Goal: Task Accomplishment & Management: Complete application form

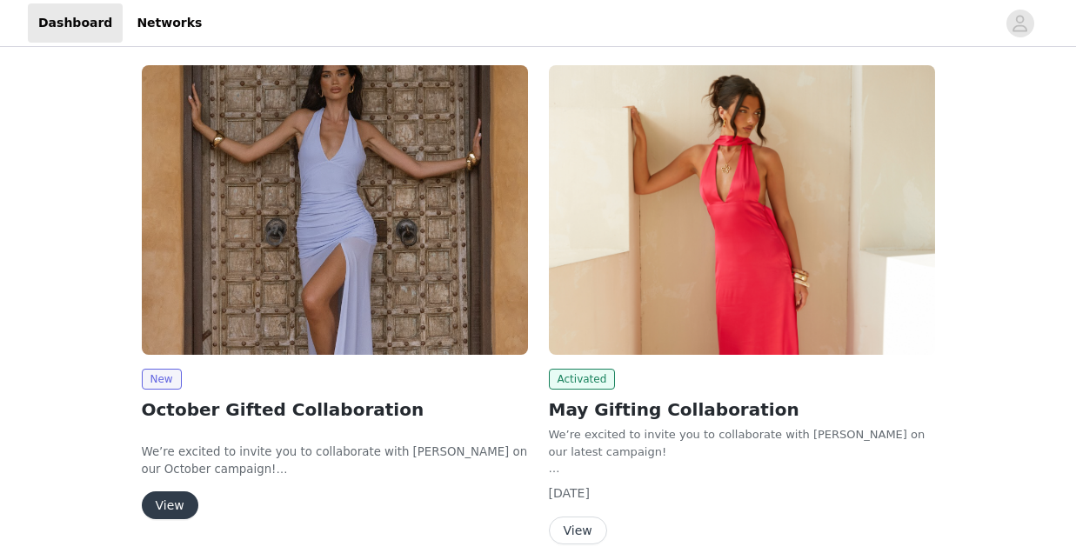
scroll to position [217, 0]
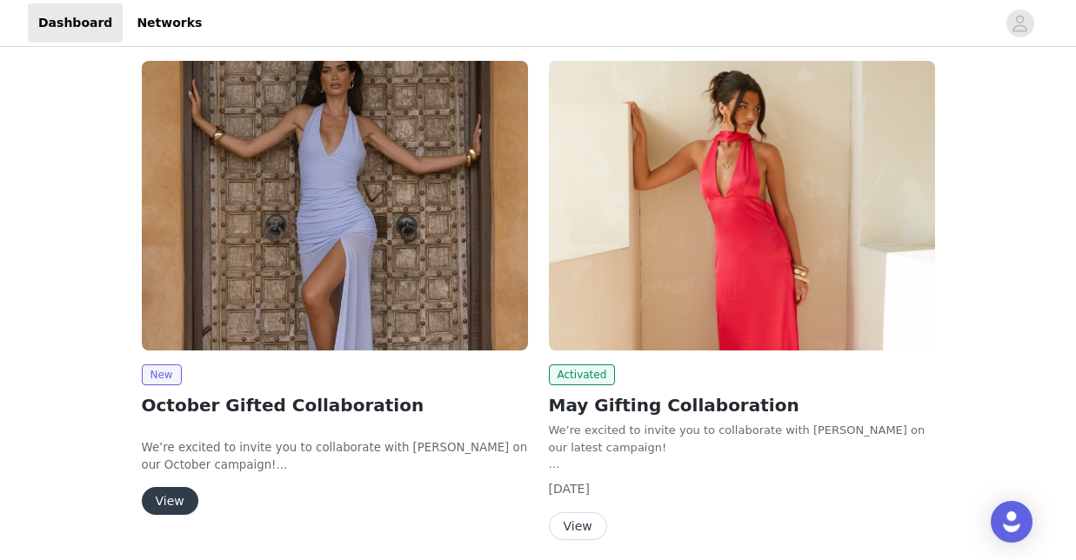
click at [429, 246] on img at bounding box center [335, 206] width 386 height 290
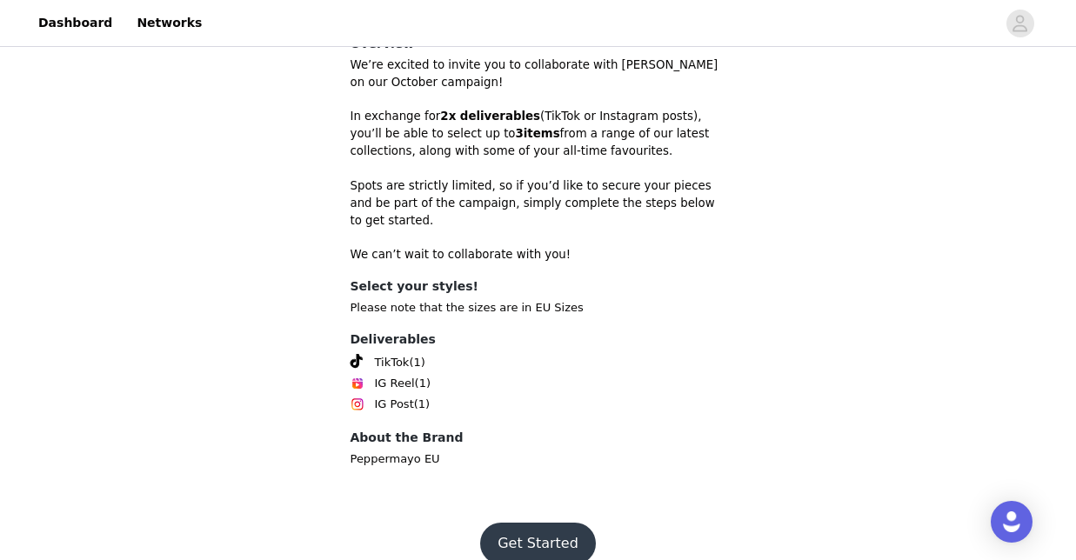
scroll to position [544, 0]
click at [554, 524] on button "Get Started" at bounding box center [538, 545] width 116 height 42
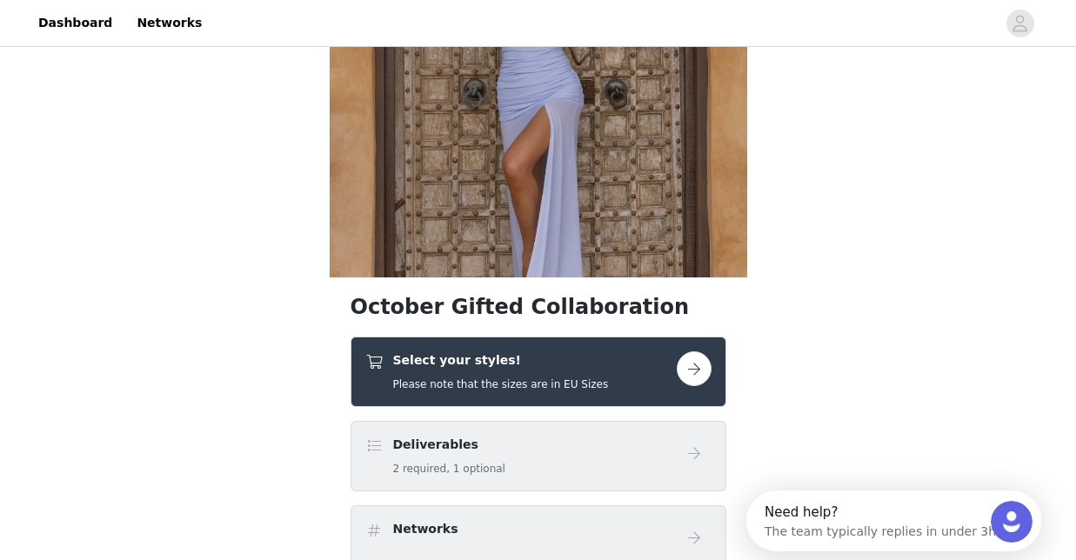
click at [688, 363] on button "button" at bounding box center [694, 368] width 35 height 35
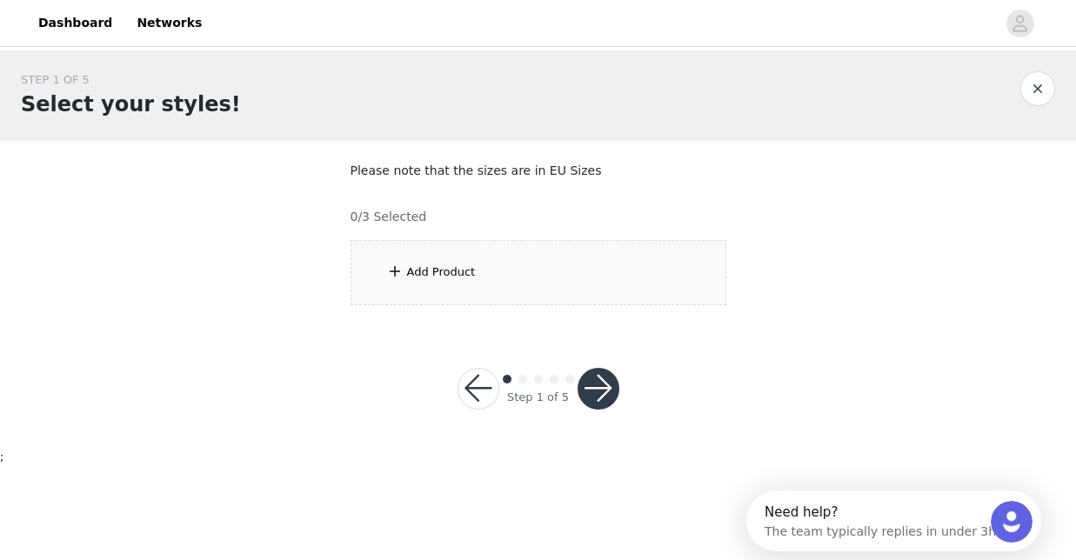
click at [567, 286] on div "Add Product" at bounding box center [538, 272] width 376 height 65
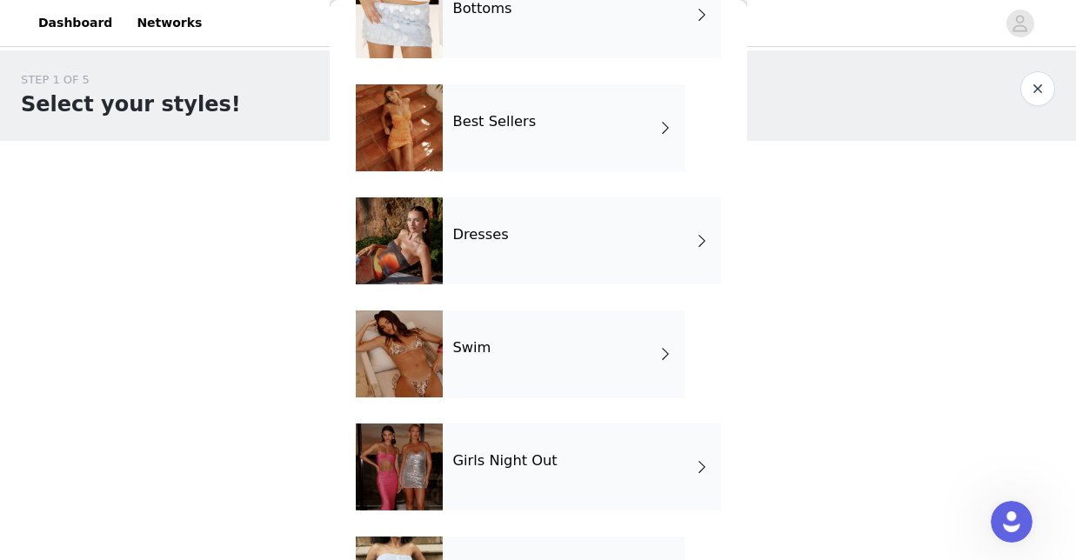
scroll to position [231, 0]
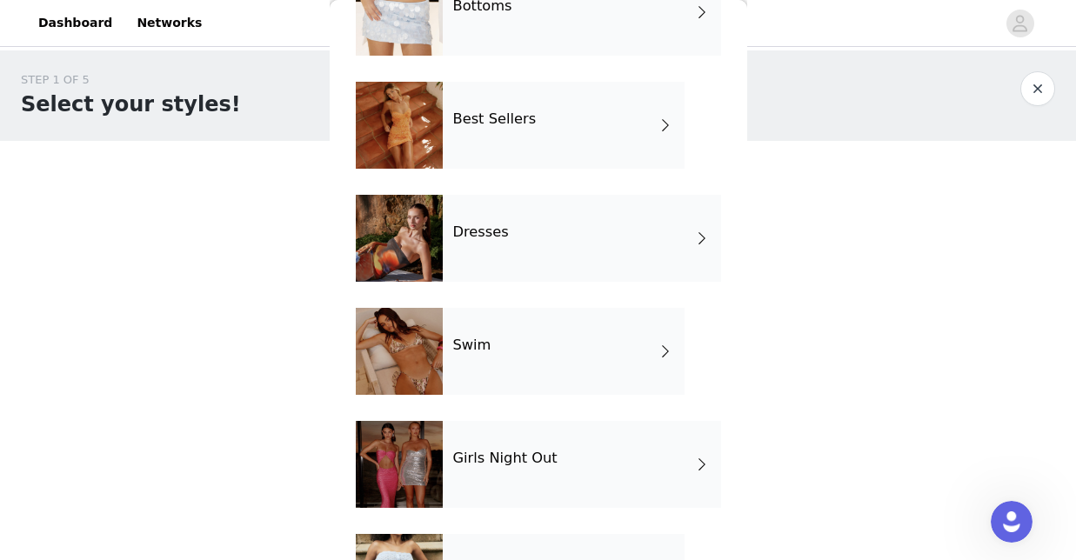
click at [590, 260] on div "Dresses" at bounding box center [582, 238] width 278 height 87
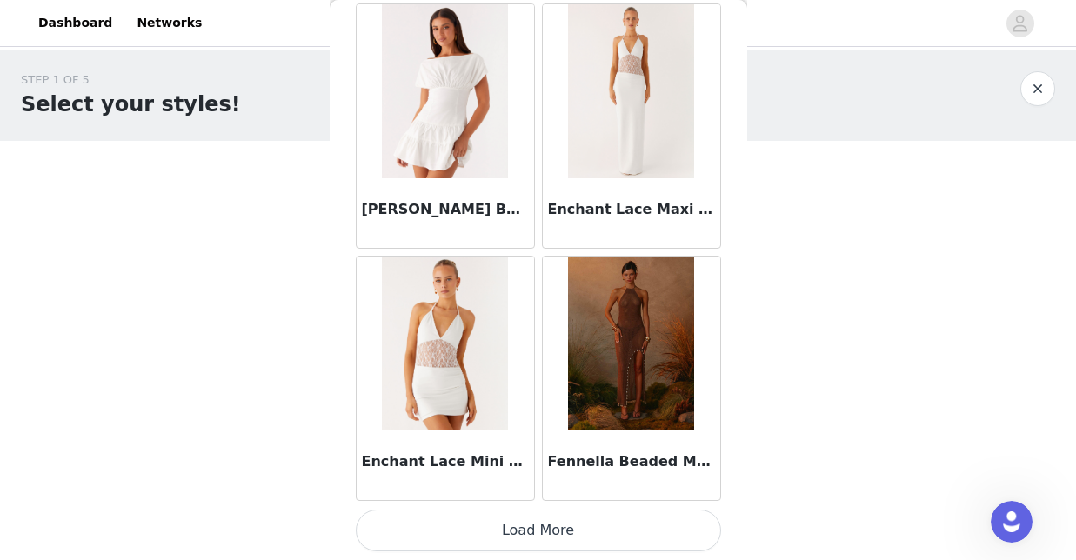
scroll to position [0, 0]
click at [484, 539] on button "Load More" at bounding box center [538, 531] width 365 height 42
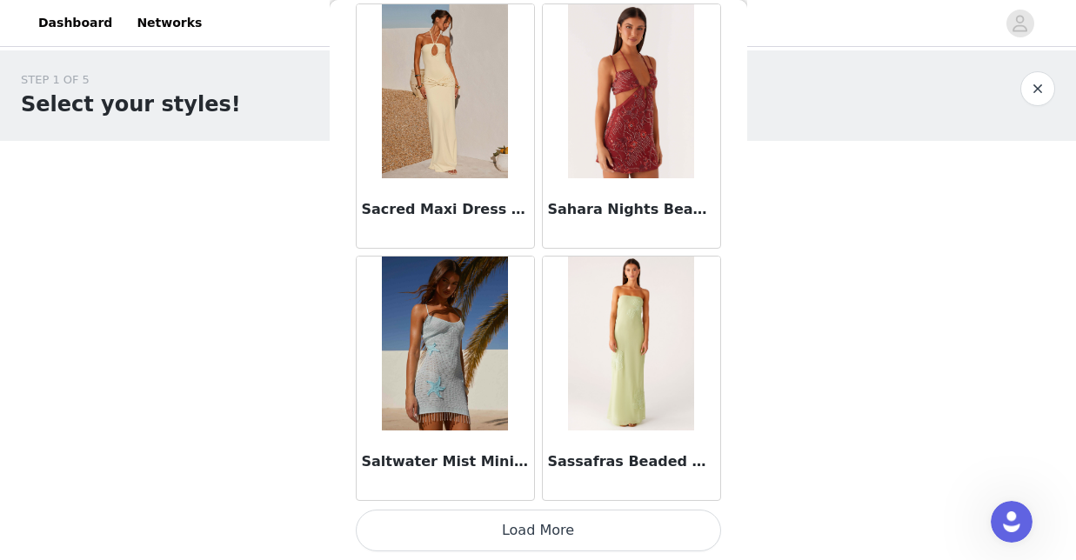
scroll to position [4623, 0]
click at [559, 515] on button "Load More" at bounding box center [538, 531] width 365 height 42
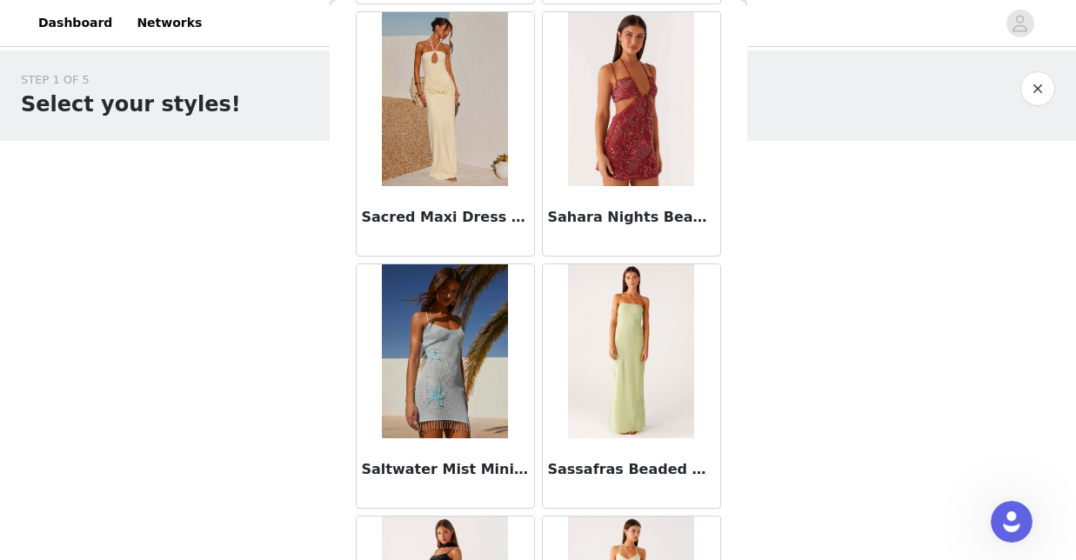
scroll to position [0, 0]
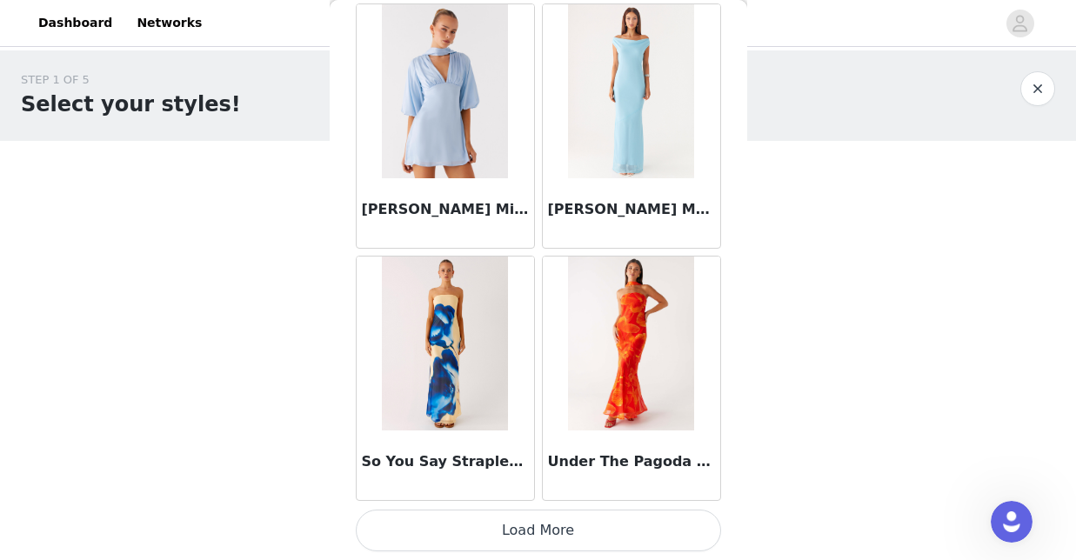
click at [546, 544] on button "Load More" at bounding box center [538, 531] width 365 height 42
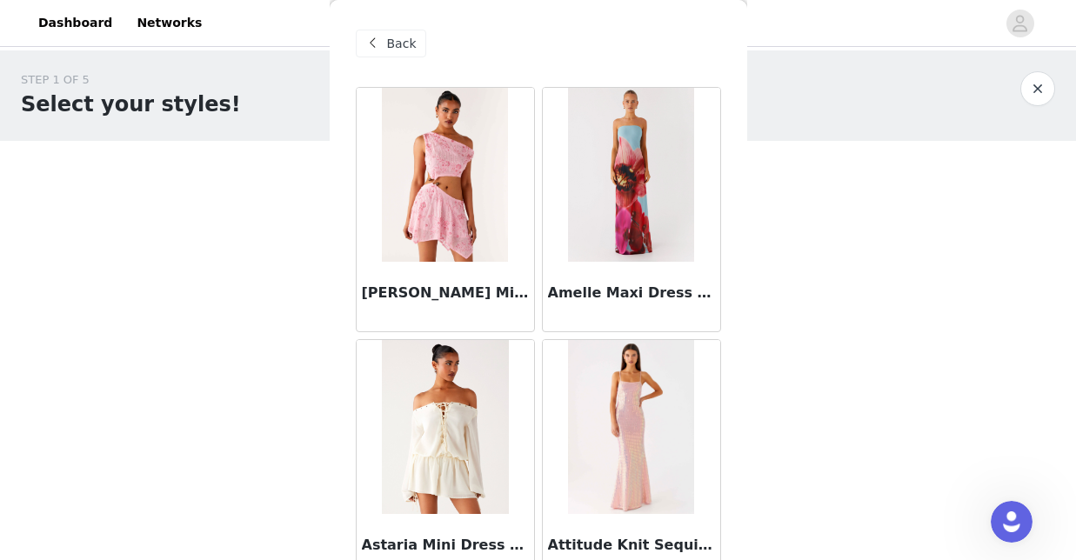
click at [397, 46] on span "Back" at bounding box center [402, 44] width 30 height 18
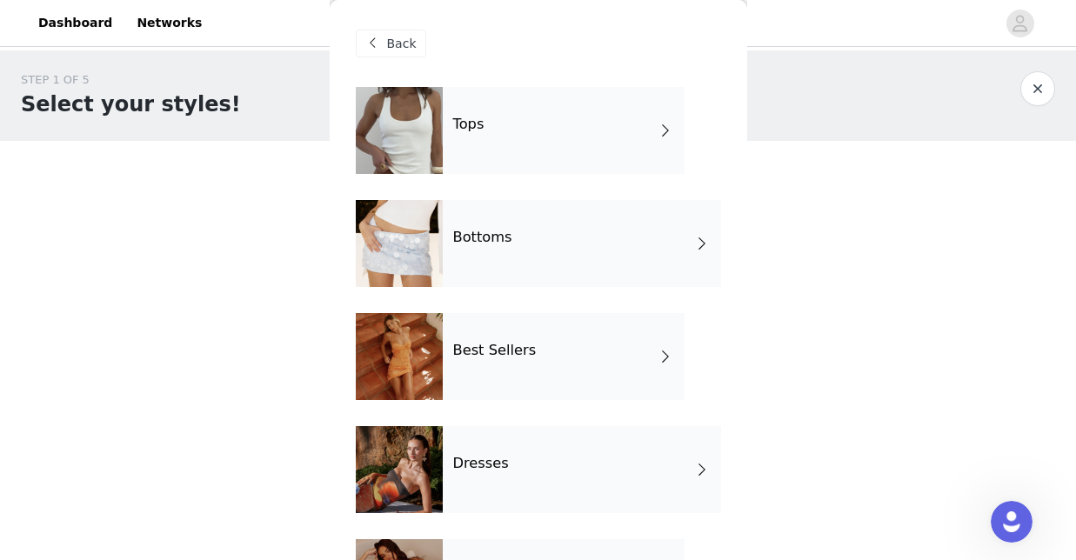
click at [495, 163] on div "Tops" at bounding box center [564, 130] width 242 height 87
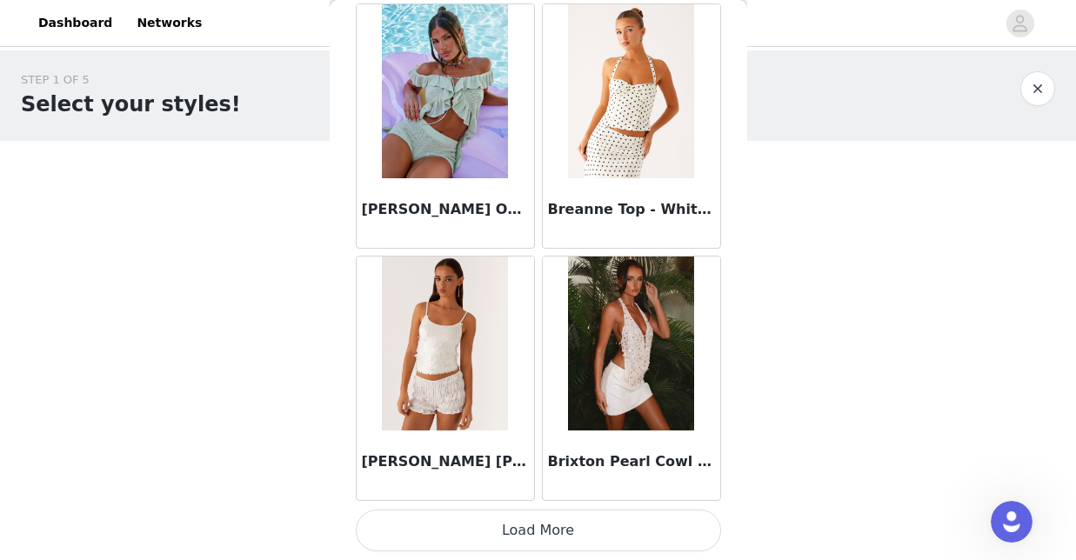
scroll to position [2101, 0]
click at [564, 545] on button "Load More" at bounding box center [538, 531] width 365 height 42
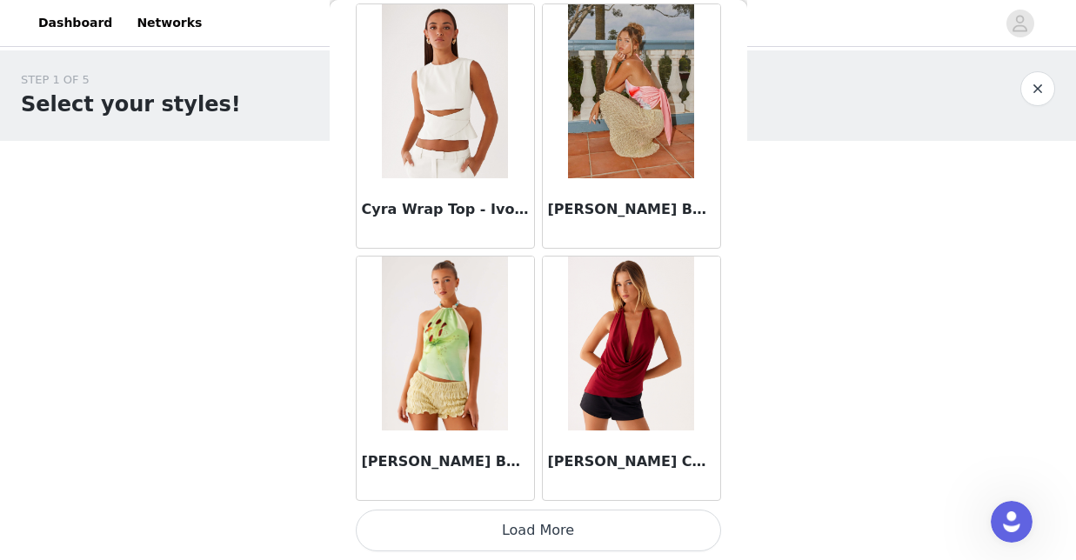
scroll to position [0, 0]
click at [586, 537] on button "Load More" at bounding box center [538, 531] width 365 height 42
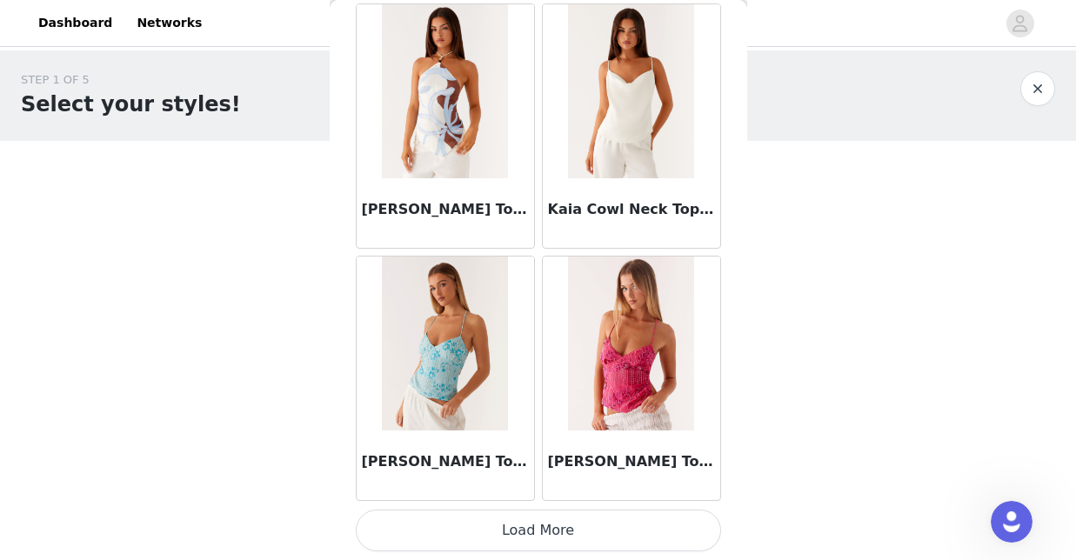
scroll to position [7145, 0]
click at [524, 530] on button "Load More" at bounding box center [538, 531] width 365 height 42
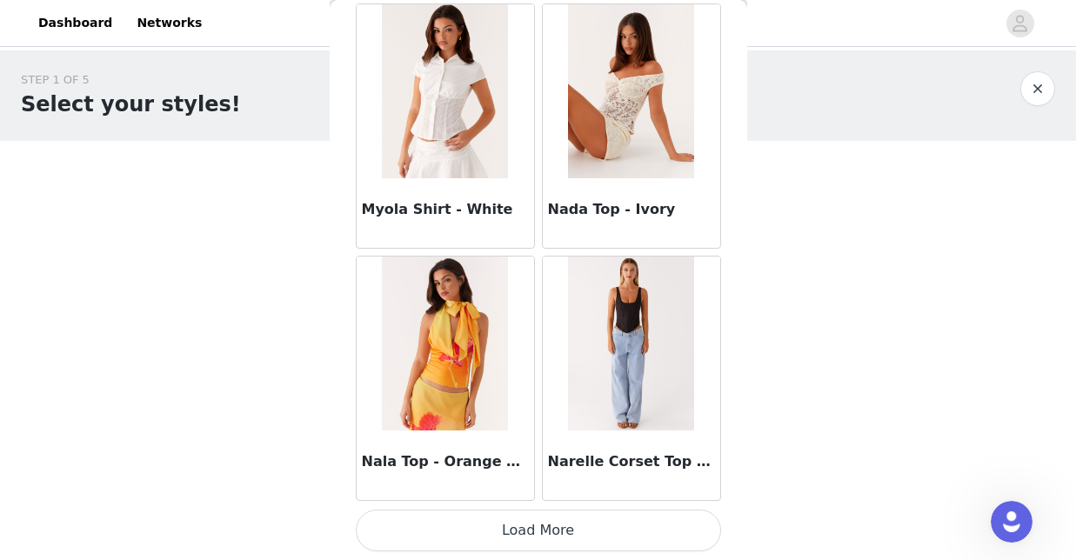
scroll to position [0, 0]
click at [534, 531] on button "Load More" at bounding box center [538, 531] width 365 height 42
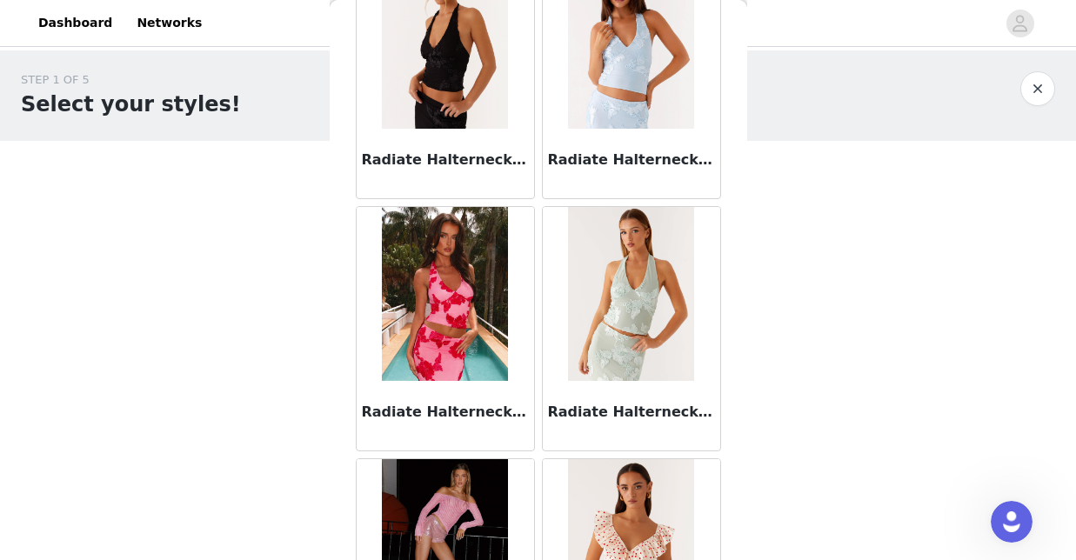
scroll to position [12066, 0]
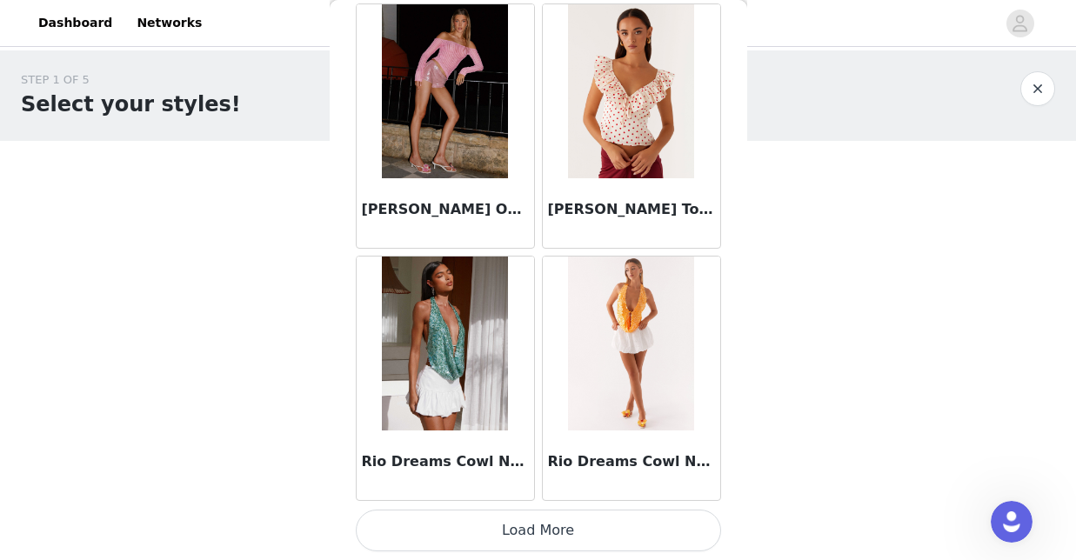
click at [570, 520] on button "Load More" at bounding box center [538, 531] width 365 height 42
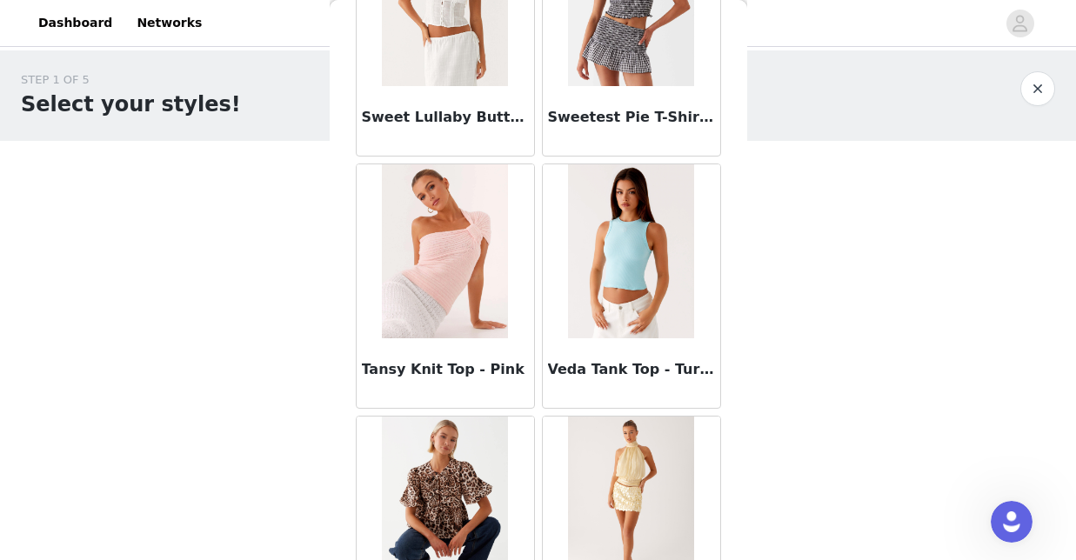
scroll to position [14298, 0]
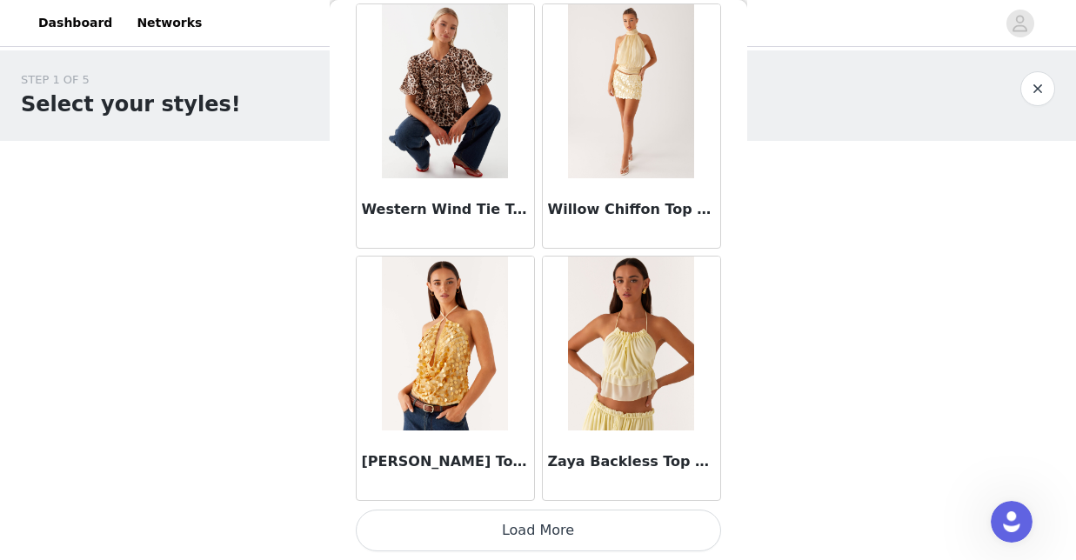
click at [517, 520] on button "Load More" at bounding box center [538, 531] width 365 height 42
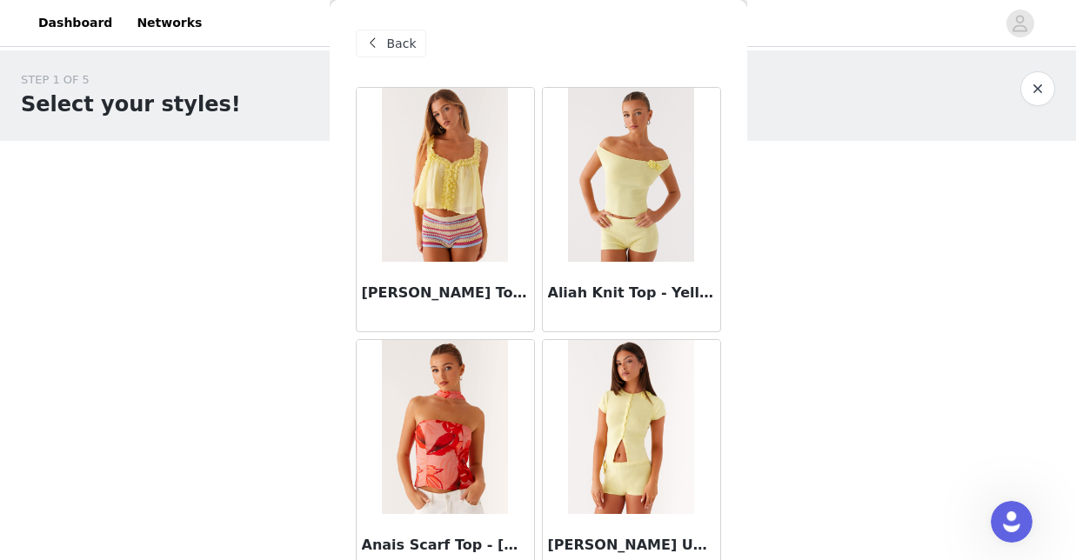
scroll to position [0, 0]
click at [384, 41] on div "Back" at bounding box center [391, 44] width 70 height 28
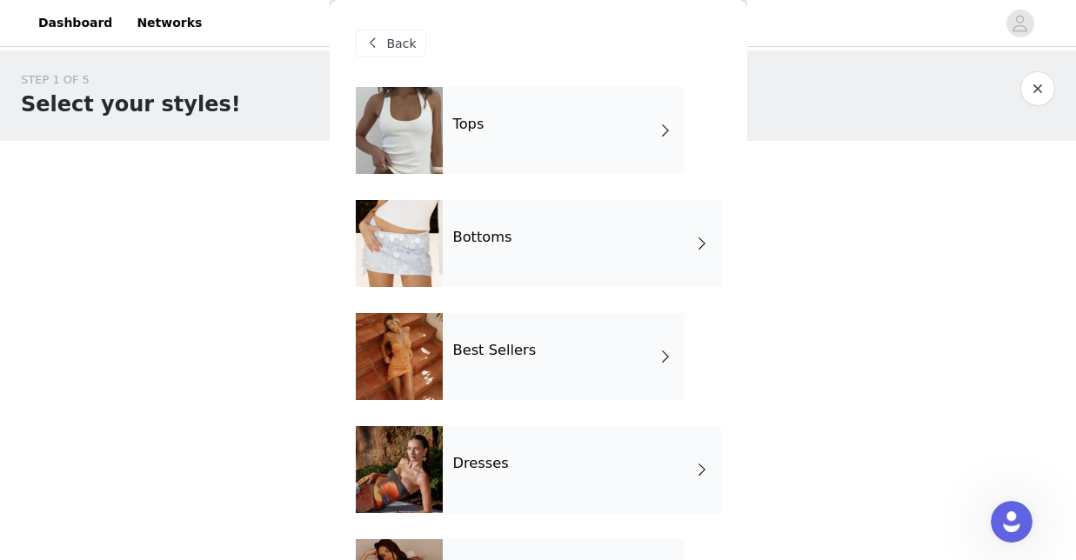
scroll to position [98, 0]
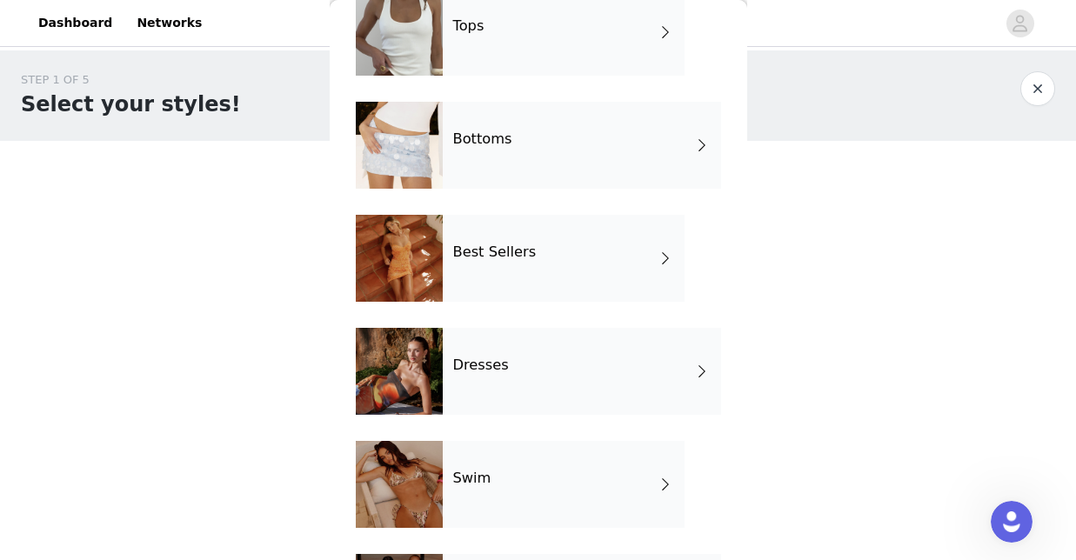
click at [492, 290] on div "Best Sellers" at bounding box center [564, 258] width 242 height 87
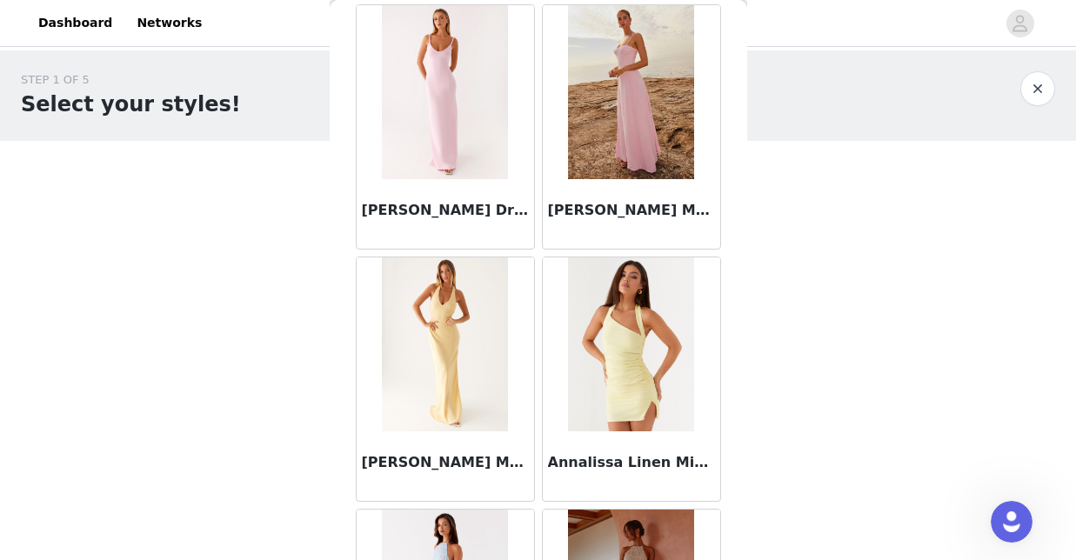
scroll to position [1852, 0]
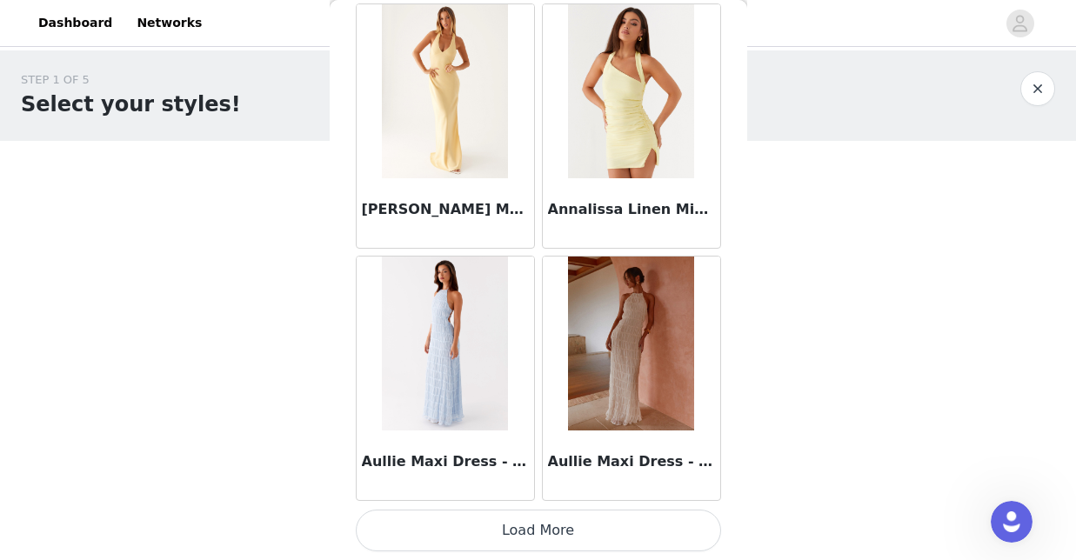
click at [607, 550] on button "Load More" at bounding box center [538, 531] width 365 height 42
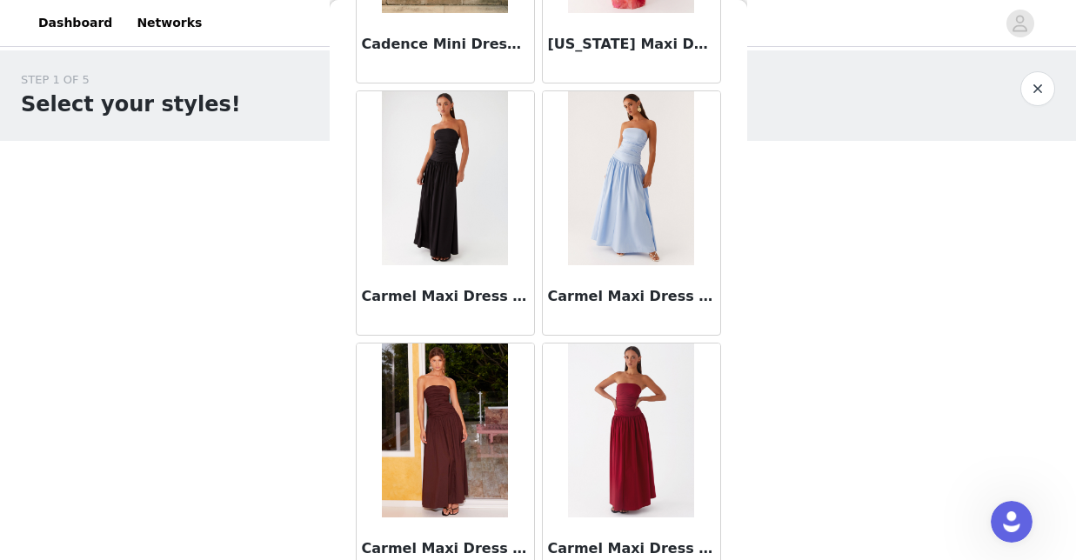
scroll to position [3984, 0]
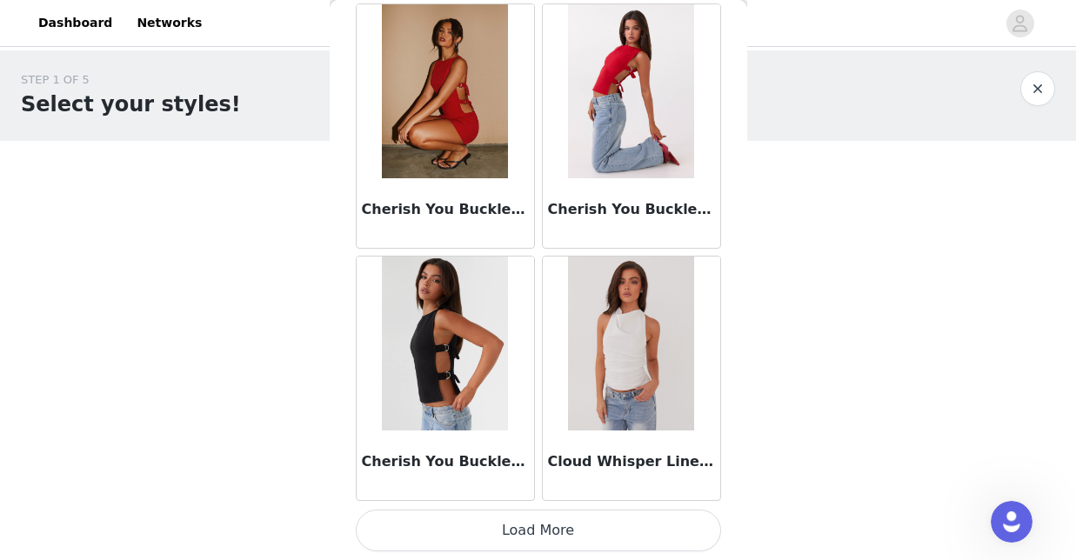
click at [558, 529] on button "Load More" at bounding box center [538, 531] width 365 height 42
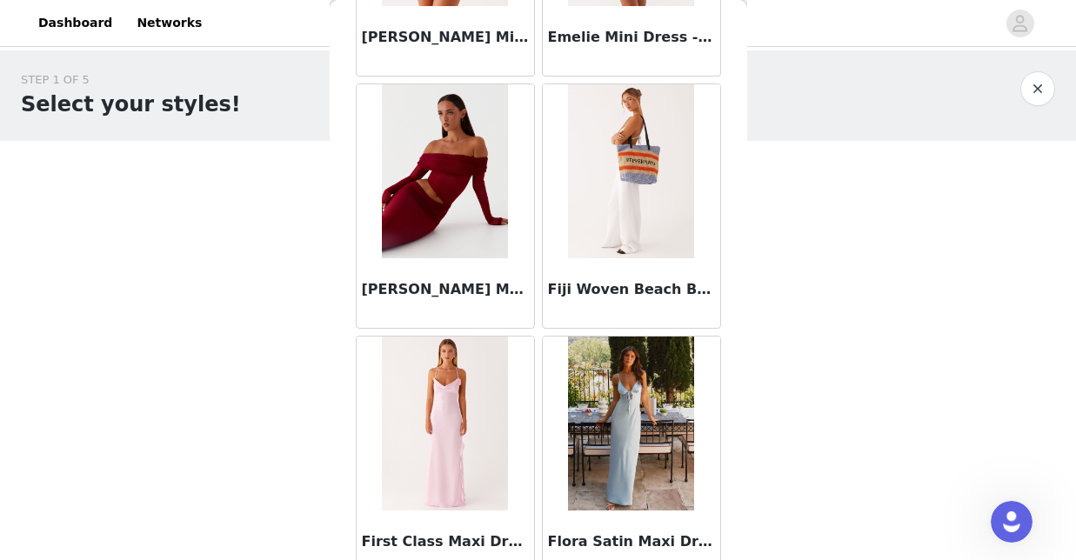
scroll to position [6328, 0]
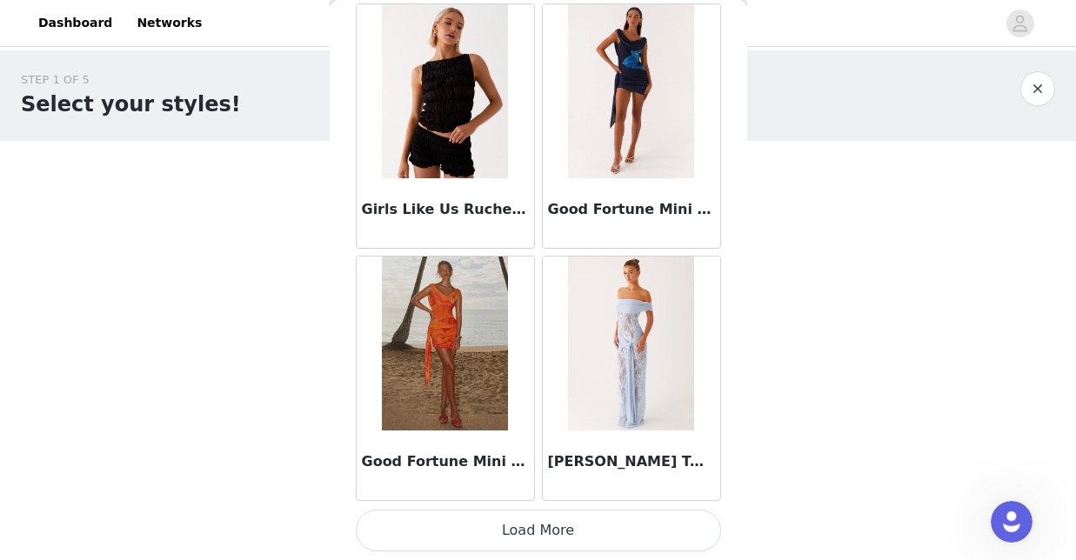
click at [576, 537] on button "Load More" at bounding box center [538, 531] width 365 height 42
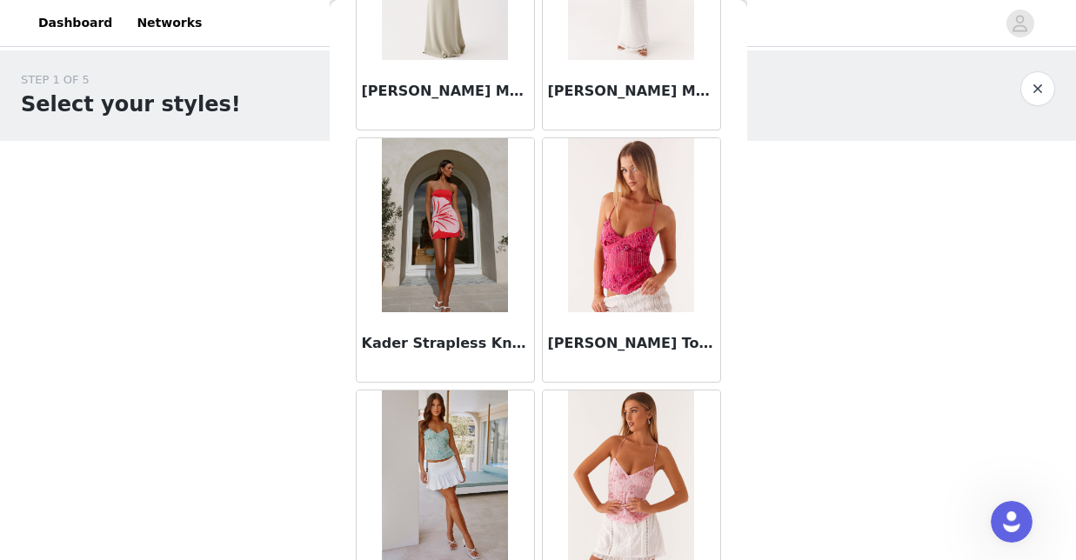
scroll to position [8778, 0]
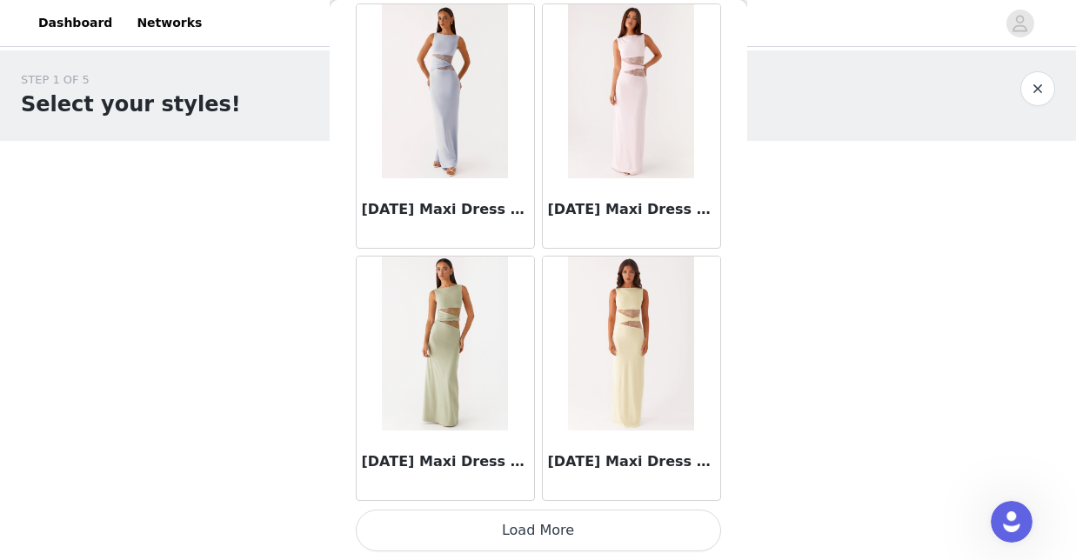
click at [563, 517] on button "Load More" at bounding box center [538, 531] width 365 height 42
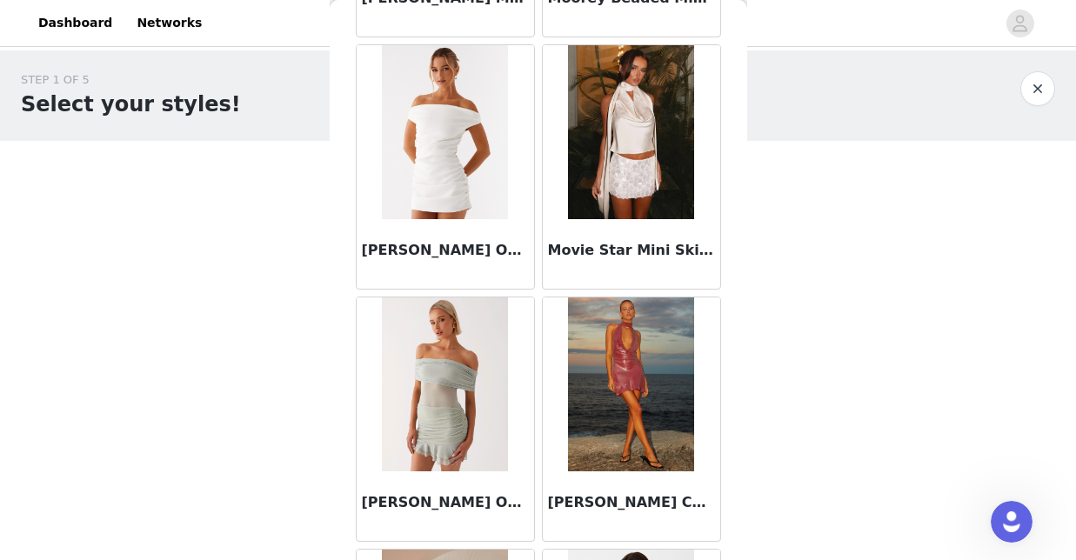
scroll to position [11899, 0]
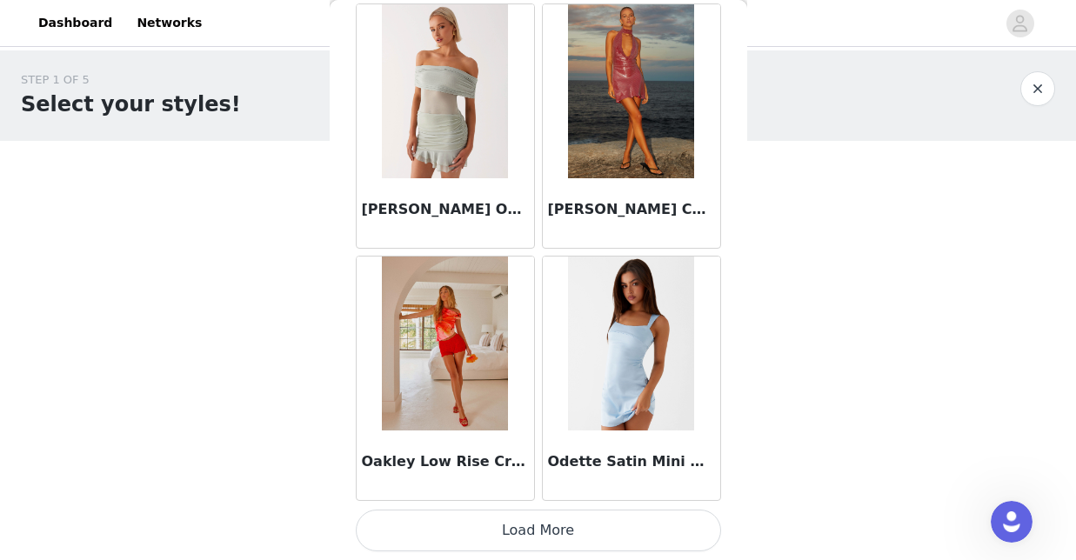
click at [537, 530] on button "Load More" at bounding box center [538, 531] width 365 height 42
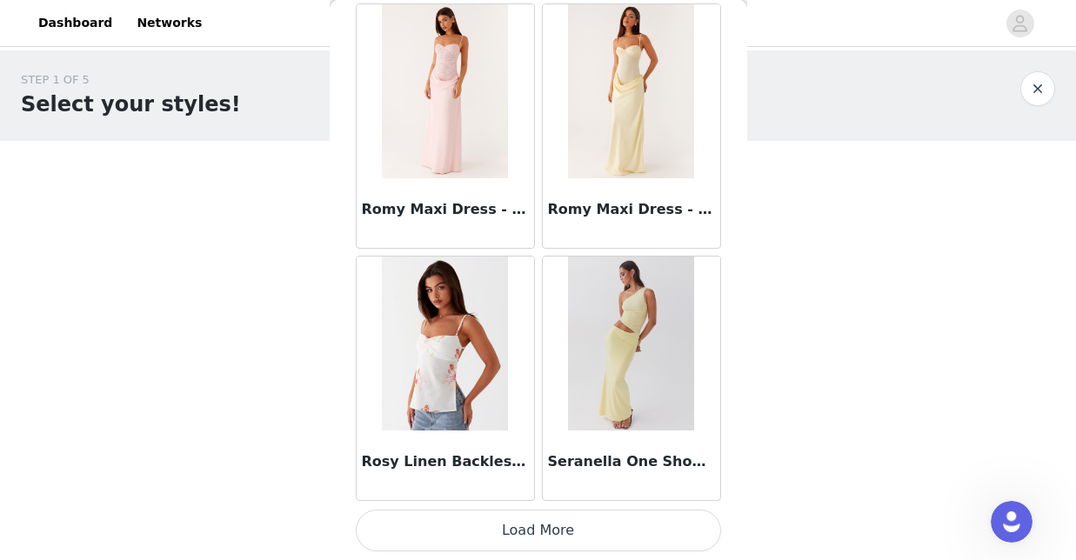
scroll to position [0, 0]
click at [652, 526] on button "Load More" at bounding box center [538, 531] width 365 height 42
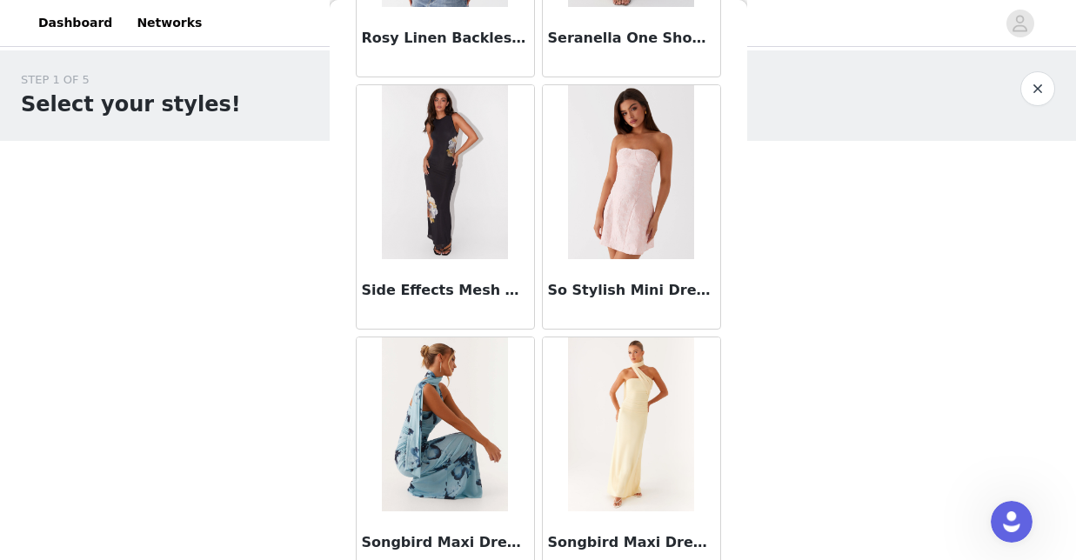
scroll to position [15176, 0]
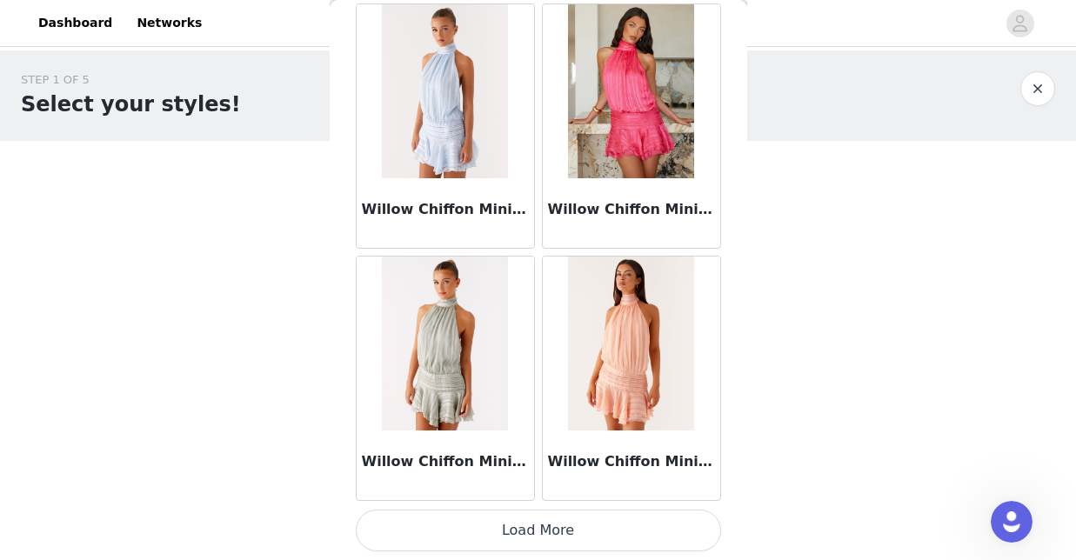
click at [675, 525] on button "Load More" at bounding box center [538, 531] width 365 height 42
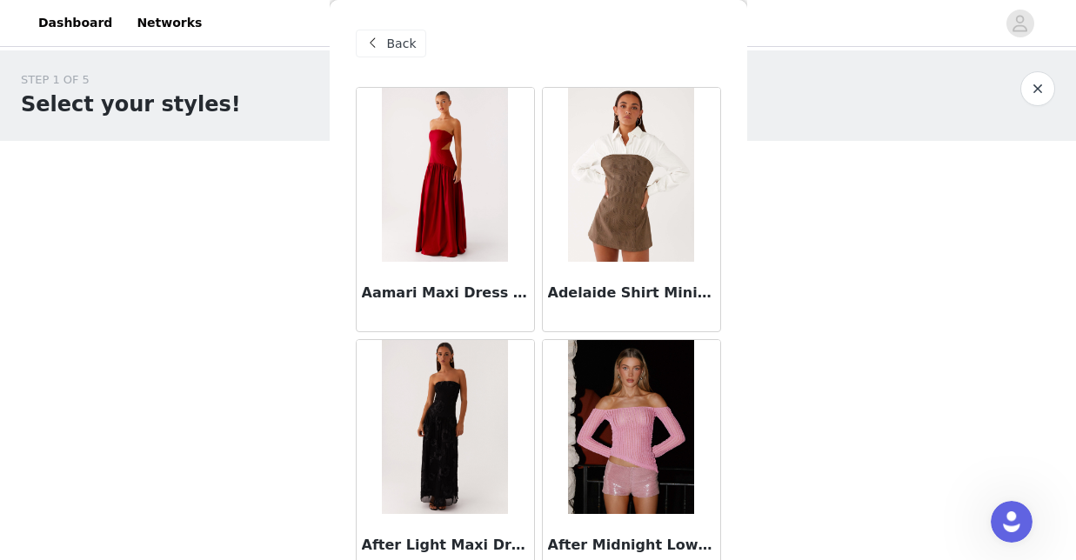
scroll to position [0, 0]
click at [388, 31] on div "Back" at bounding box center [391, 44] width 70 height 28
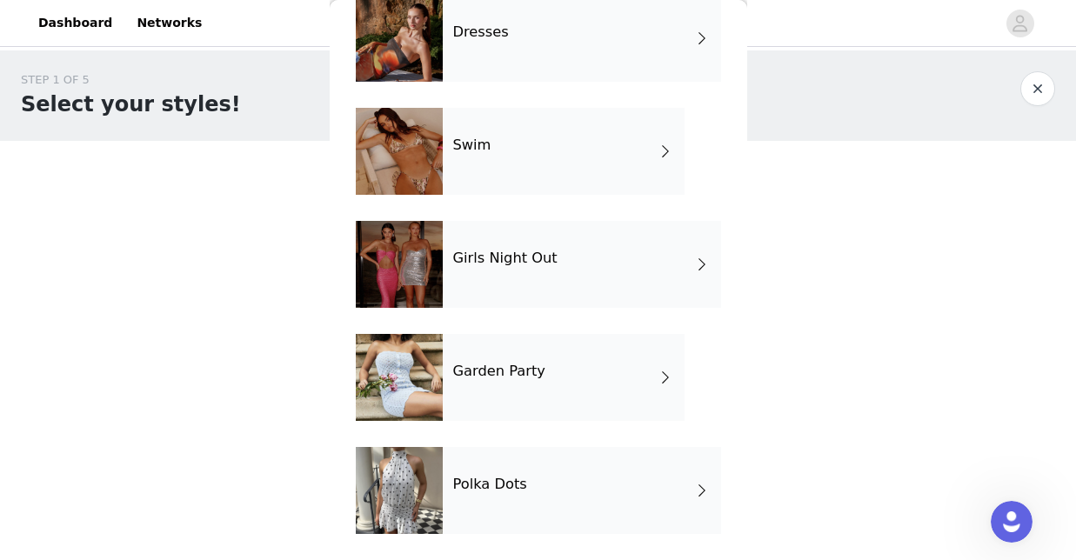
scroll to position [431, 0]
click at [509, 285] on div "Girls Night Out" at bounding box center [582, 264] width 278 height 87
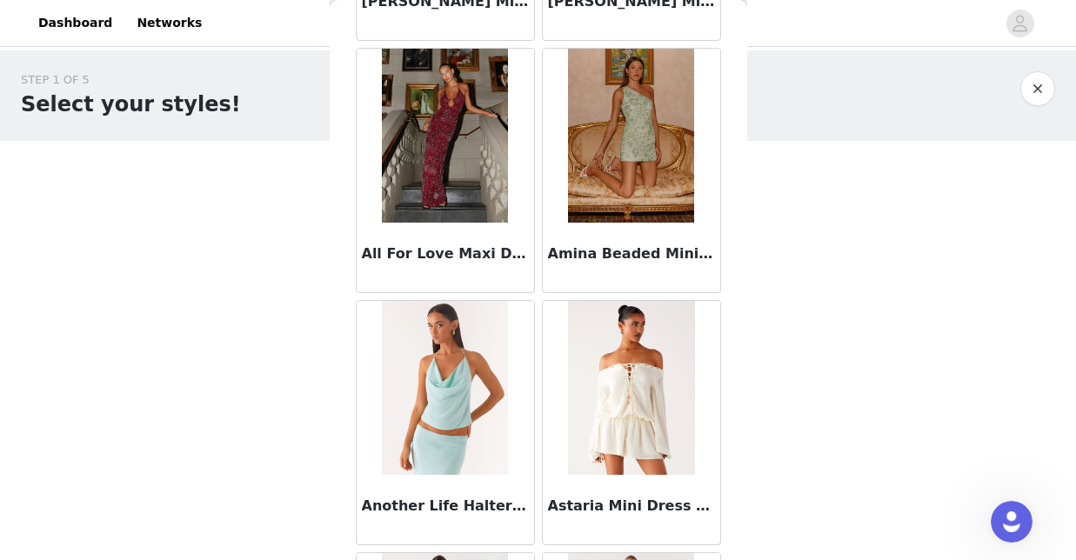
scroll to position [797, 0]
click at [404, 179] on img at bounding box center [445, 135] width 126 height 174
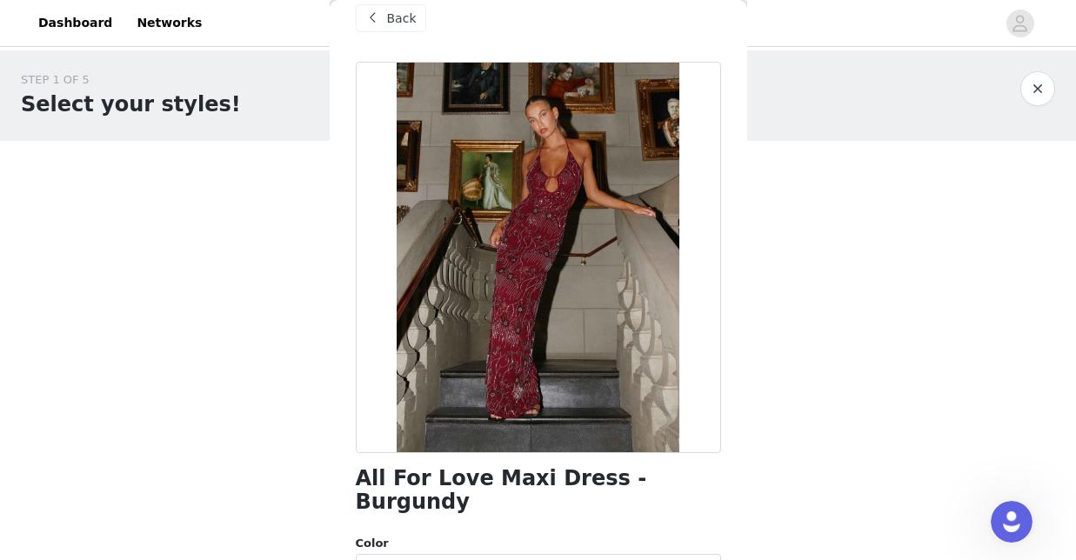
scroll to position [25, 0]
click at [401, 17] on span "Back" at bounding box center [402, 19] width 30 height 18
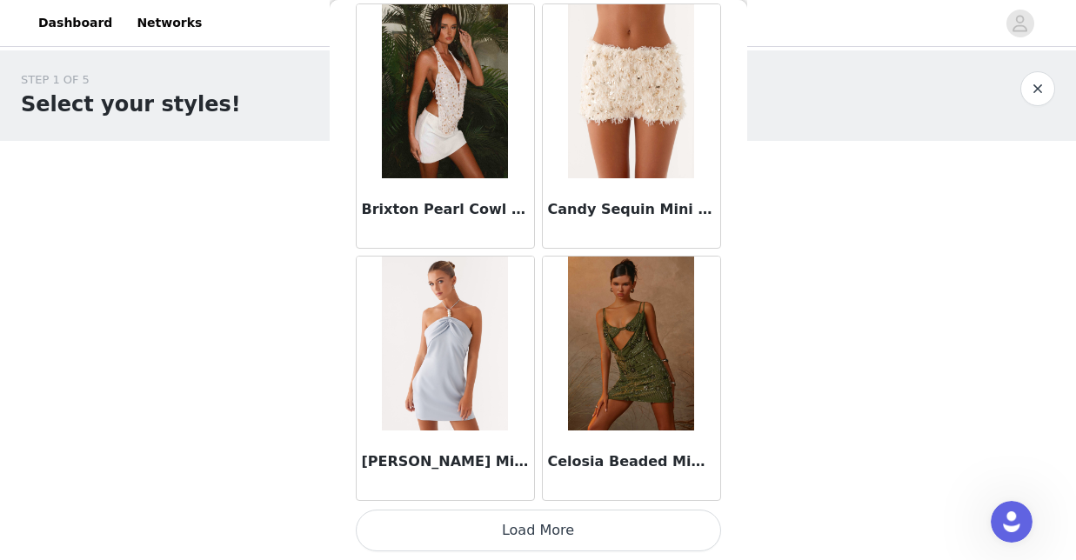
scroll to position [0, 0]
click at [472, 527] on button "Load More" at bounding box center [538, 531] width 365 height 42
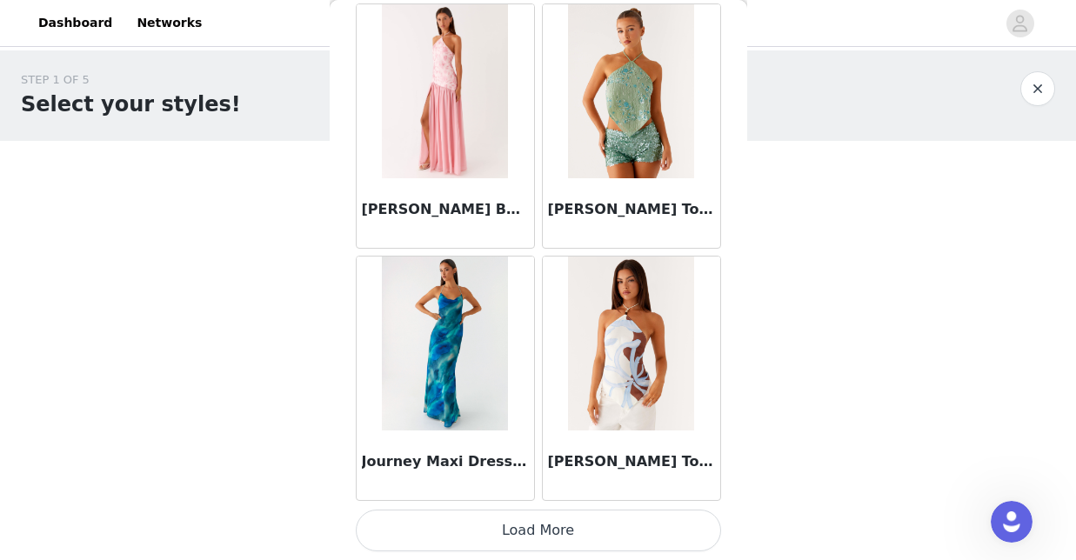
click at [563, 537] on button "Load More" at bounding box center [538, 531] width 365 height 42
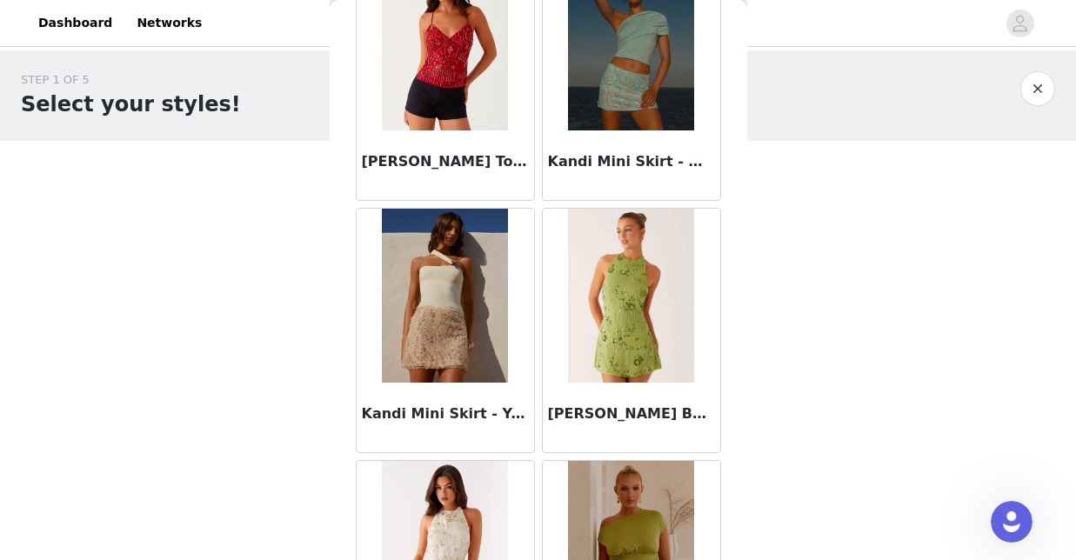
scroll to position [6322, 0]
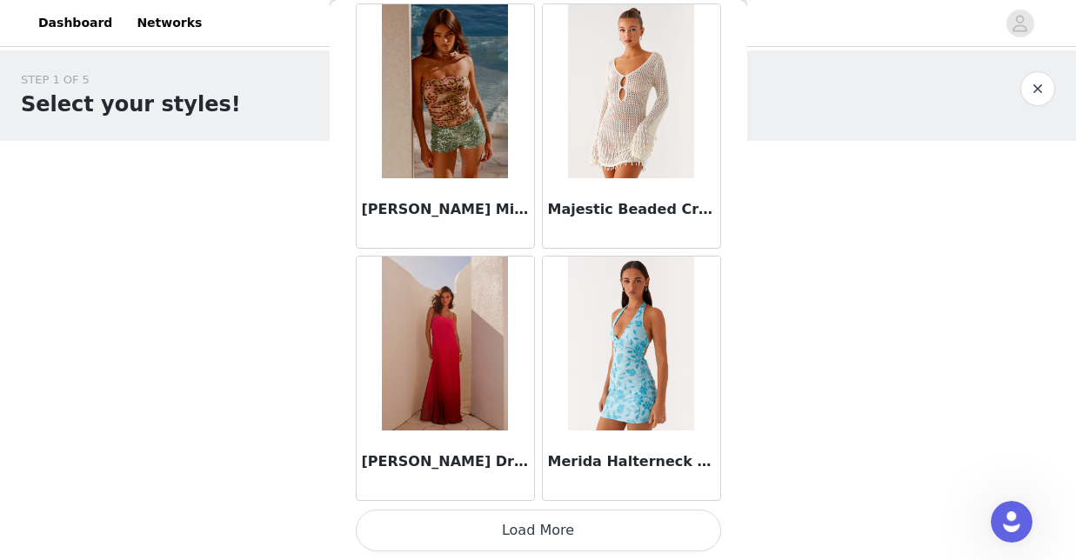
click at [543, 520] on button "Load More" at bounding box center [538, 531] width 365 height 42
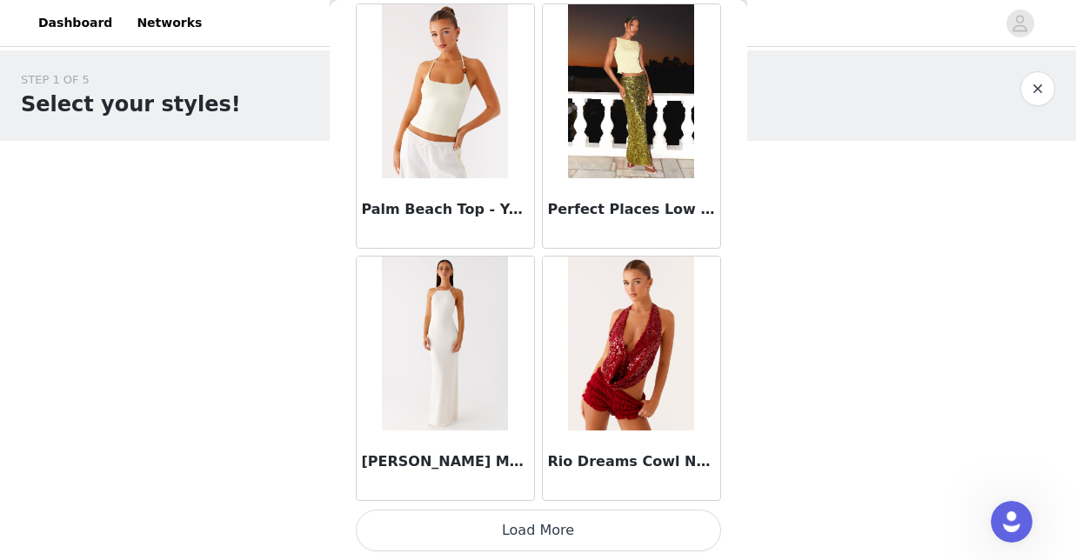
scroll to position [9667, 0]
click at [542, 527] on button "Load More" at bounding box center [538, 531] width 365 height 42
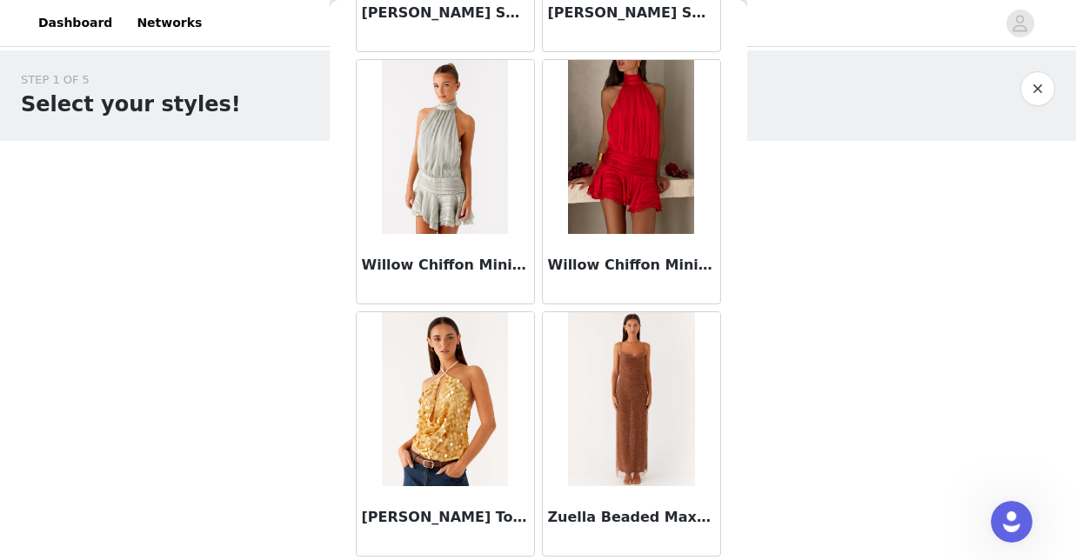
scroll to position [12134, 0]
click at [1030, 87] on button "button" at bounding box center [1037, 88] width 35 height 35
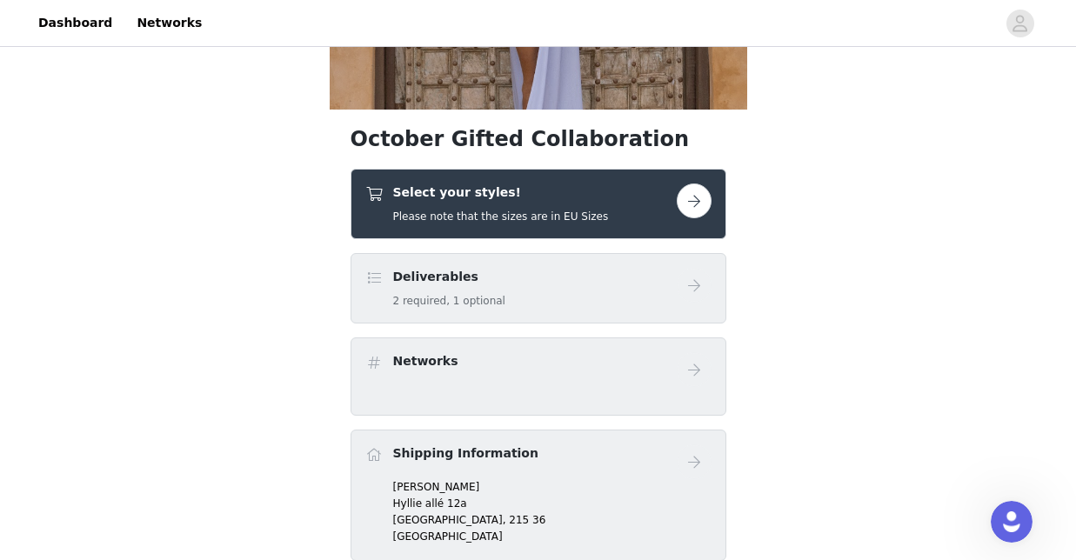
scroll to position [359, 0]
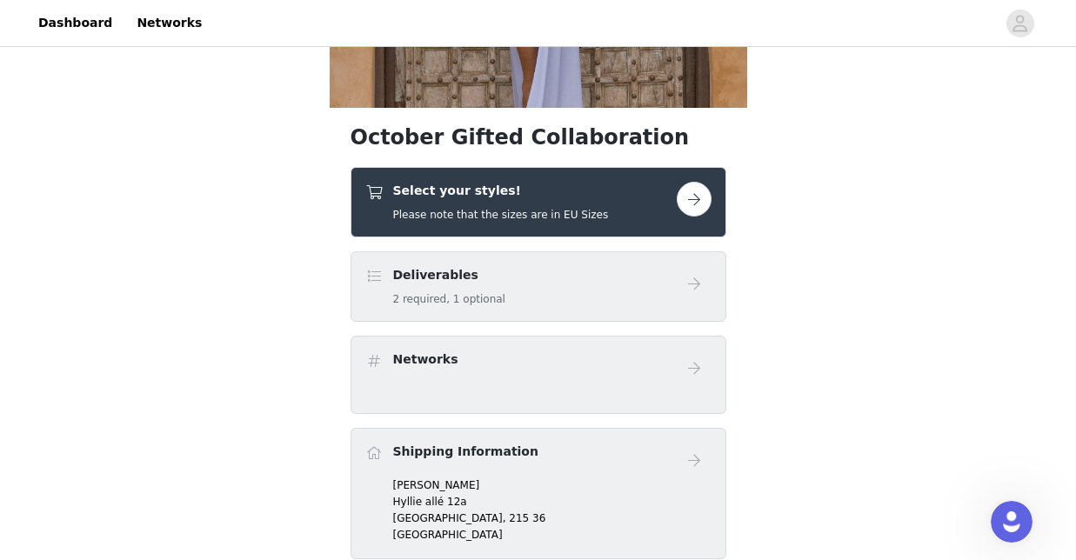
click at [522, 251] on div "Deliverables 2 required, 1 optional" at bounding box center [538, 286] width 376 height 70
click at [518, 229] on div "Select your styles! Please note that the sizes are in EU Sizes" at bounding box center [538, 202] width 376 height 70
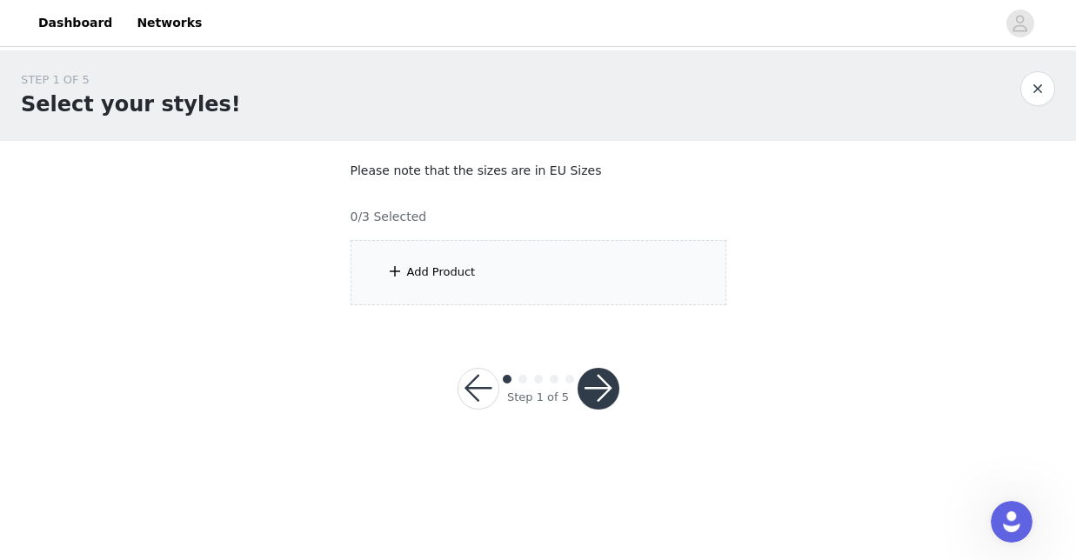
click at [522, 284] on div "Add Product" at bounding box center [538, 272] width 376 height 65
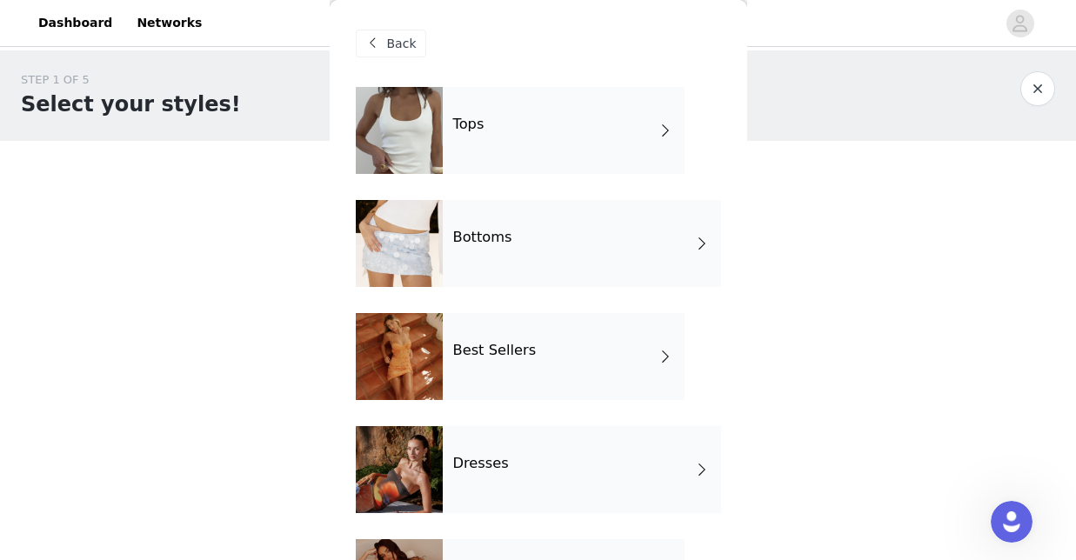
click at [557, 159] on div "Tops" at bounding box center [564, 130] width 242 height 87
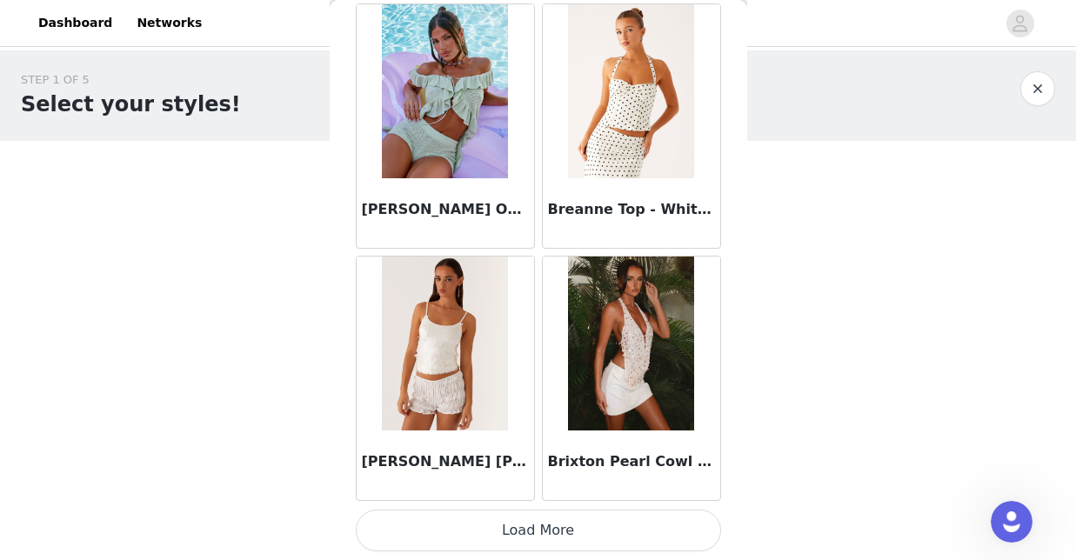
click at [537, 548] on button "Load More" at bounding box center [538, 531] width 365 height 42
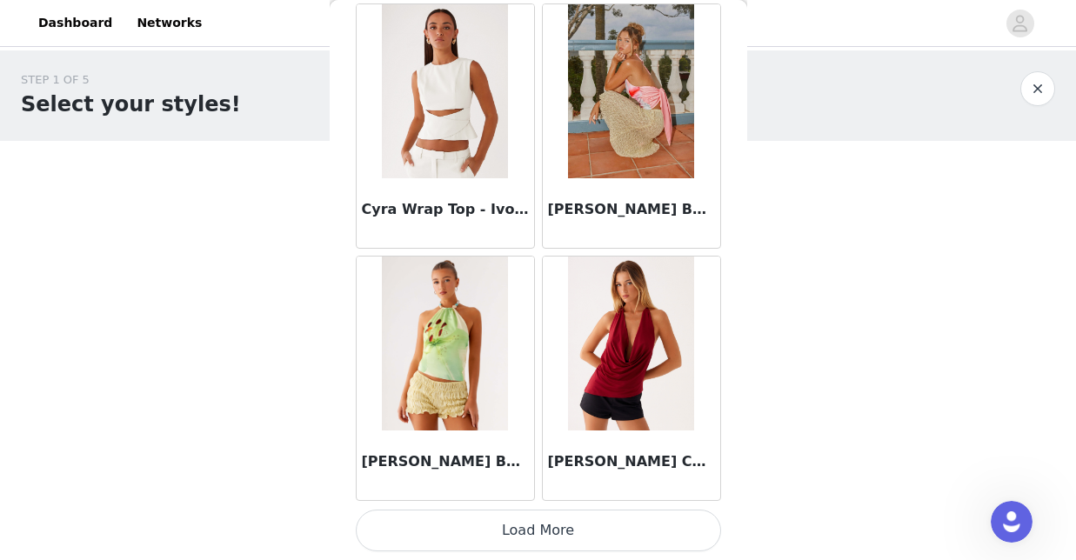
click at [555, 544] on button "Load More" at bounding box center [538, 531] width 365 height 42
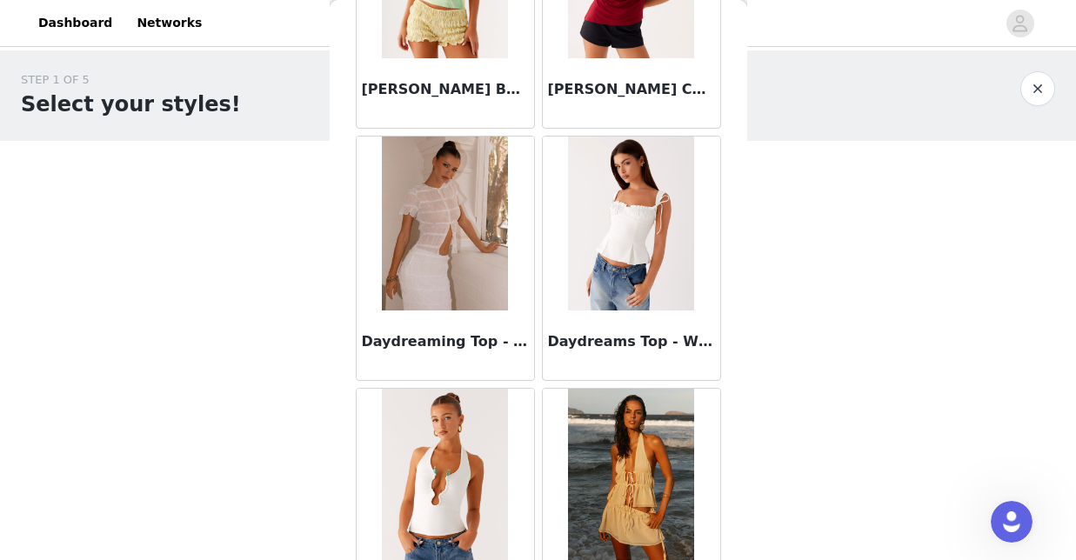
scroll to position [5127, 0]
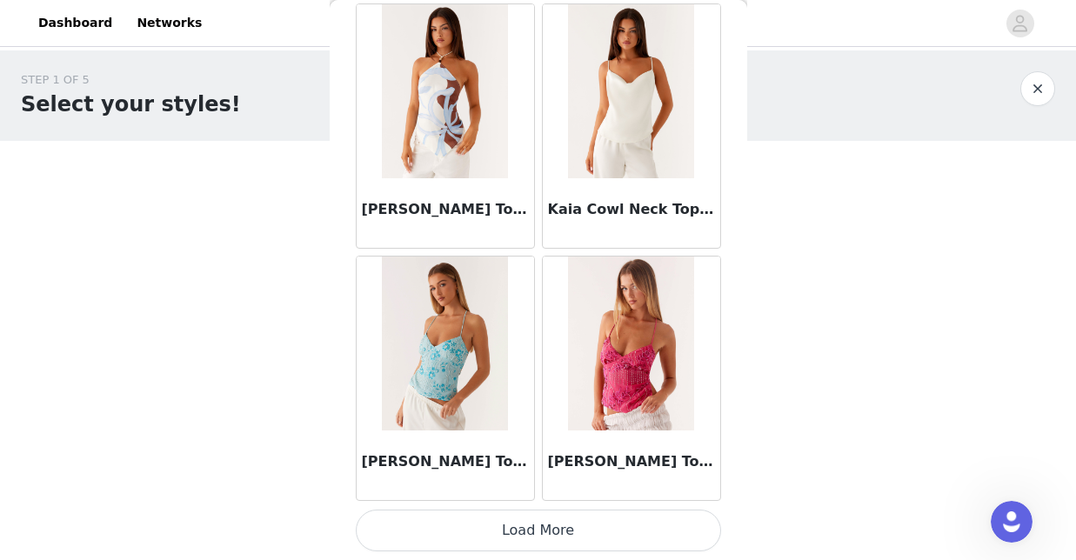
click at [558, 532] on button "Load More" at bounding box center [538, 531] width 365 height 42
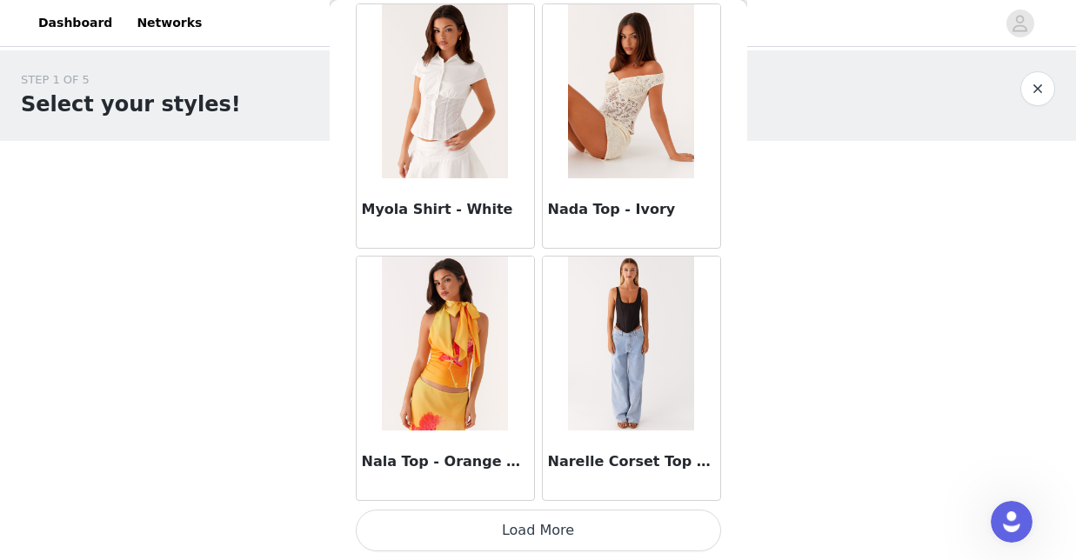
scroll to position [9667, 0]
click at [555, 525] on button "Load More" at bounding box center [538, 531] width 365 height 42
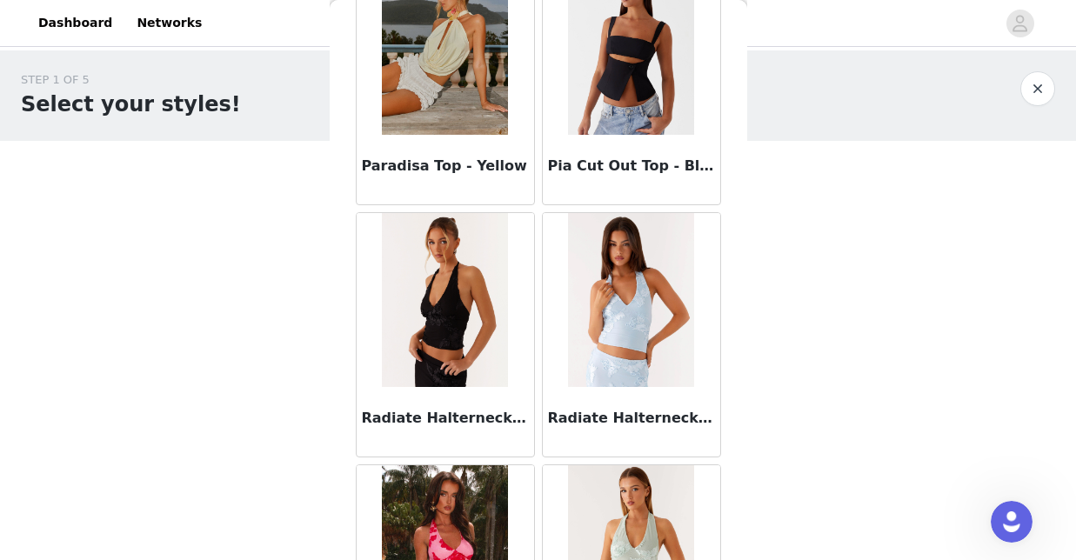
scroll to position [12062, 0]
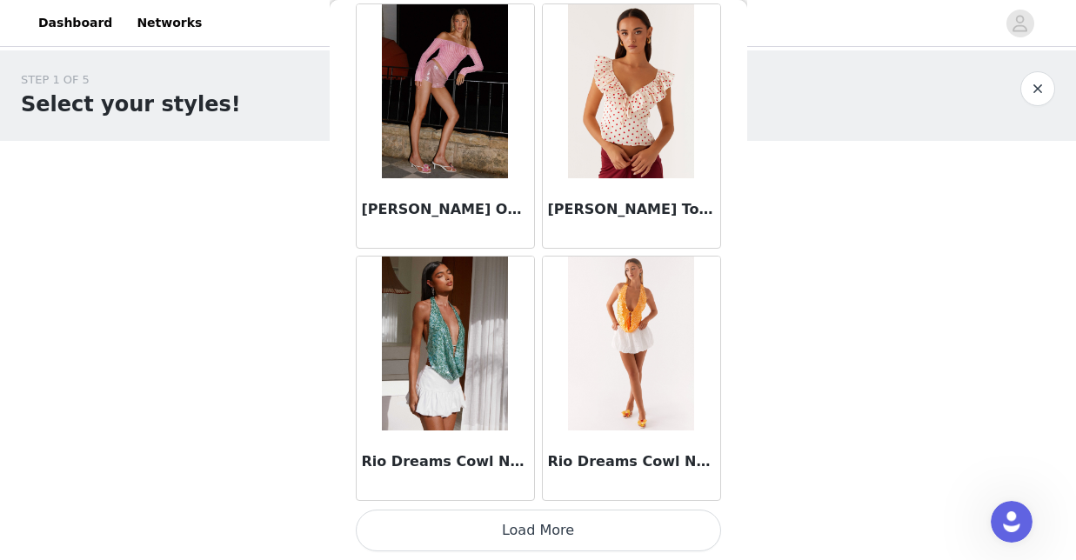
click at [546, 536] on button "Load More" at bounding box center [538, 531] width 365 height 42
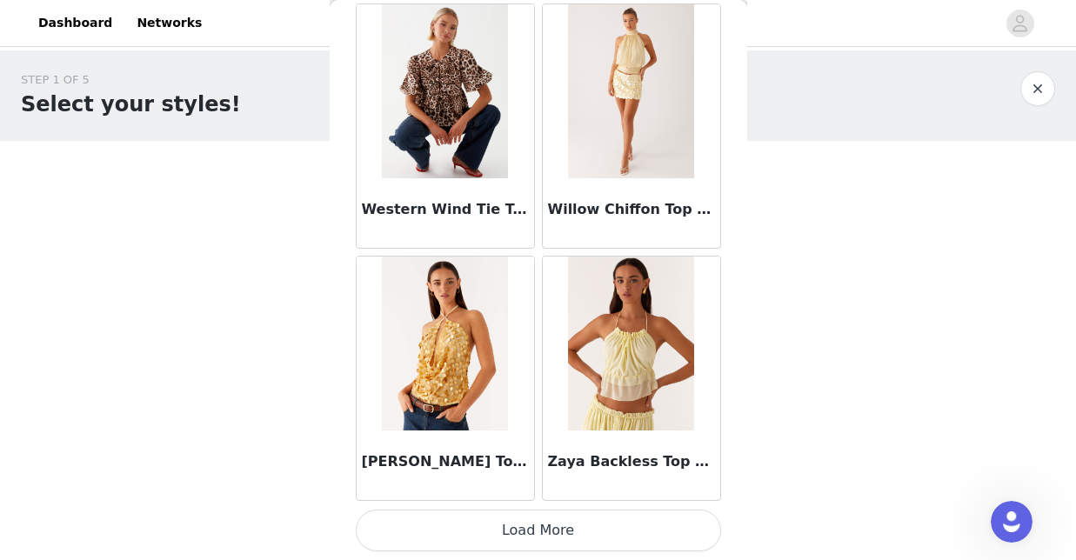
scroll to position [14711, 0]
click at [595, 526] on button "Load More" at bounding box center [538, 531] width 365 height 42
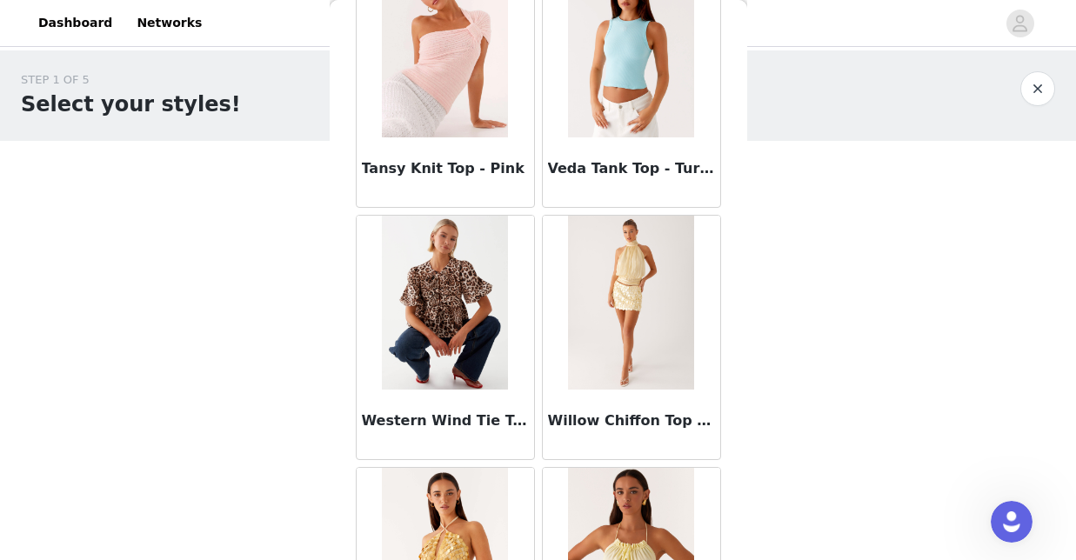
scroll to position [14499, 0]
click at [649, 415] on h3 "Willow Chiffon Top - Yellow" at bounding box center [631, 421] width 167 height 21
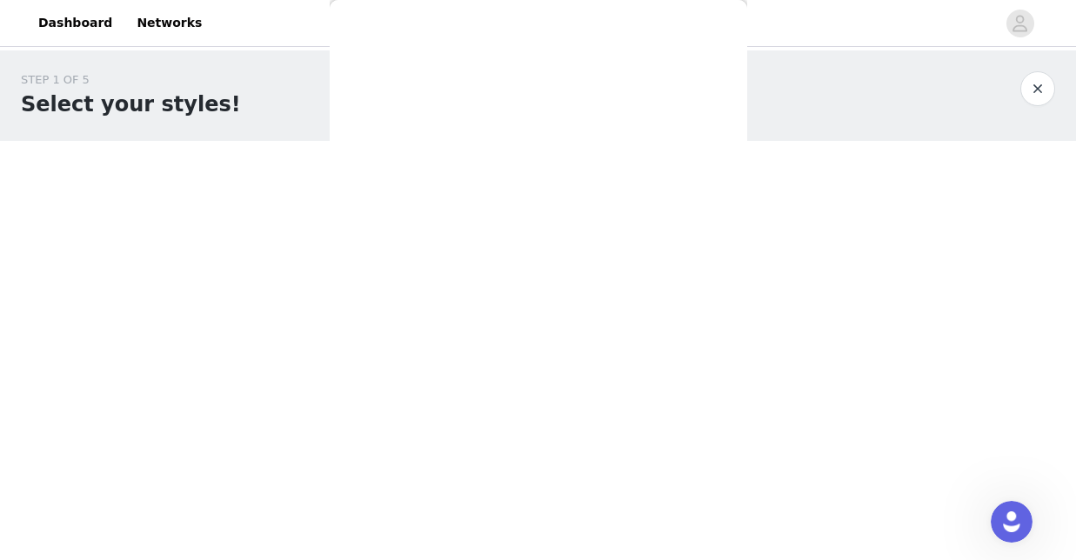
scroll to position [0, 0]
click at [652, 315] on div "Back" at bounding box center [538, 280] width 417 height 560
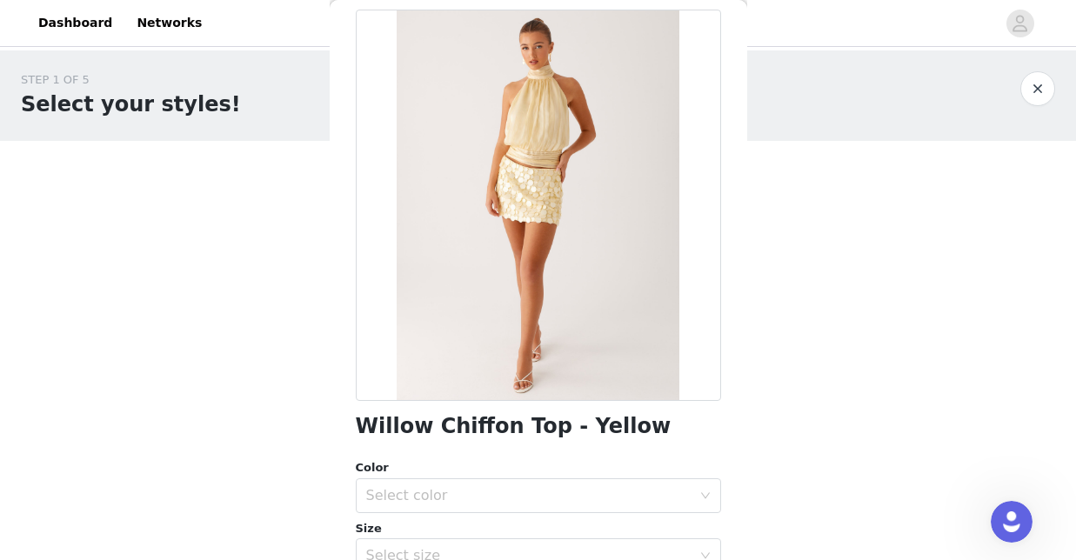
scroll to position [298, 0]
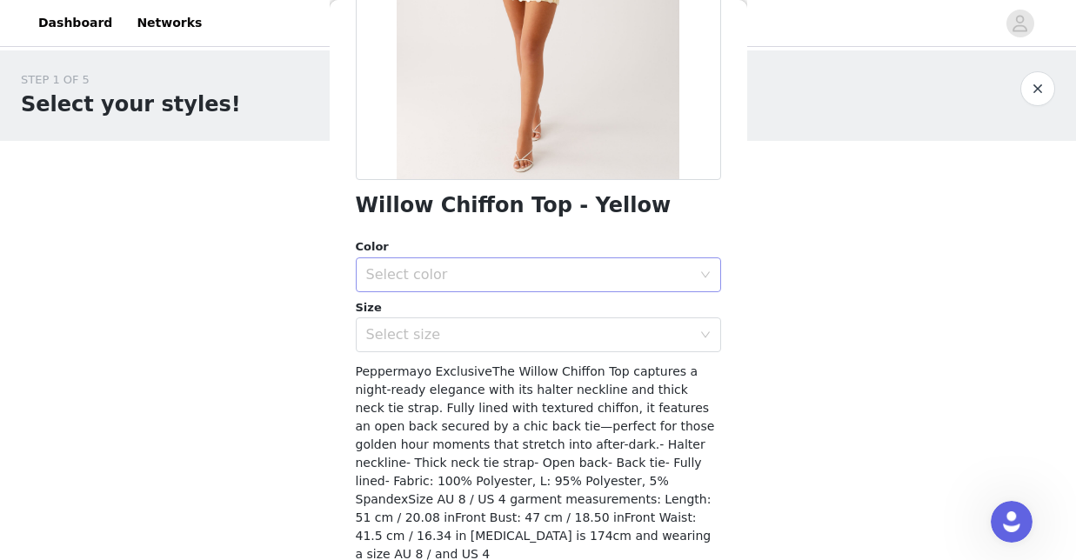
click at [657, 280] on div "Select color" at bounding box center [528, 274] width 325 height 17
click at [620, 330] on div "Select size" at bounding box center [528, 334] width 325 height 17
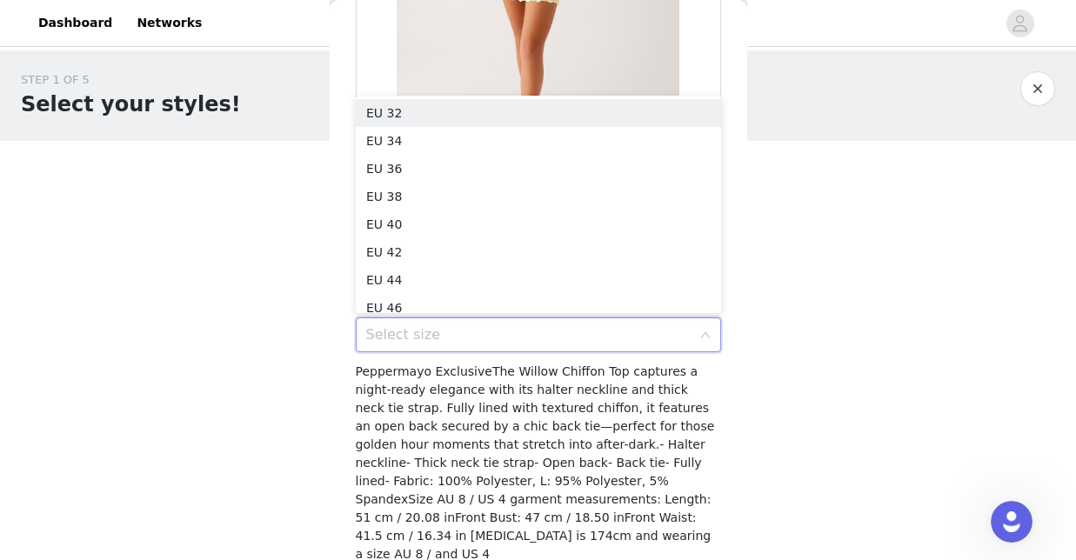
click at [625, 343] on div "Select size" at bounding box center [532, 334] width 333 height 33
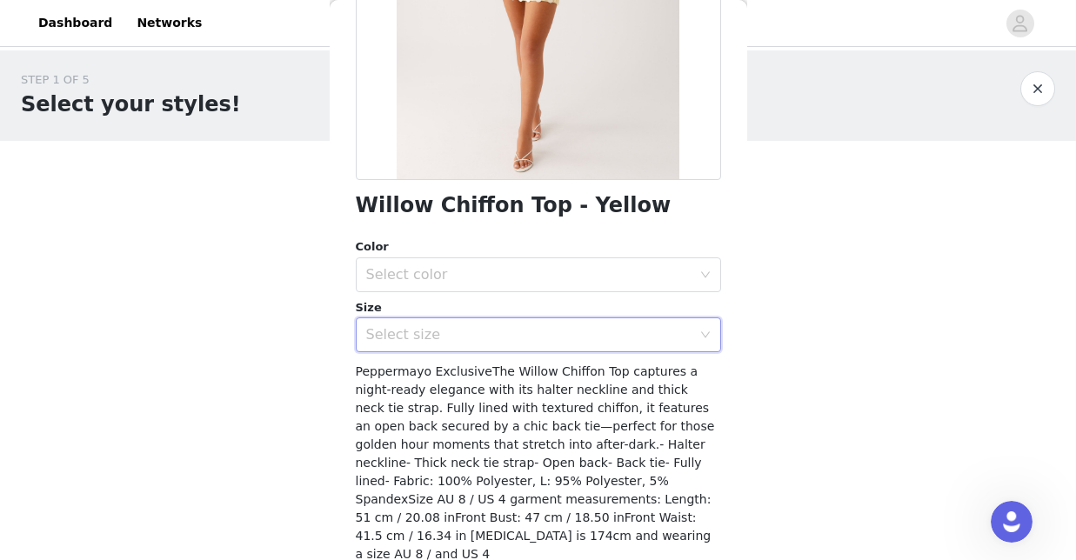
click at [639, 331] on div "Select size" at bounding box center [528, 334] width 325 height 17
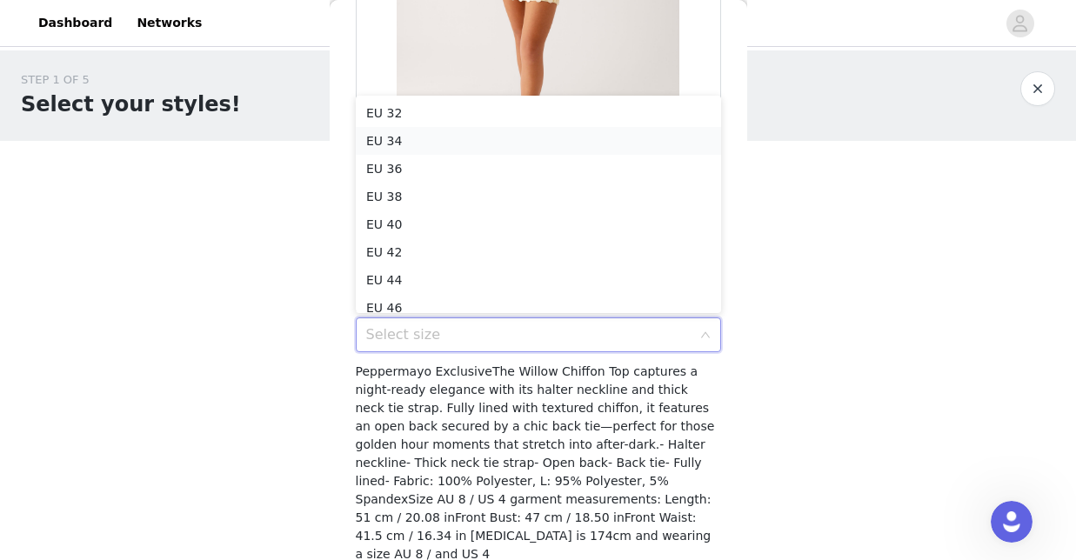
scroll to position [0, 0]
click at [627, 170] on li "EU 36" at bounding box center [538, 169] width 365 height 28
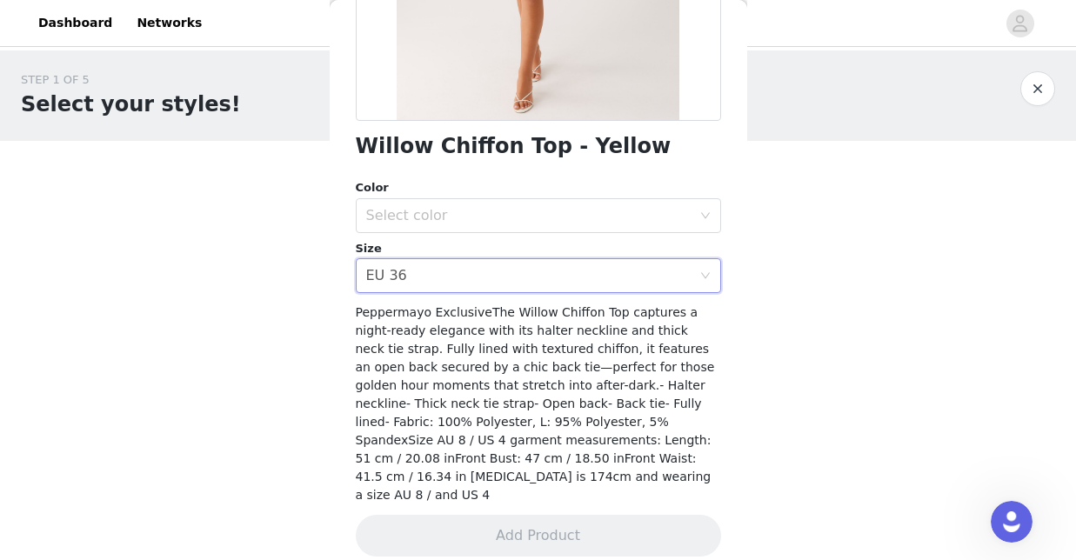
scroll to position [356, 0]
click at [594, 209] on div "Select color" at bounding box center [528, 217] width 325 height 17
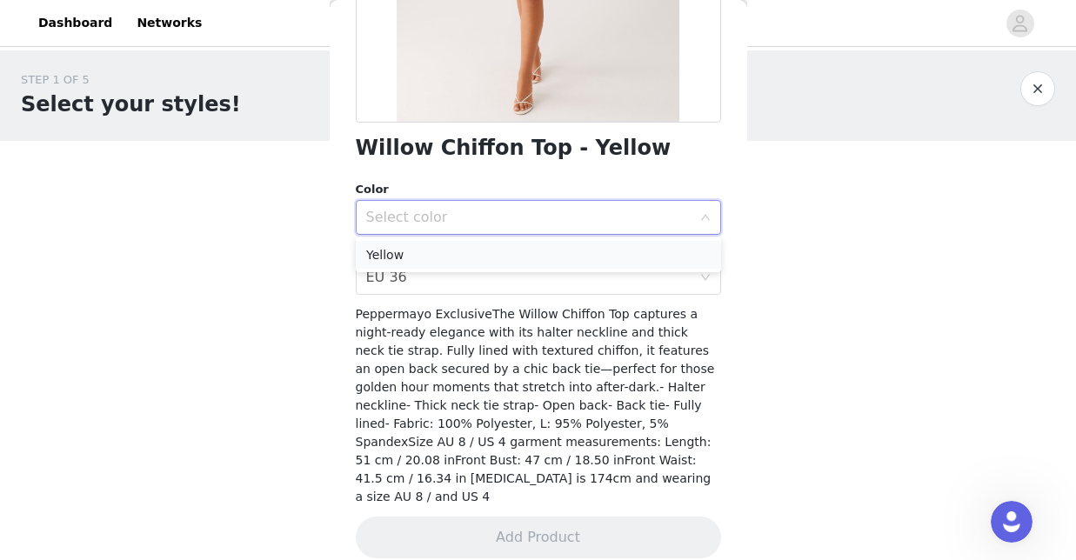
click at [597, 249] on li "Yellow" at bounding box center [538, 255] width 365 height 28
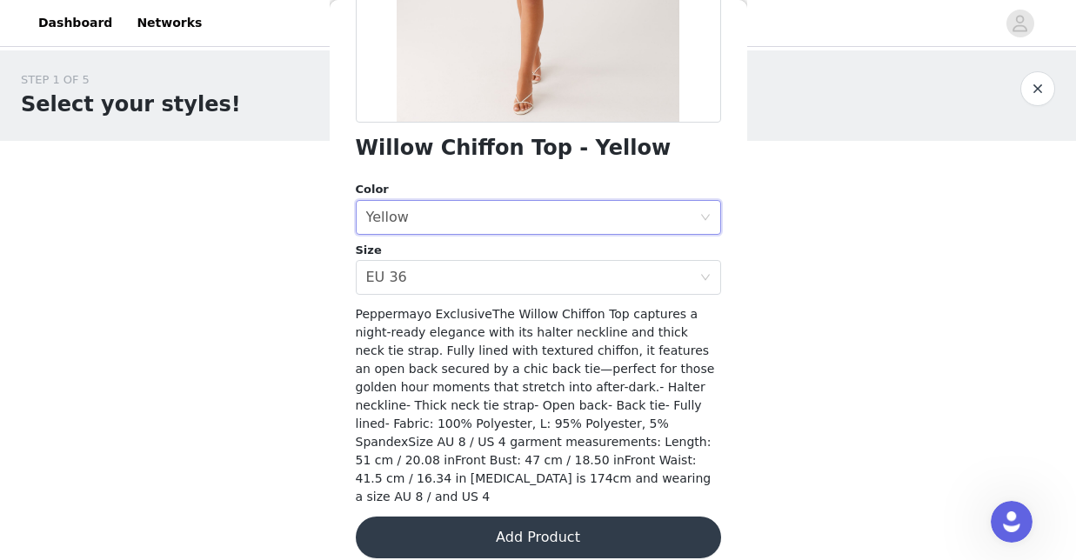
click at [594, 517] on button "Add Product" at bounding box center [538, 538] width 365 height 42
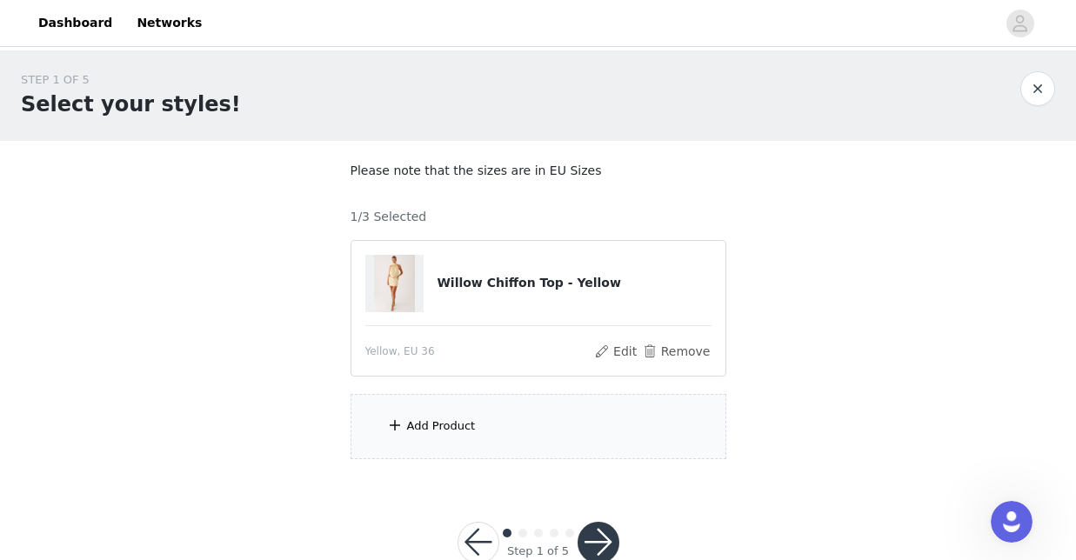
click at [594, 448] on div "Add Product" at bounding box center [538, 426] width 376 height 65
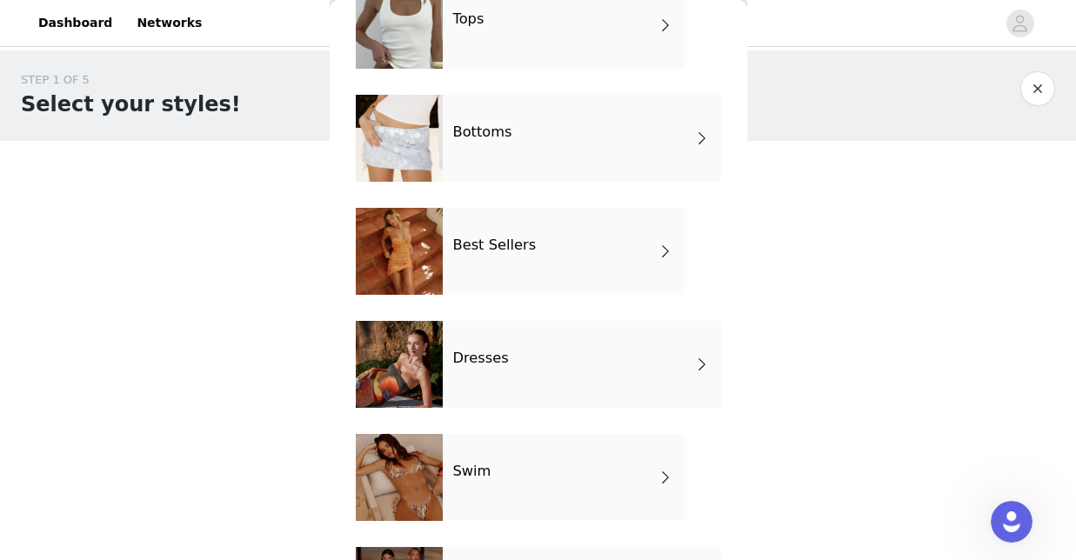
scroll to position [104, 0]
click at [604, 101] on div "Bottoms" at bounding box center [582, 139] width 278 height 87
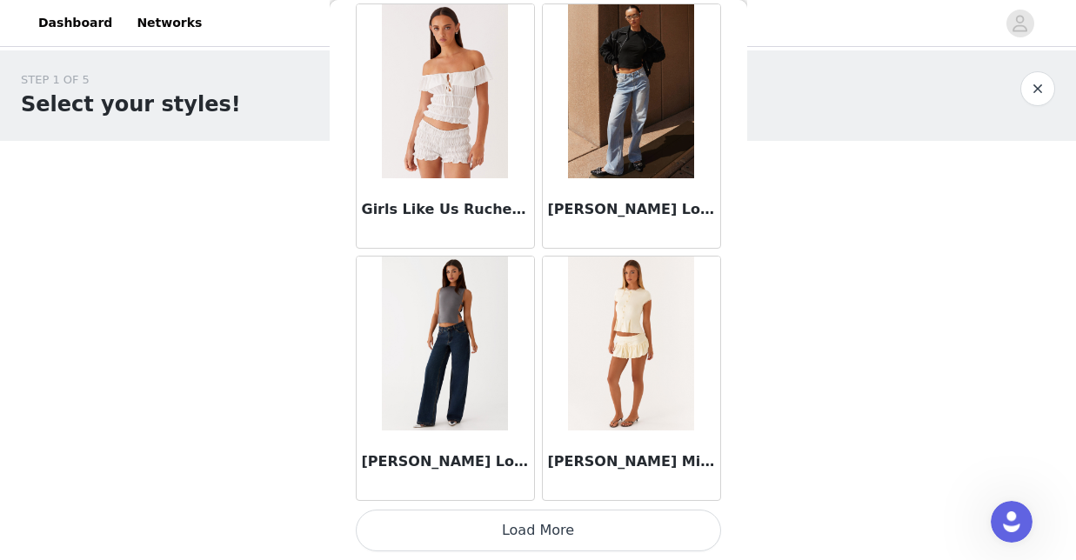
scroll to position [2101, 0]
click at [565, 537] on button "Load More" at bounding box center [538, 531] width 365 height 42
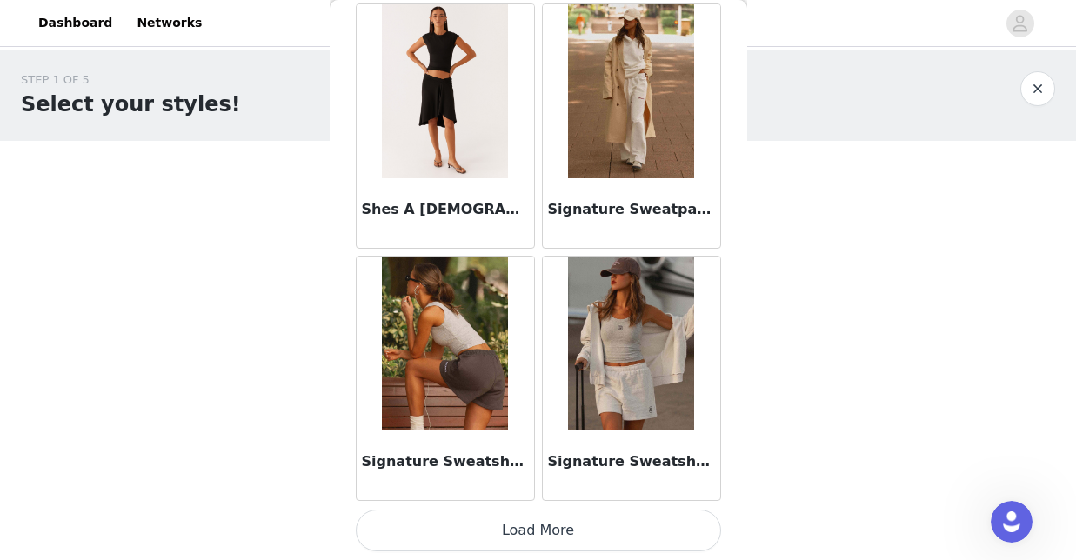
scroll to position [4623, 0]
click at [537, 540] on button "Load More" at bounding box center [538, 531] width 365 height 42
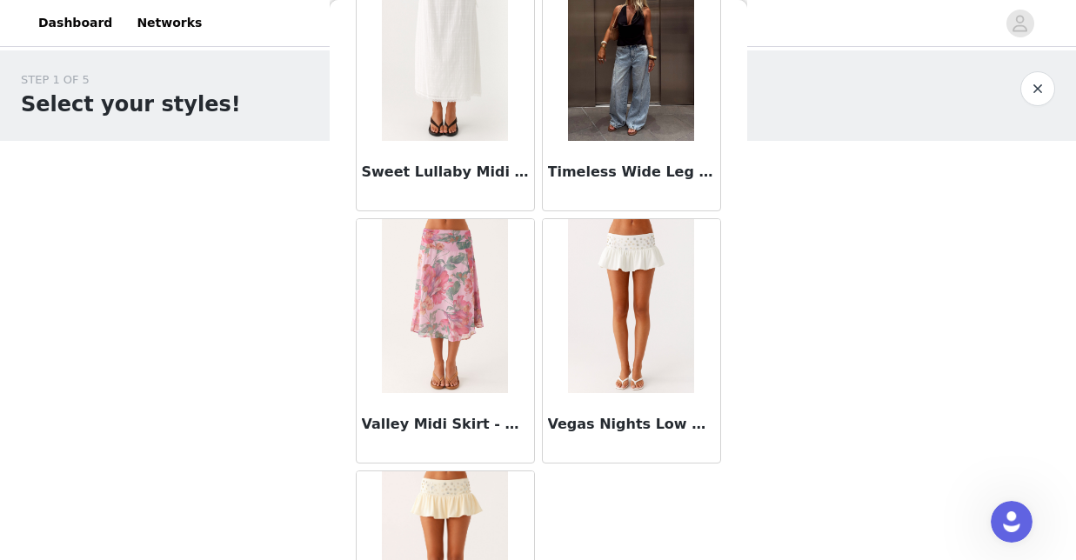
scroll to position [5327, 0]
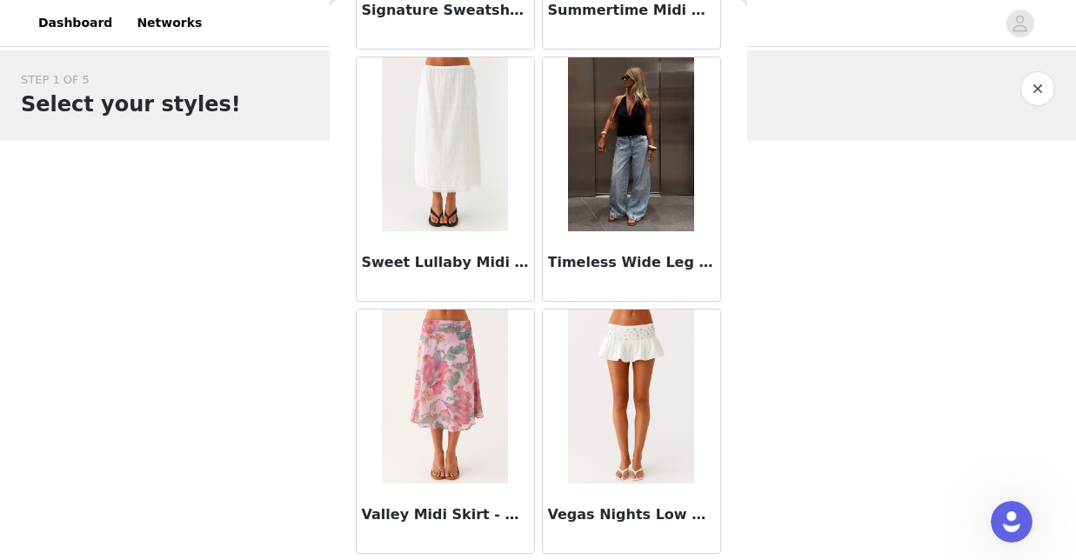
click at [595, 265] on h3 "Timeless Wide Leg Jeans - Bleached Blue" at bounding box center [631, 262] width 167 height 21
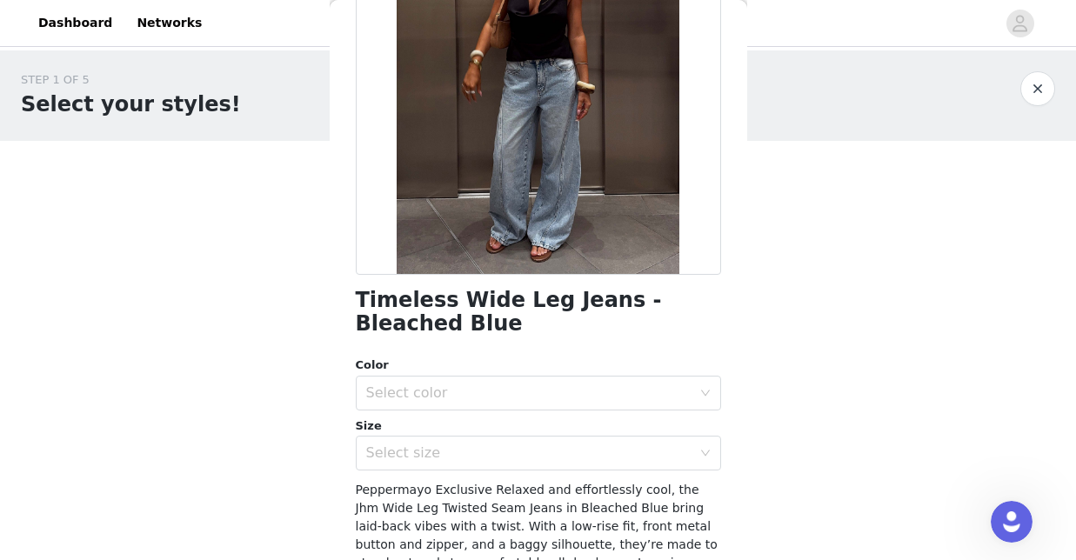
scroll to position [290, 0]
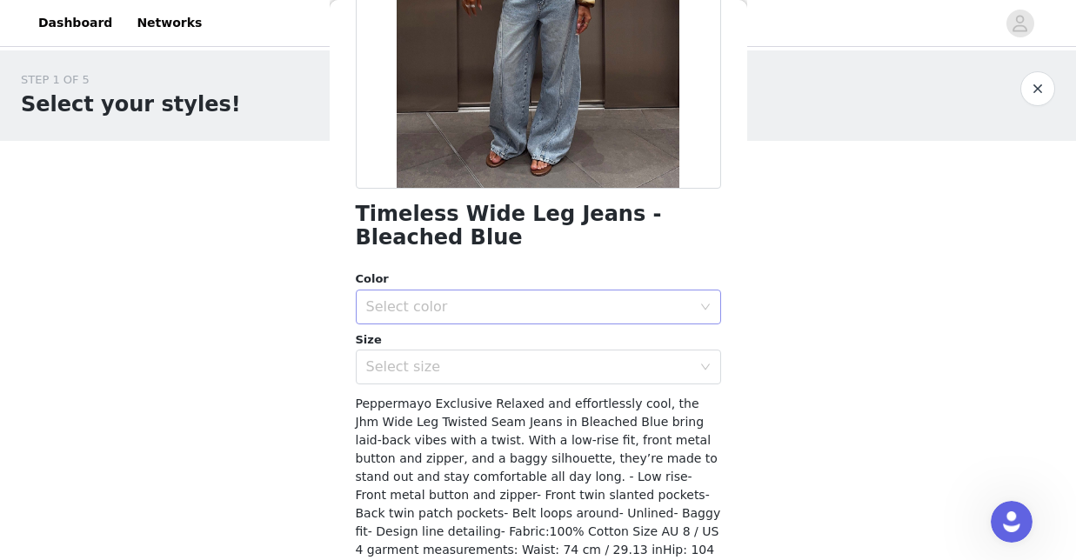
click at [586, 310] on div "Select color" at bounding box center [528, 306] width 325 height 17
click at [591, 339] on li "Bleached Blue" at bounding box center [538, 344] width 365 height 28
click at [593, 370] on div "Select size" at bounding box center [528, 366] width 325 height 17
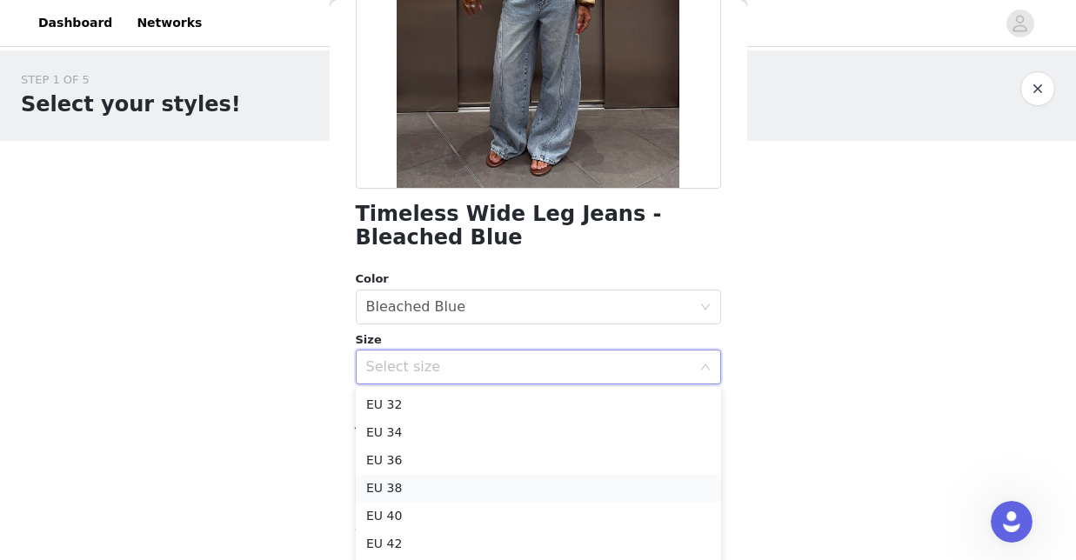
click at [584, 484] on li "EU 38" at bounding box center [538, 488] width 365 height 28
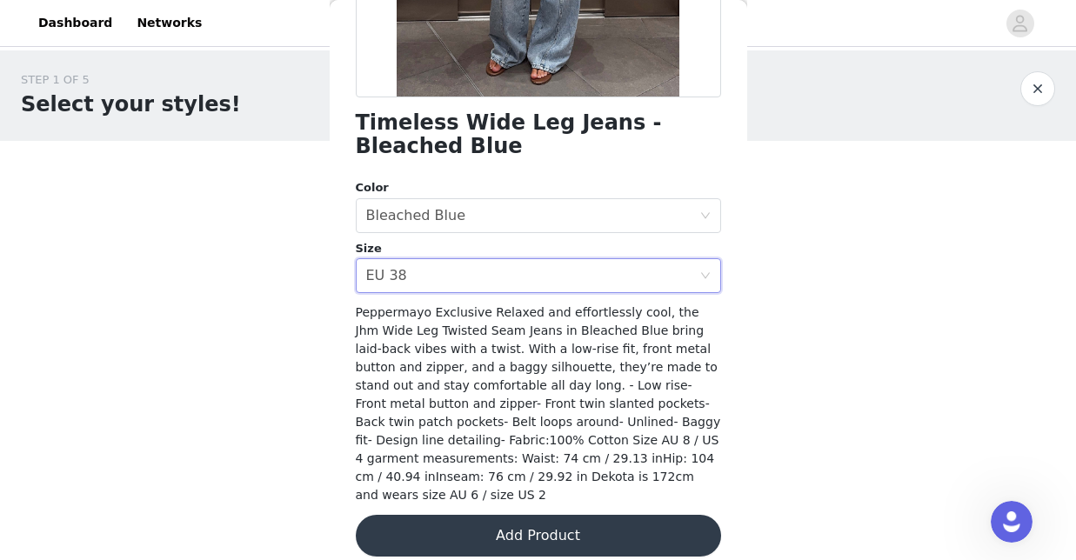
scroll to position [379, 0]
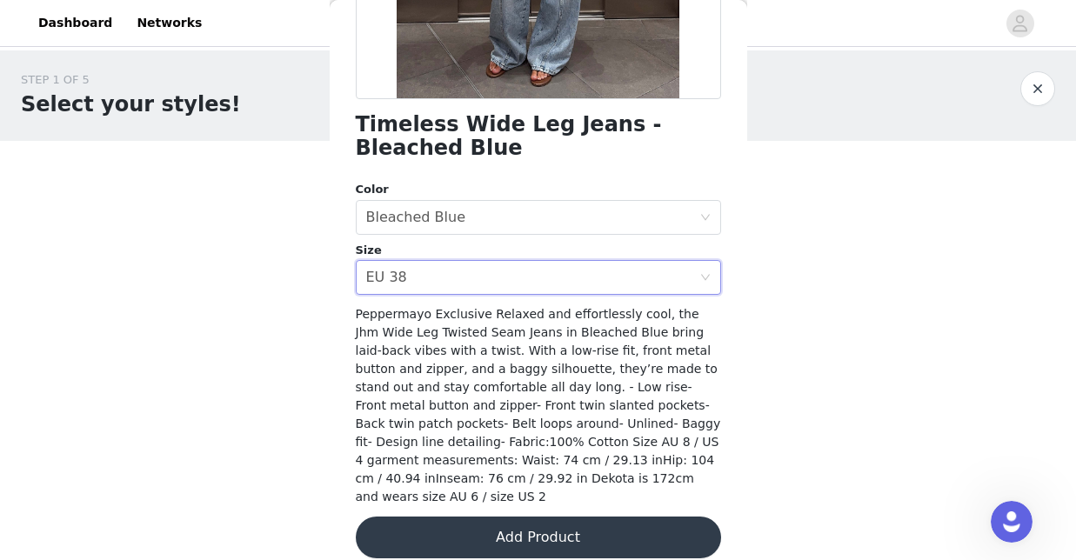
click at [450, 527] on button "Add Product" at bounding box center [538, 538] width 365 height 42
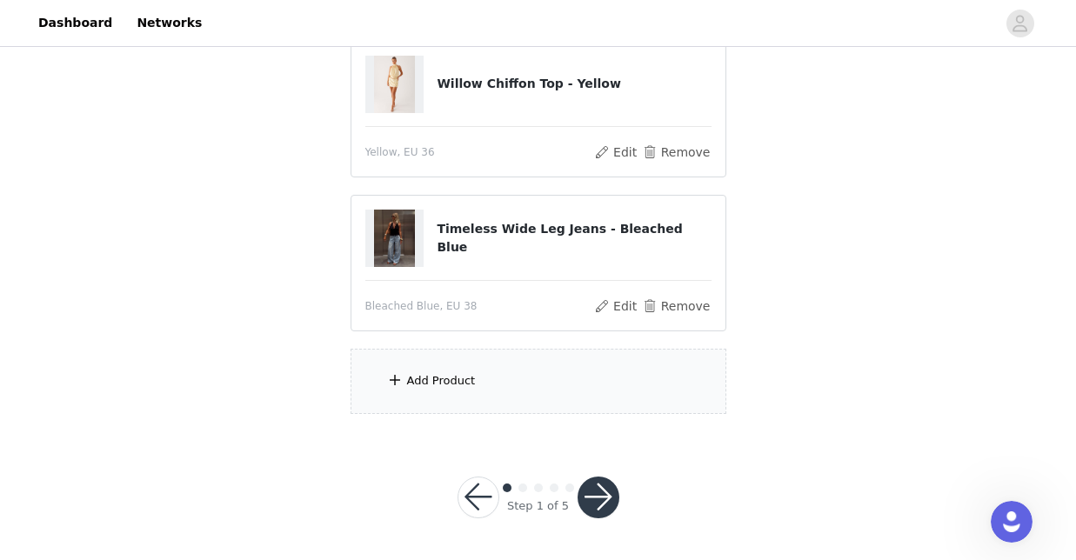
scroll to position [198, 0]
click at [503, 390] on div "Add Product" at bounding box center [538, 382] width 376 height 65
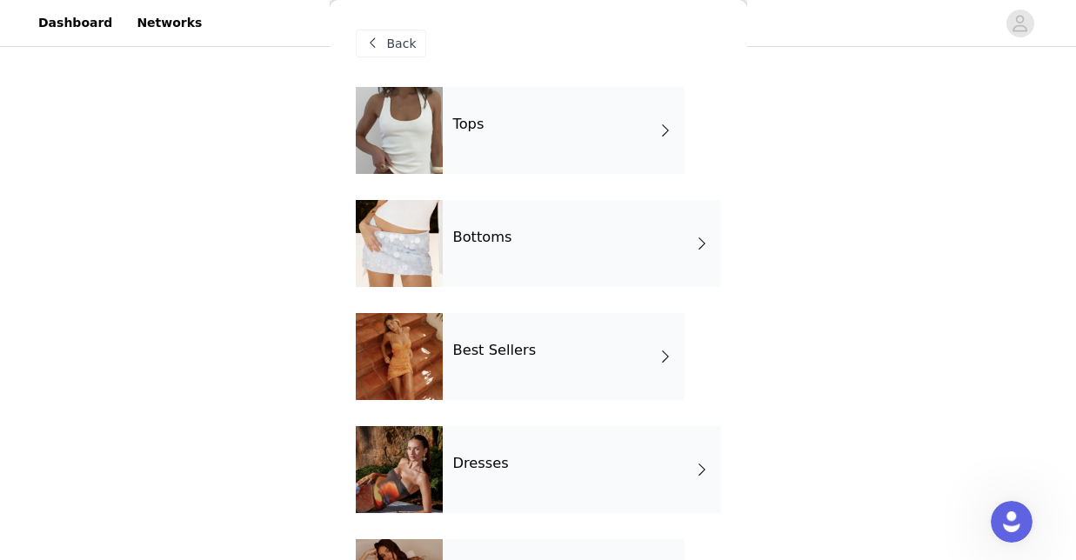
click at [549, 214] on div "Bottoms" at bounding box center [582, 243] width 278 height 87
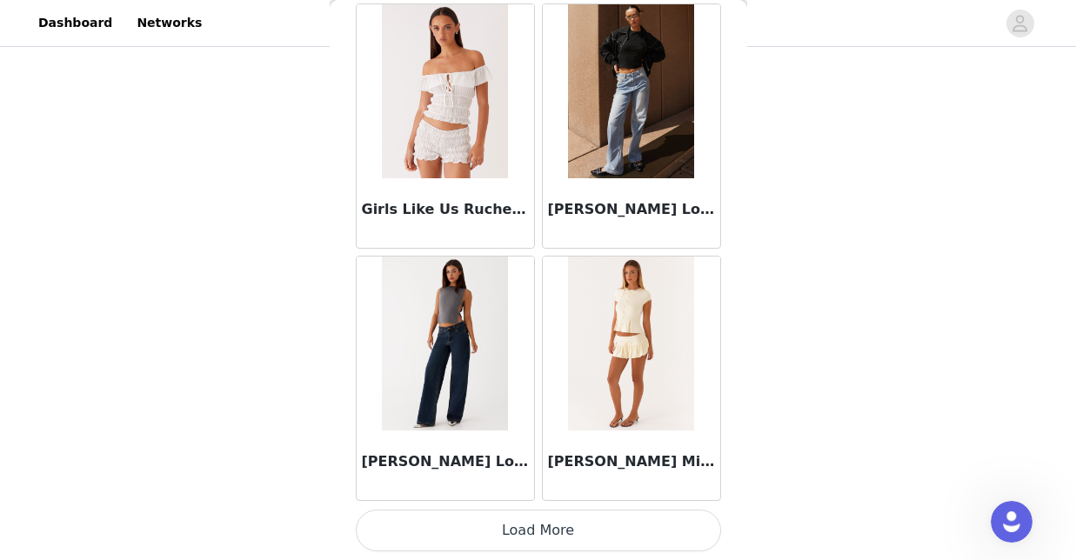
scroll to position [2101, 0]
click at [552, 539] on button "Load More" at bounding box center [538, 531] width 365 height 42
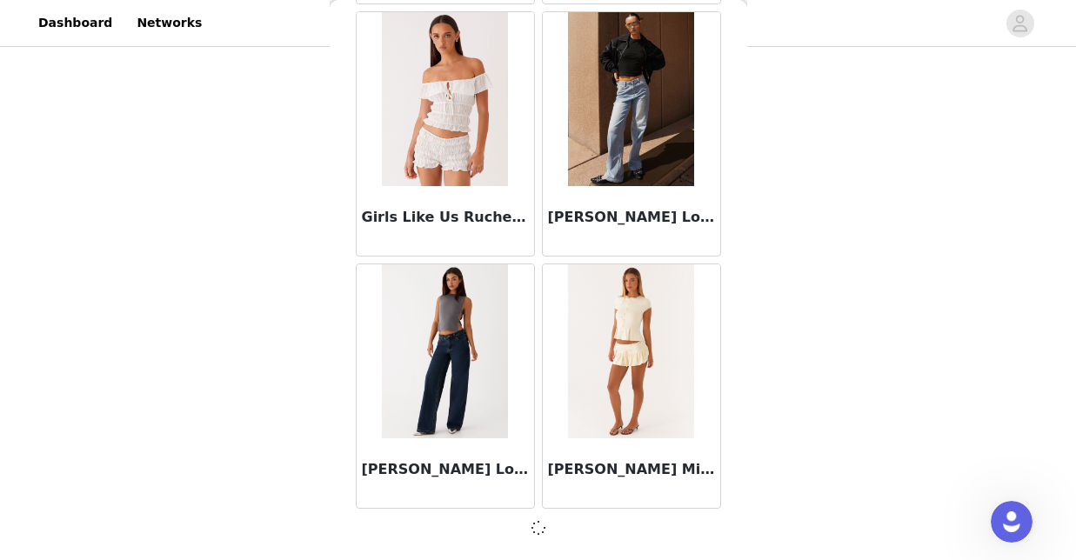
scroll to position [2093, 0]
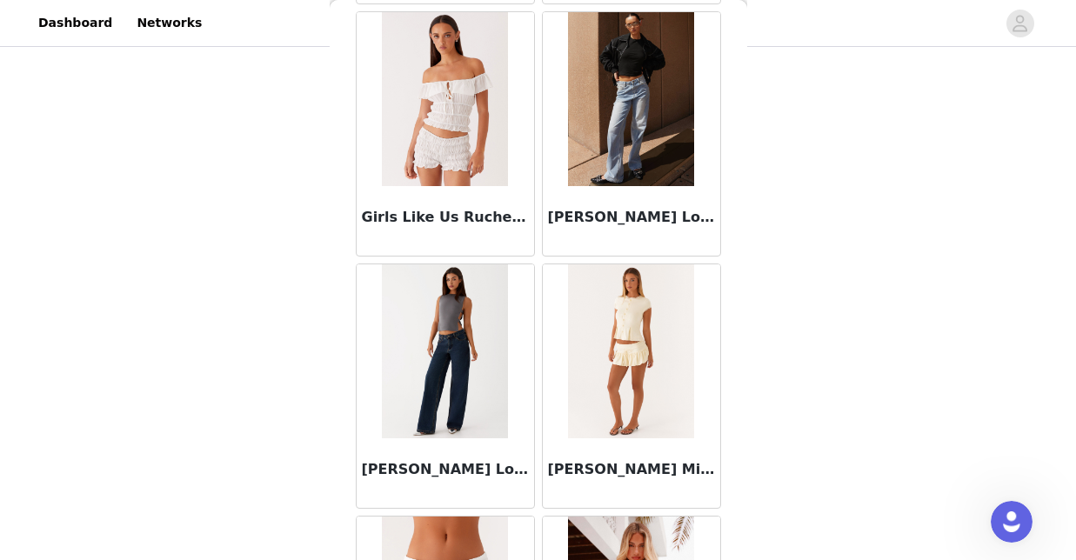
click at [571, 176] on img at bounding box center [631, 99] width 126 height 174
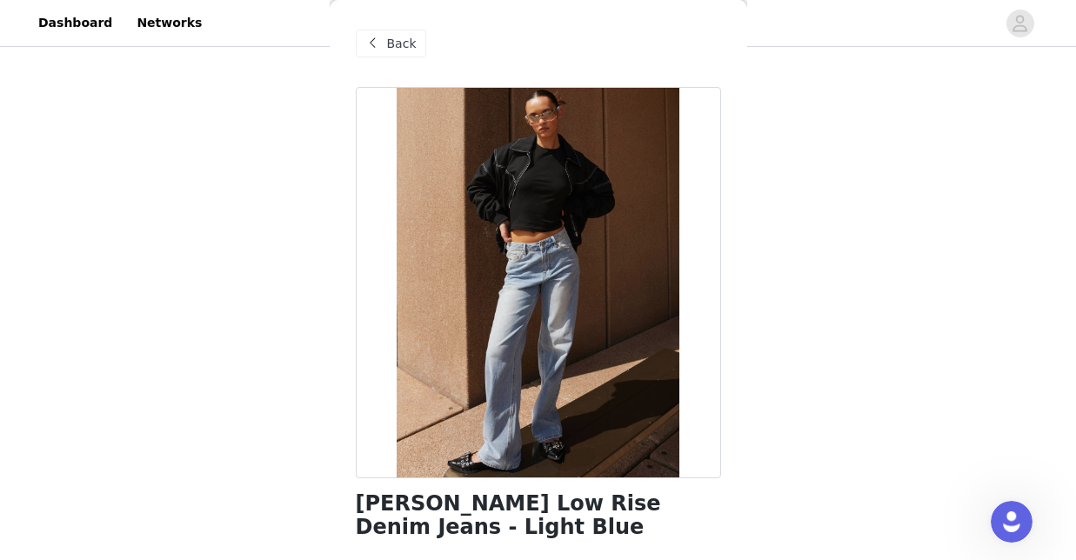
scroll to position [0, 0]
click at [393, 39] on span "Back" at bounding box center [402, 44] width 30 height 18
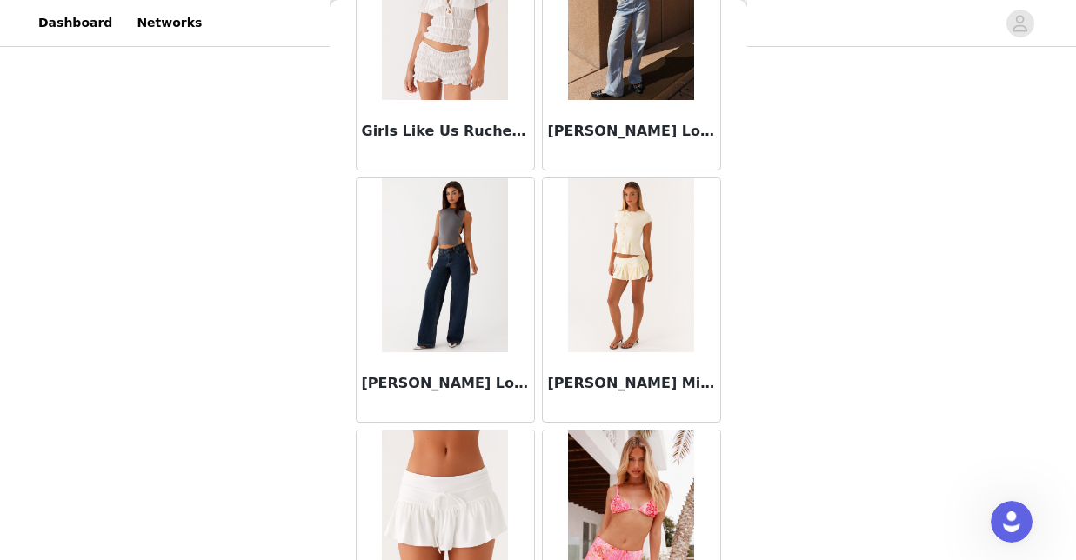
scroll to position [2181, 0]
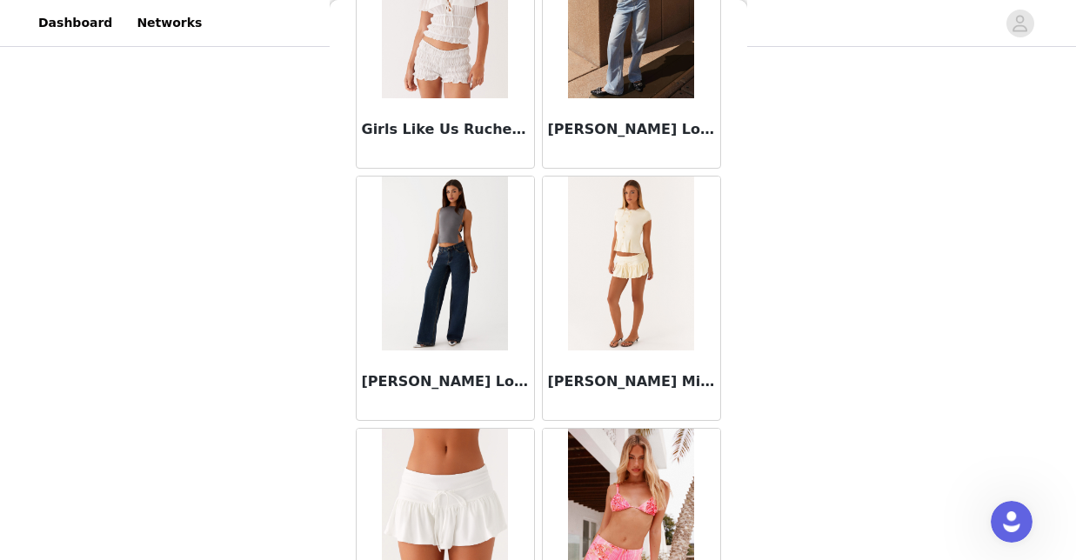
click at [444, 293] on img at bounding box center [445, 264] width 126 height 174
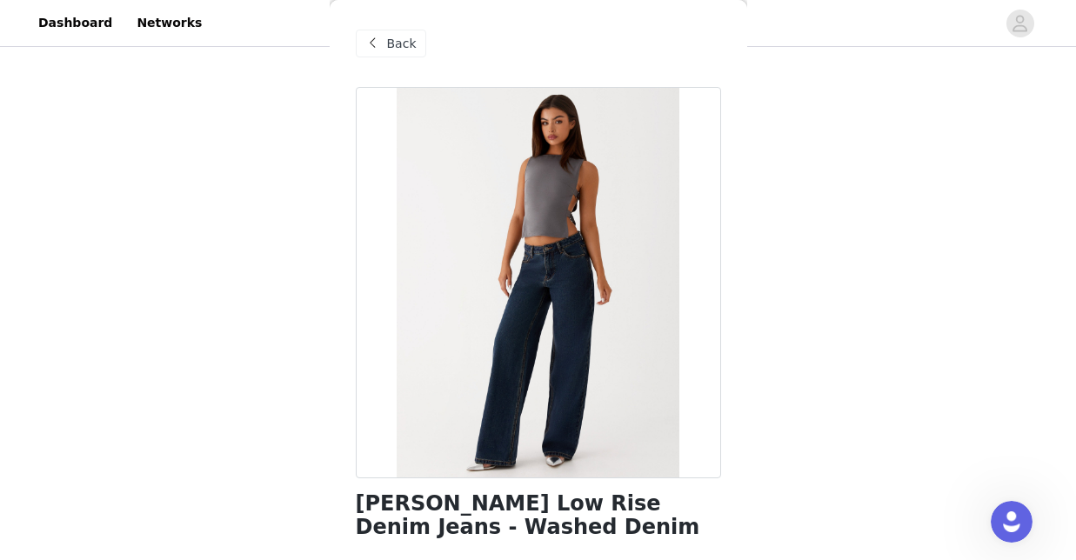
scroll to position [0, 0]
click at [402, 35] on span "Back" at bounding box center [402, 44] width 30 height 18
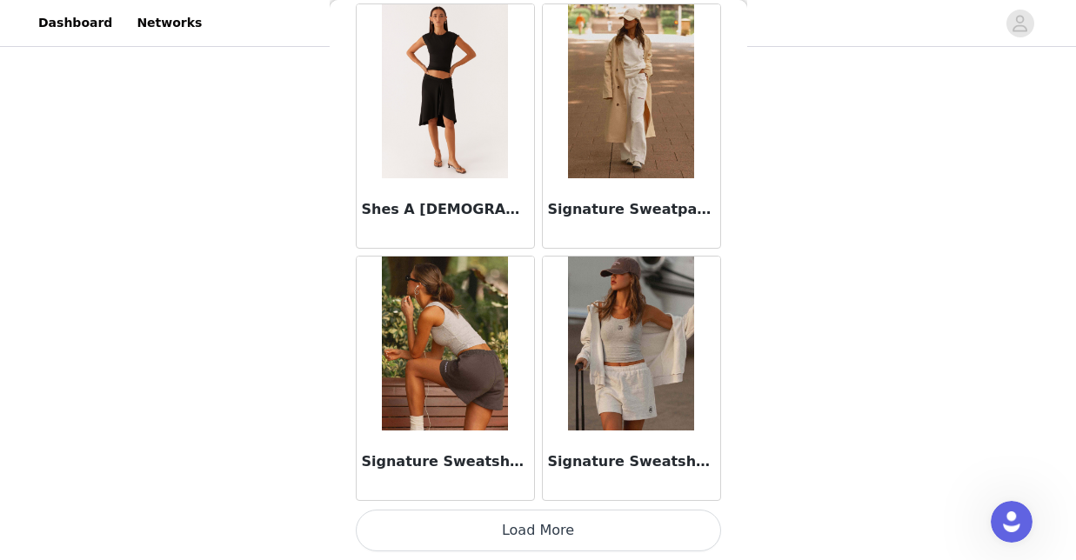
click at [526, 539] on button "Load More" at bounding box center [538, 531] width 365 height 42
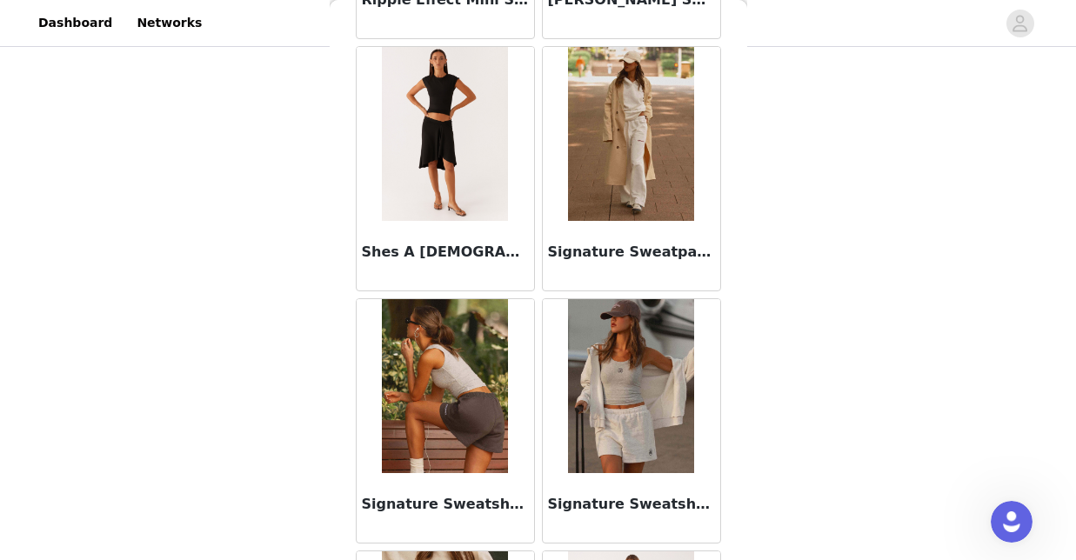
scroll to position [3955, 0]
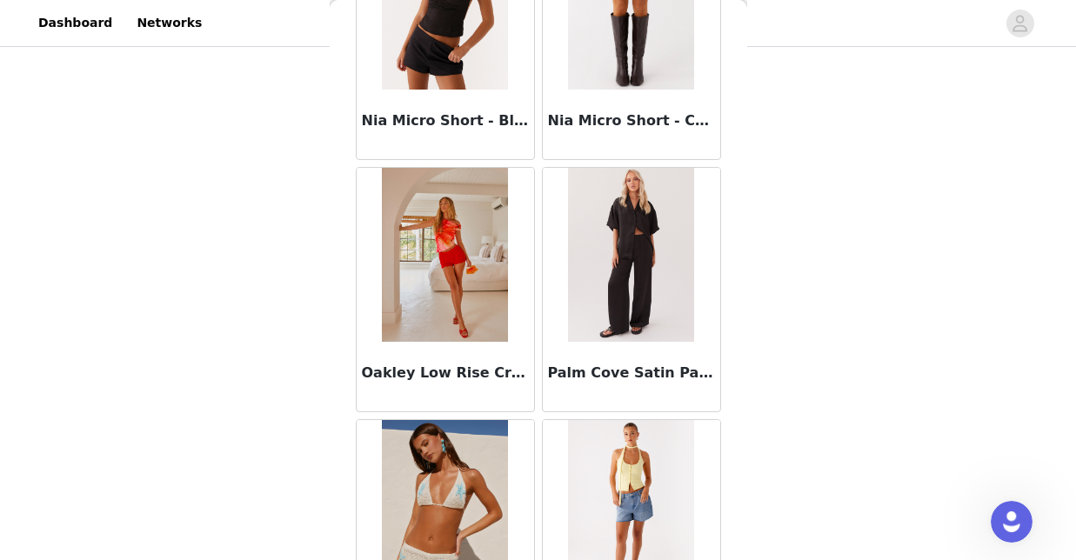
click at [463, 43] on img at bounding box center [445, 3] width 126 height 174
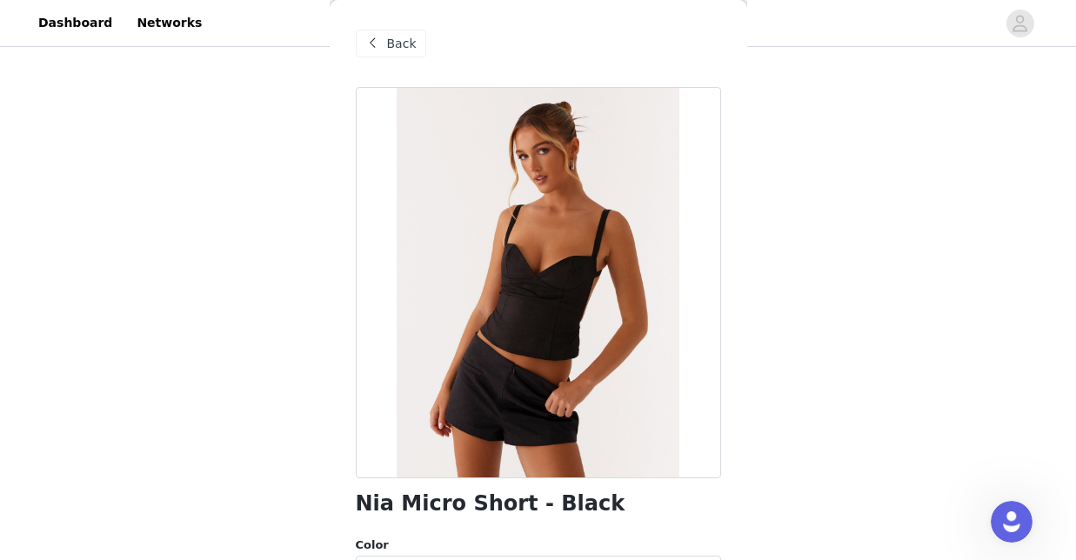
scroll to position [0, 0]
click at [410, 50] on span "Back" at bounding box center [402, 44] width 30 height 18
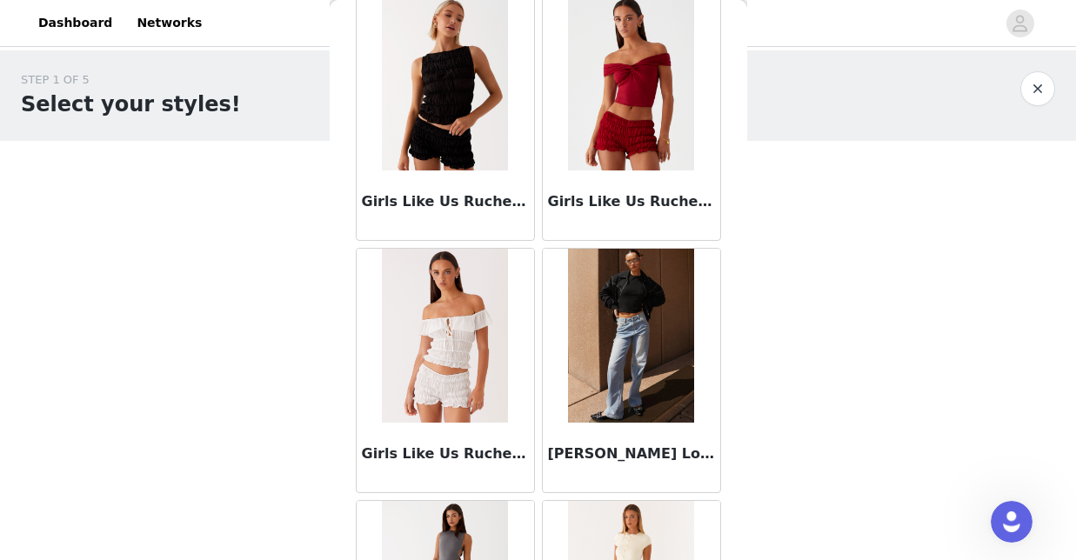
scroll to position [2182, 0]
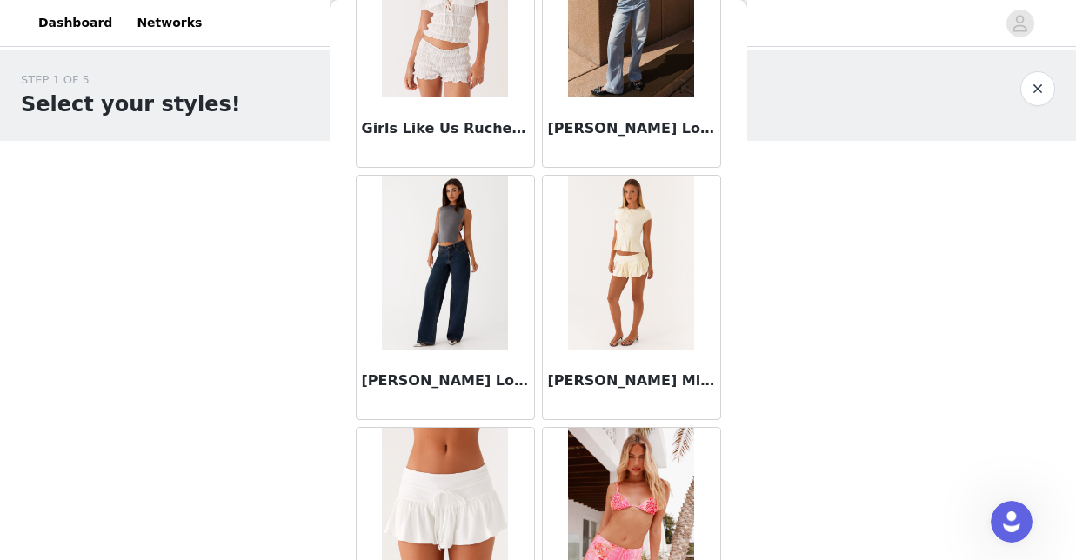
click at [445, 274] on img at bounding box center [445, 263] width 126 height 174
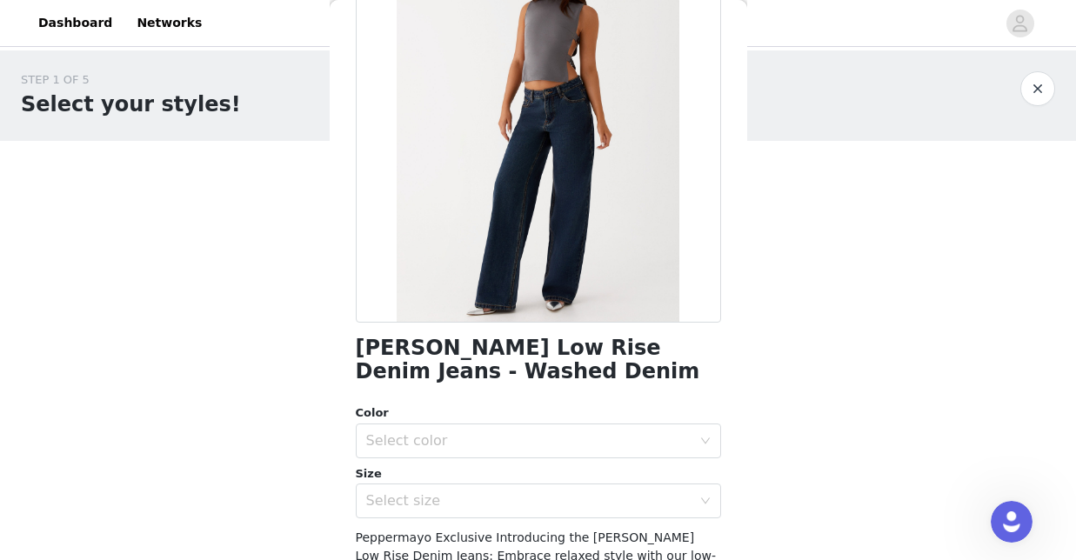
scroll to position [267, 0]
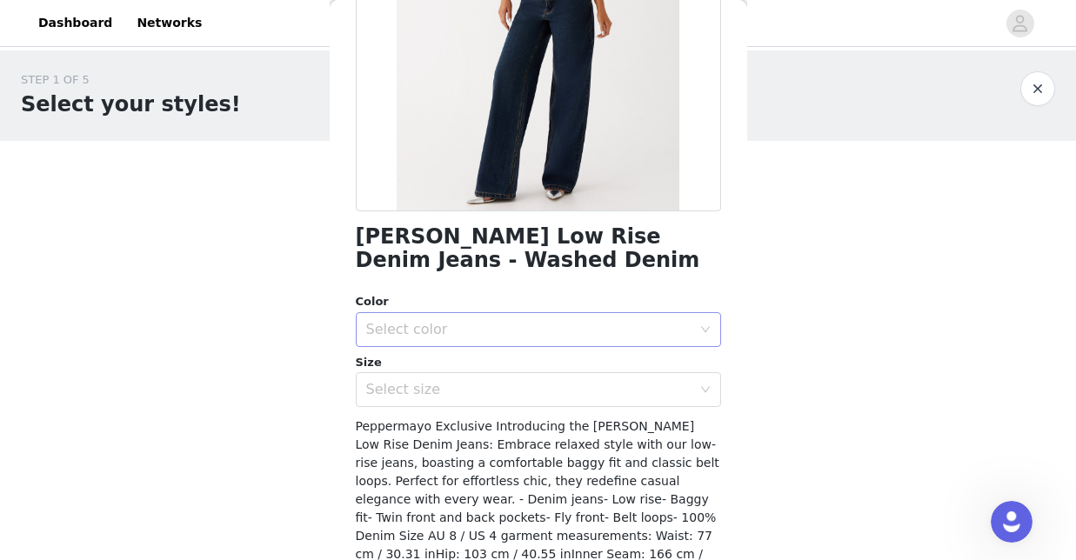
click at [531, 329] on div "Select color" at bounding box center [528, 329] width 325 height 17
click at [534, 359] on li "Washed Denim" at bounding box center [538, 367] width 365 height 28
click at [541, 395] on div "Select size" at bounding box center [528, 389] width 325 height 17
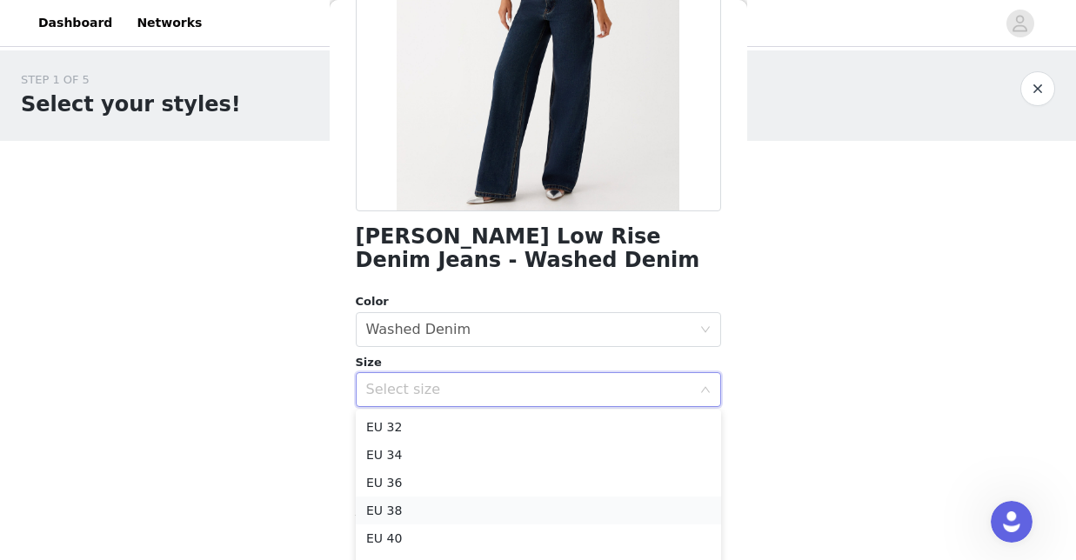
click at [547, 512] on li "EU 38" at bounding box center [538, 511] width 365 height 28
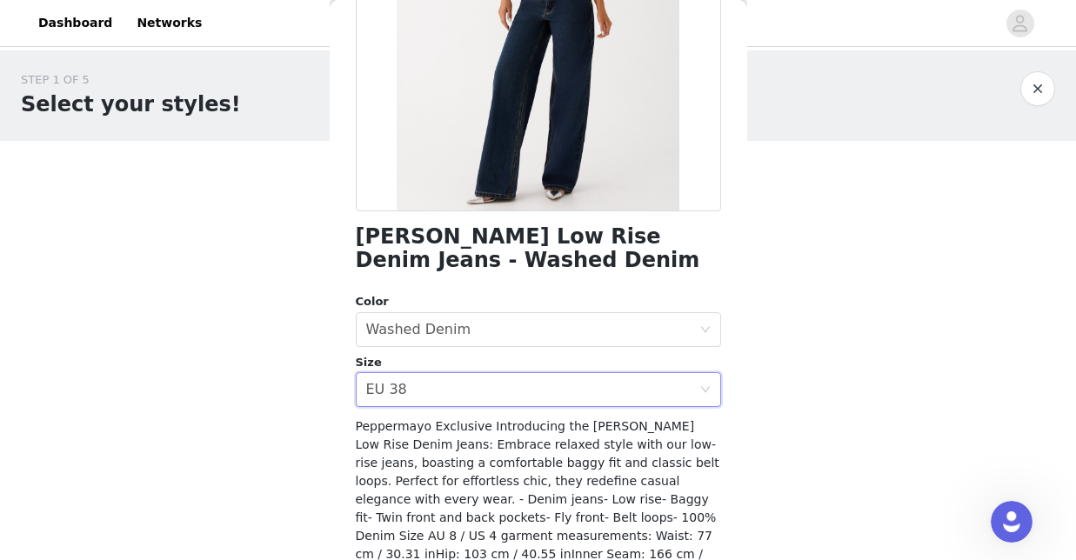
click at [584, 294] on div "Color" at bounding box center [538, 301] width 365 height 17
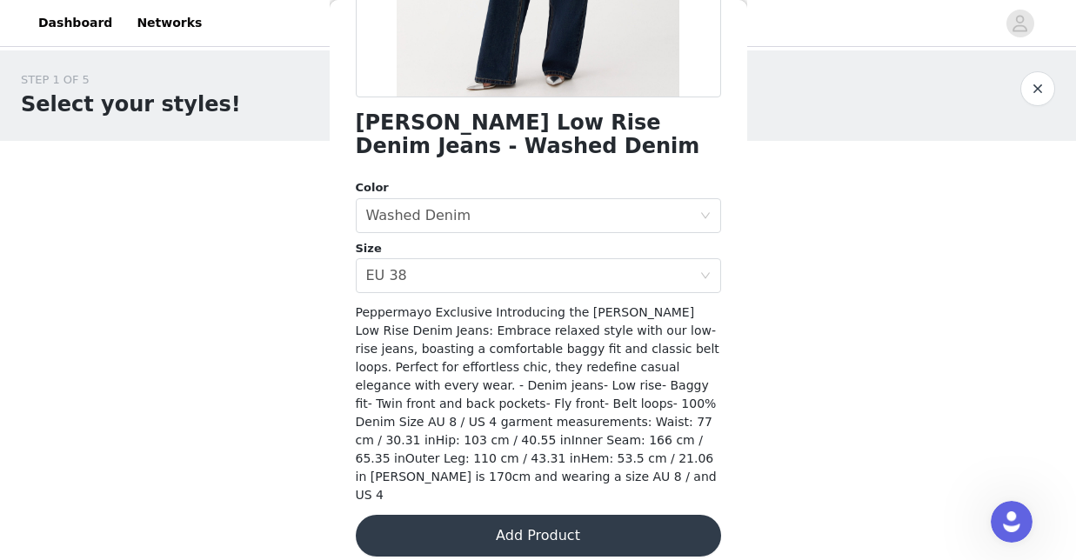
scroll to position [379, 0]
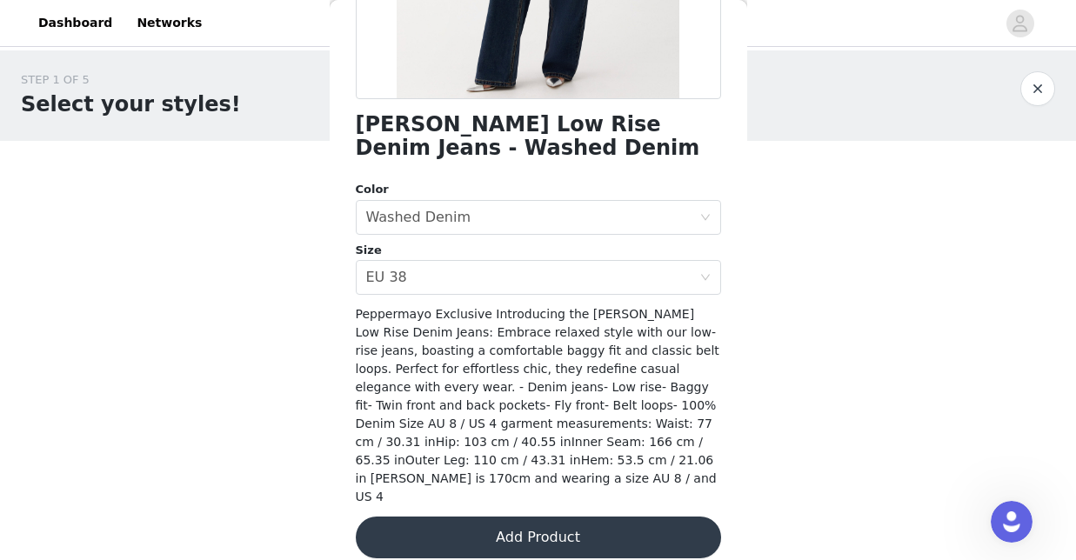
click at [611, 517] on button "Add Product" at bounding box center [538, 538] width 365 height 42
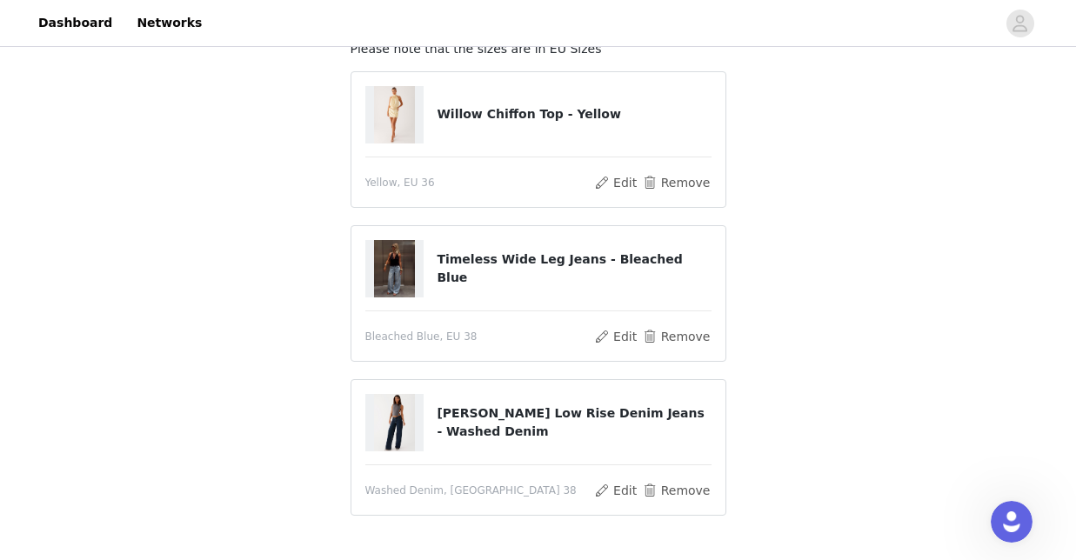
scroll to position [143, 0]
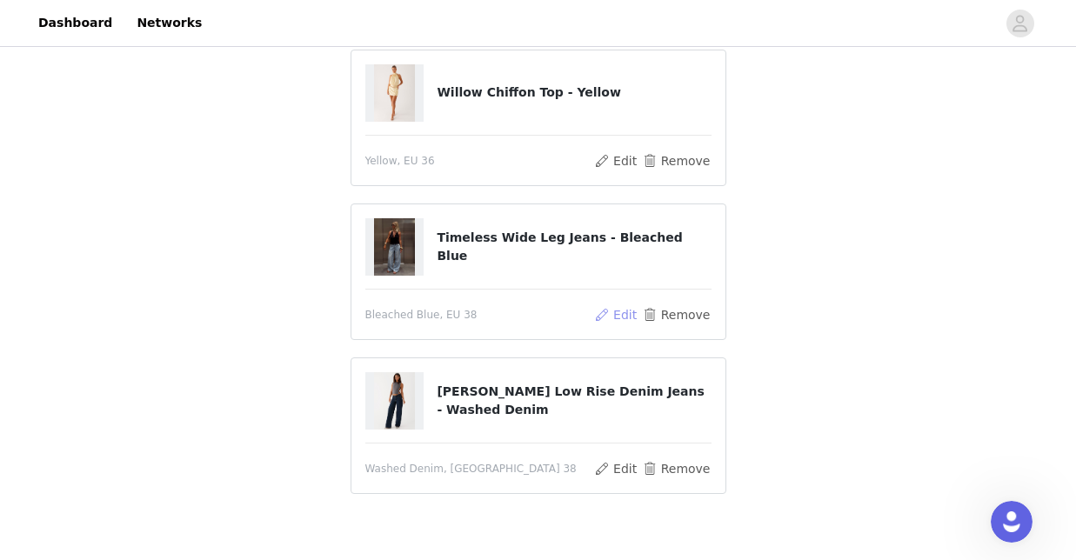
click at [627, 310] on button "Edit" at bounding box center [616, 314] width 44 height 21
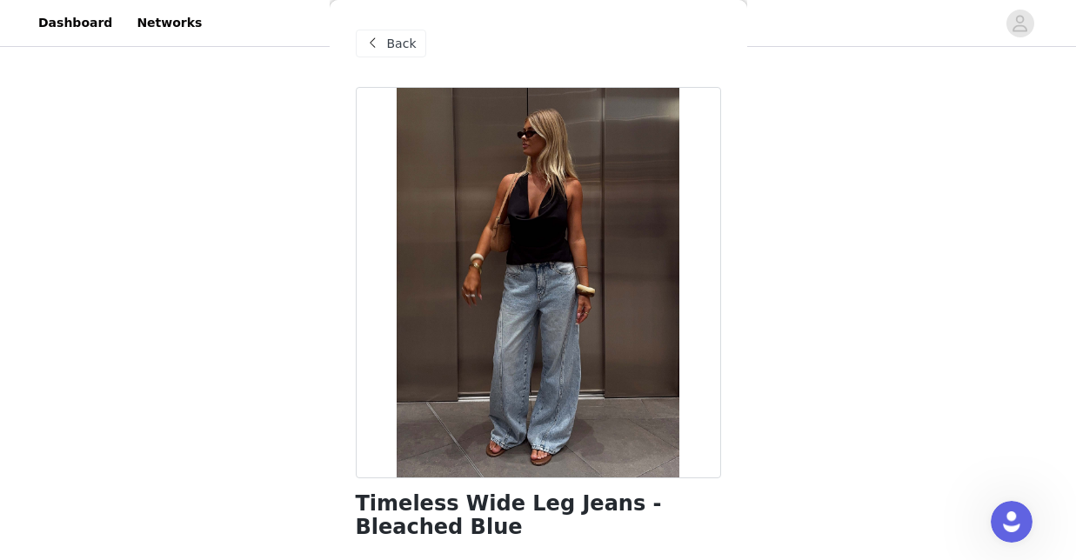
click at [417, 41] on div "Back" at bounding box center [391, 44] width 70 height 28
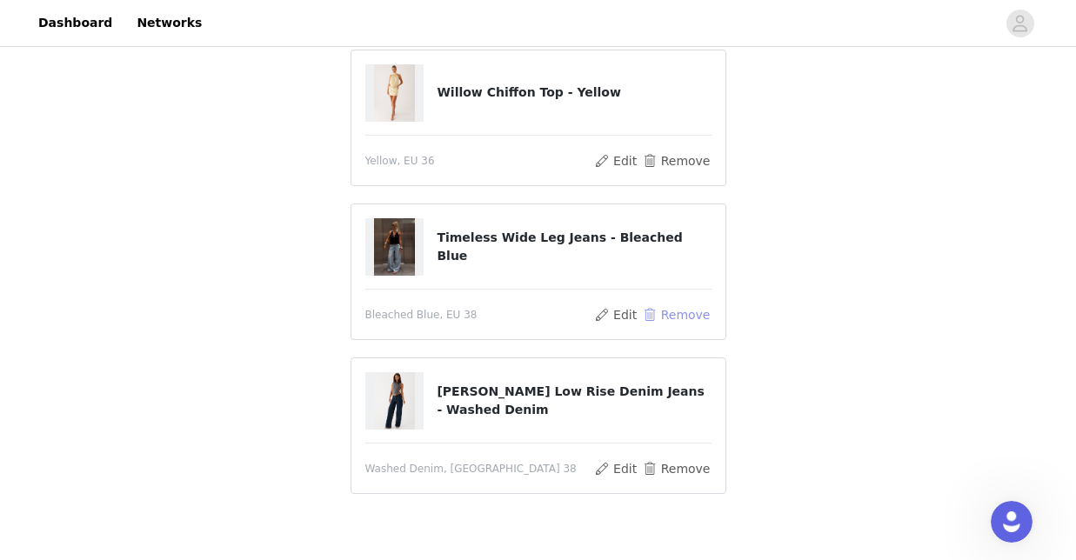
click at [686, 317] on button "Remove" at bounding box center [676, 314] width 70 height 21
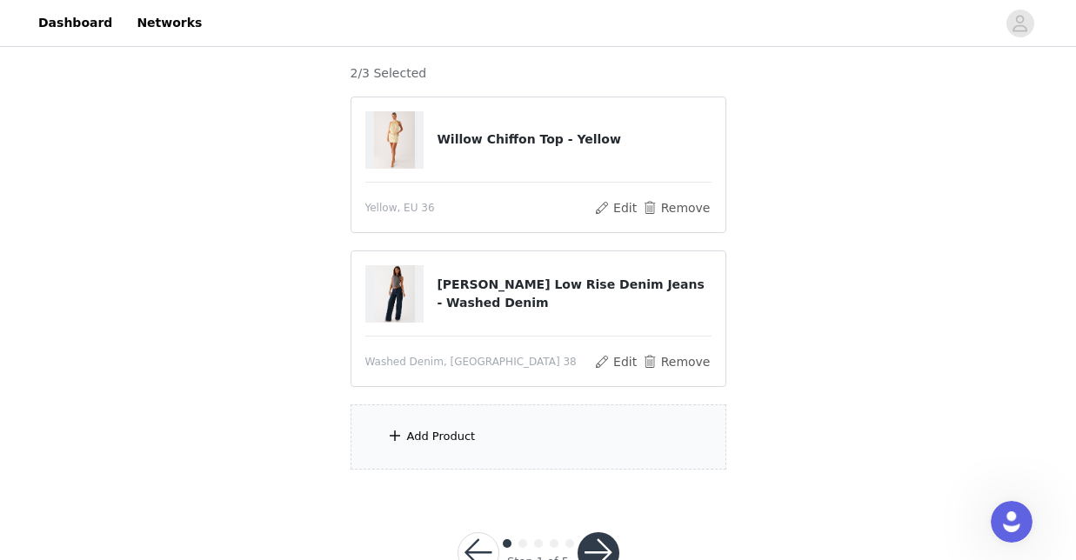
click at [587, 444] on div "Add Product" at bounding box center [538, 436] width 376 height 65
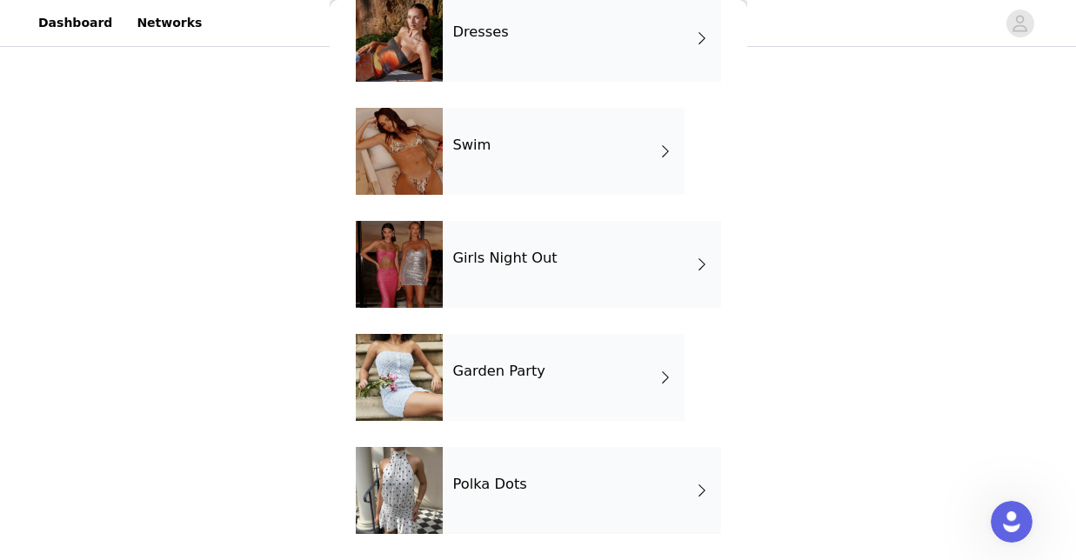
scroll to position [431, 0]
click at [580, 65] on div "Dresses" at bounding box center [582, 38] width 278 height 87
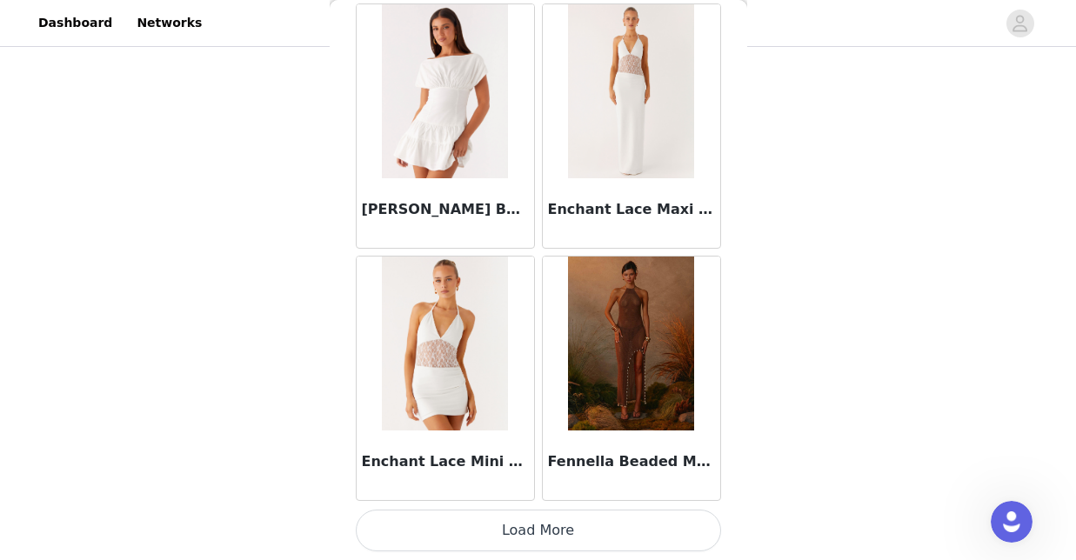
scroll to position [2101, 0]
click at [570, 540] on button "Load More" at bounding box center [538, 531] width 365 height 42
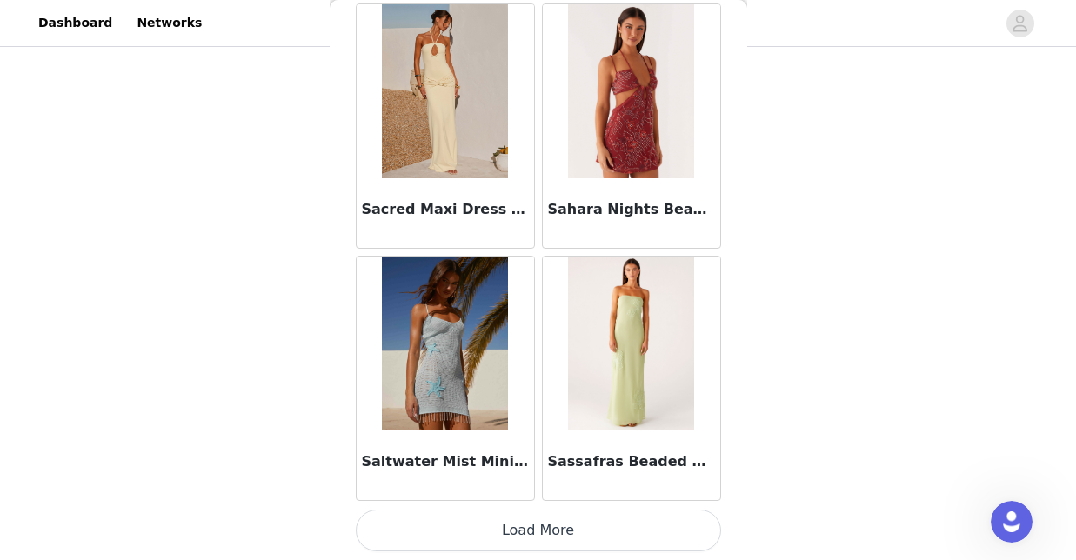
scroll to position [4623, 0]
click at [553, 518] on button "Load More" at bounding box center [538, 531] width 365 height 42
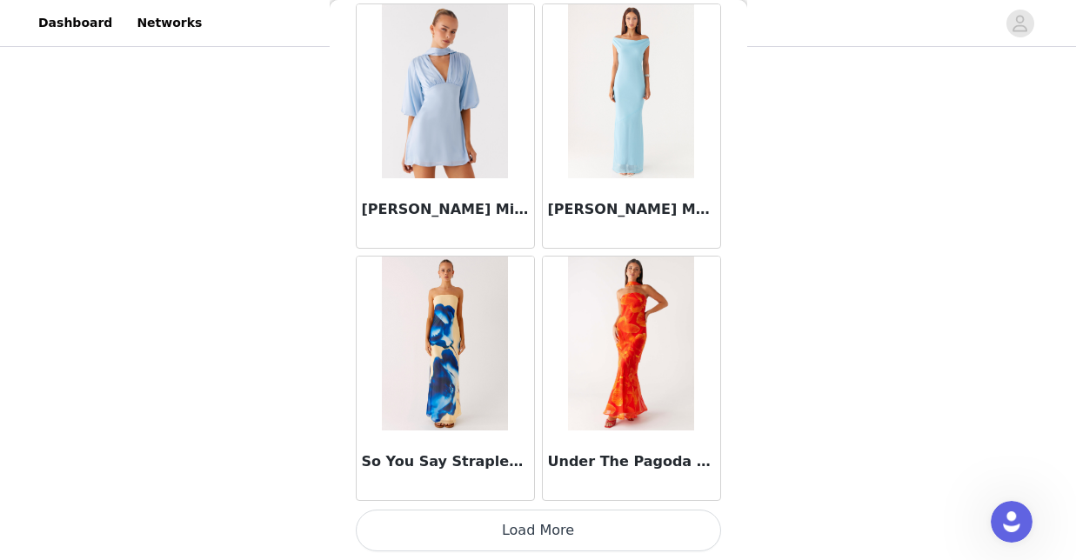
scroll to position [198, 0]
click at [617, 543] on button "Load More" at bounding box center [538, 531] width 365 height 42
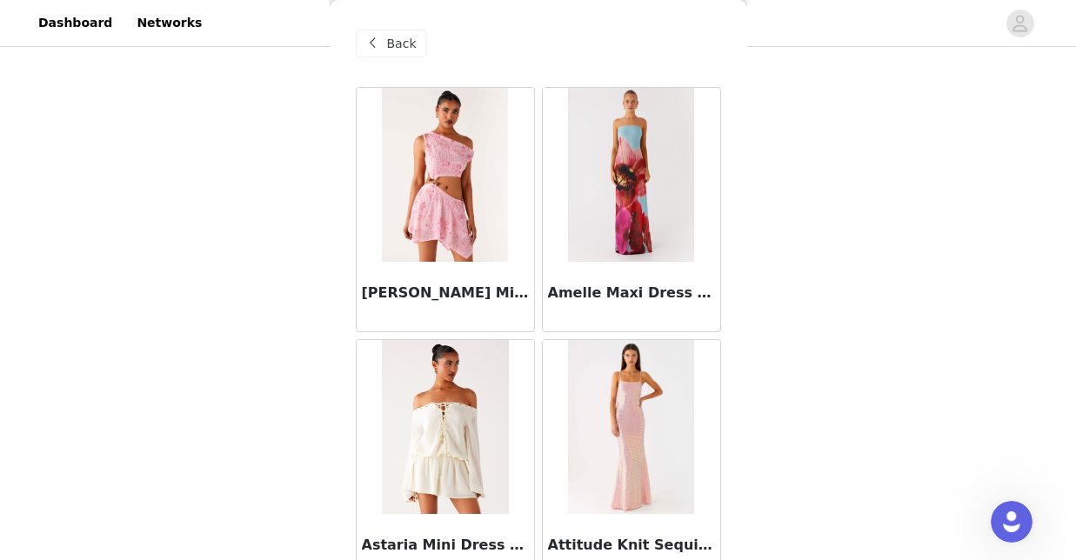
scroll to position [0, 0]
click at [376, 40] on span at bounding box center [373, 43] width 21 height 21
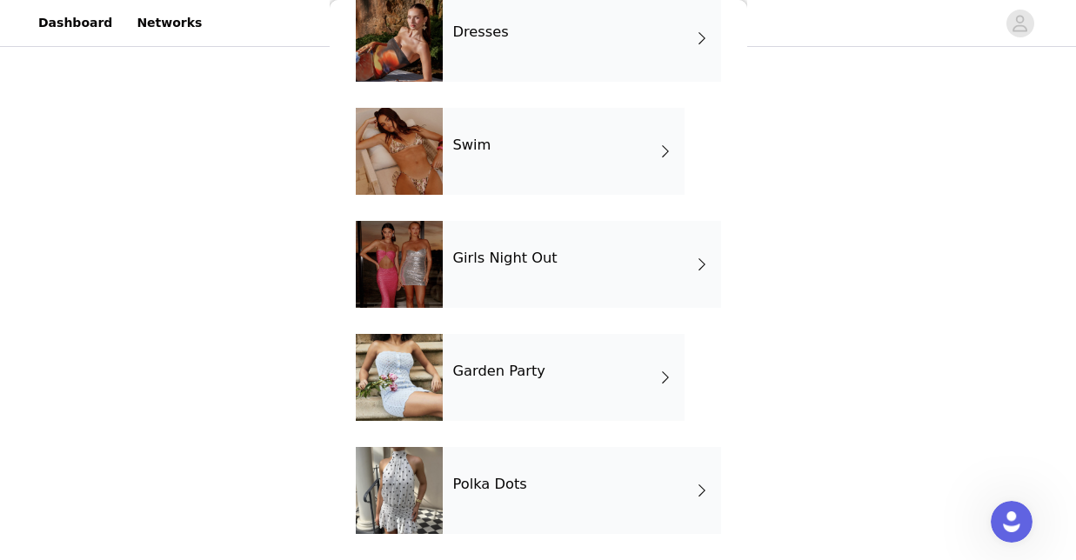
scroll to position [431, 0]
click at [520, 417] on div "Garden Party" at bounding box center [564, 377] width 242 height 87
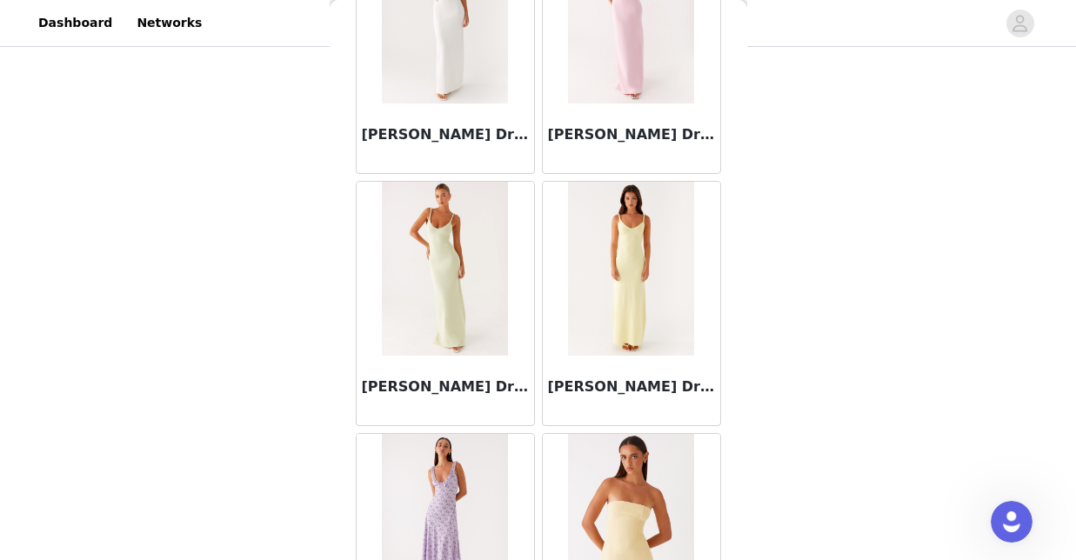
scroll to position [684, 0]
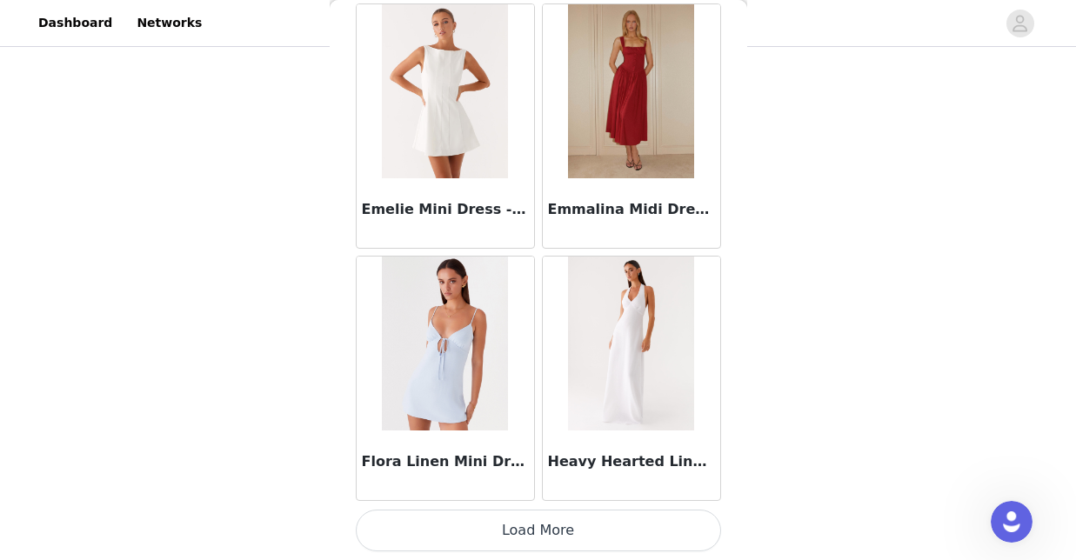
click at [495, 521] on button "Load More" at bounding box center [538, 531] width 365 height 42
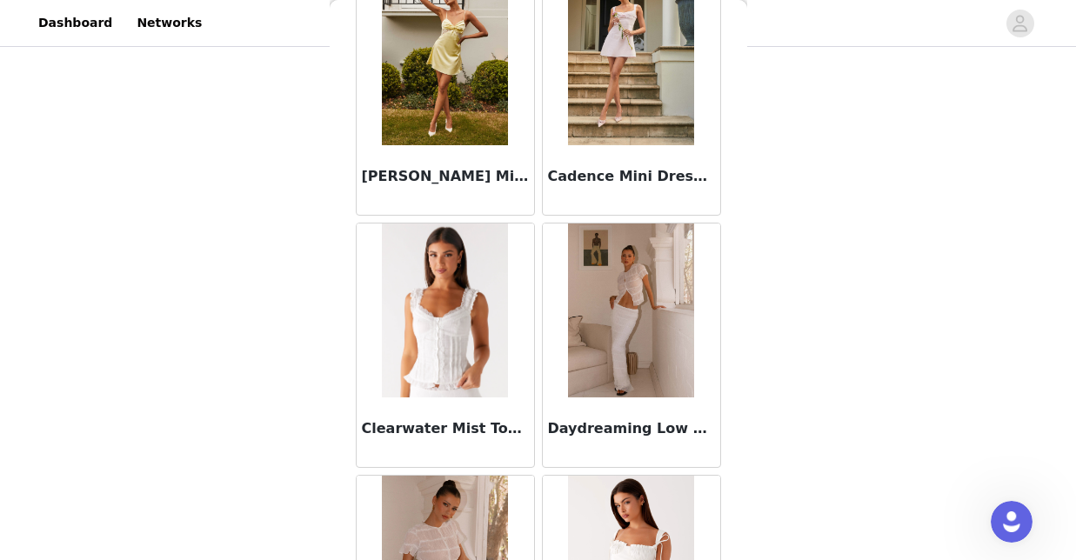
scroll to position [1118, 0]
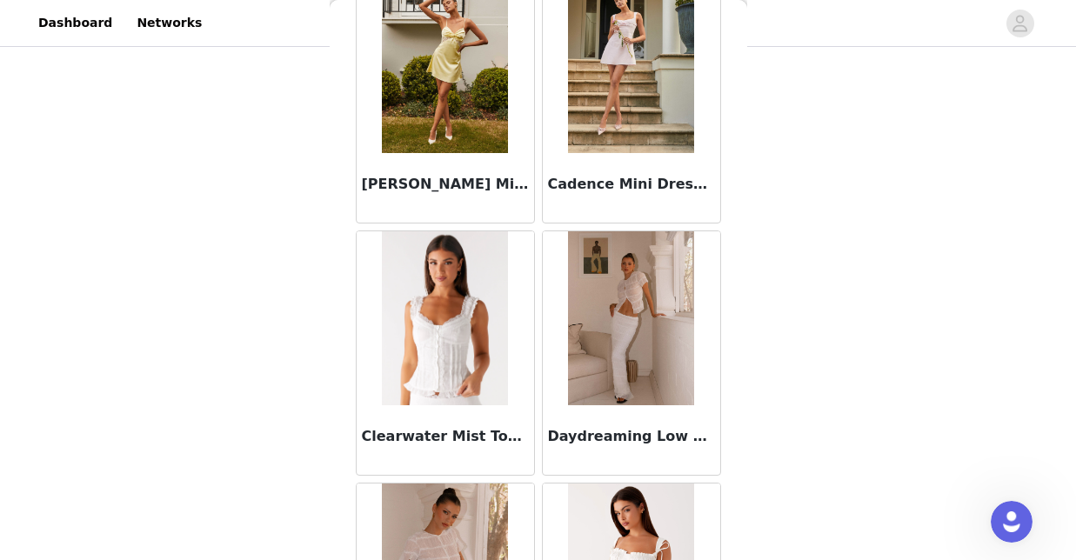
click at [425, 343] on img at bounding box center [445, 318] width 126 height 174
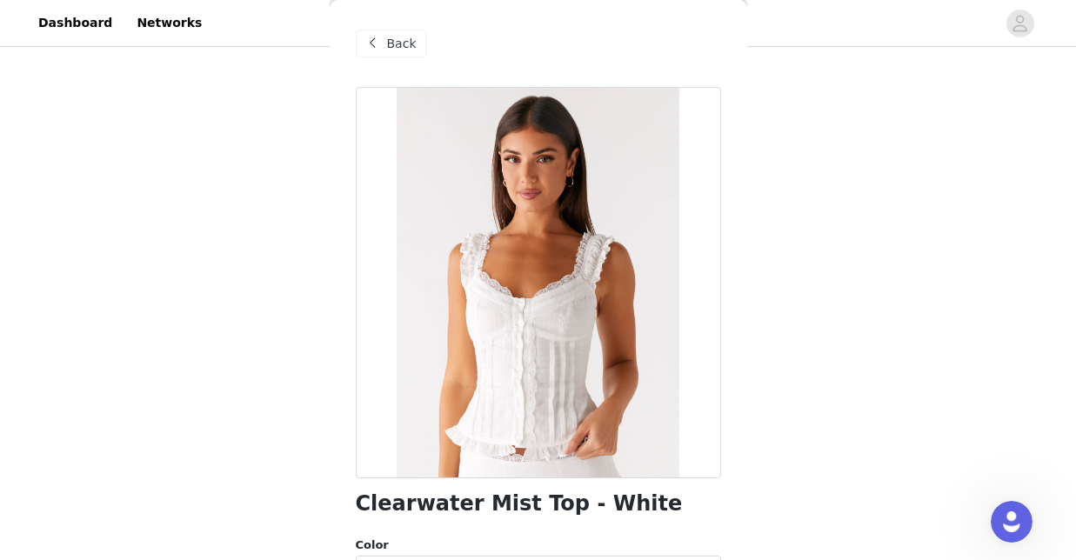
scroll to position [135, 0]
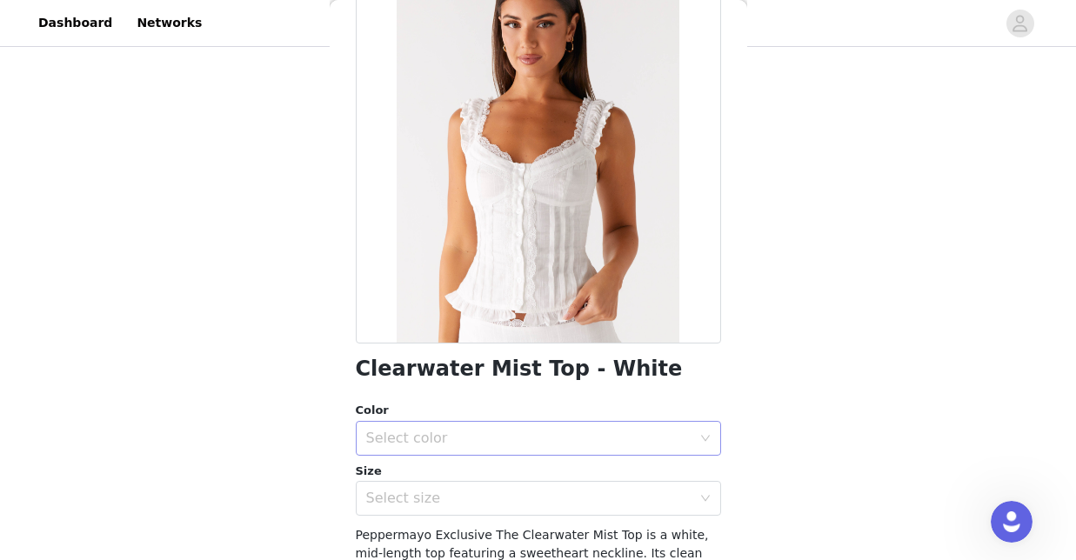
click at [607, 430] on div "Select color" at bounding box center [528, 438] width 325 height 17
click at [601, 469] on li "White" at bounding box center [538, 476] width 365 height 28
click at [612, 519] on div "Clearwater Mist Top - White Color Select color White Size Select size Peppermay…" at bounding box center [538, 357] width 365 height 811
click at [612, 505] on div "Select size" at bounding box center [528, 498] width 325 height 17
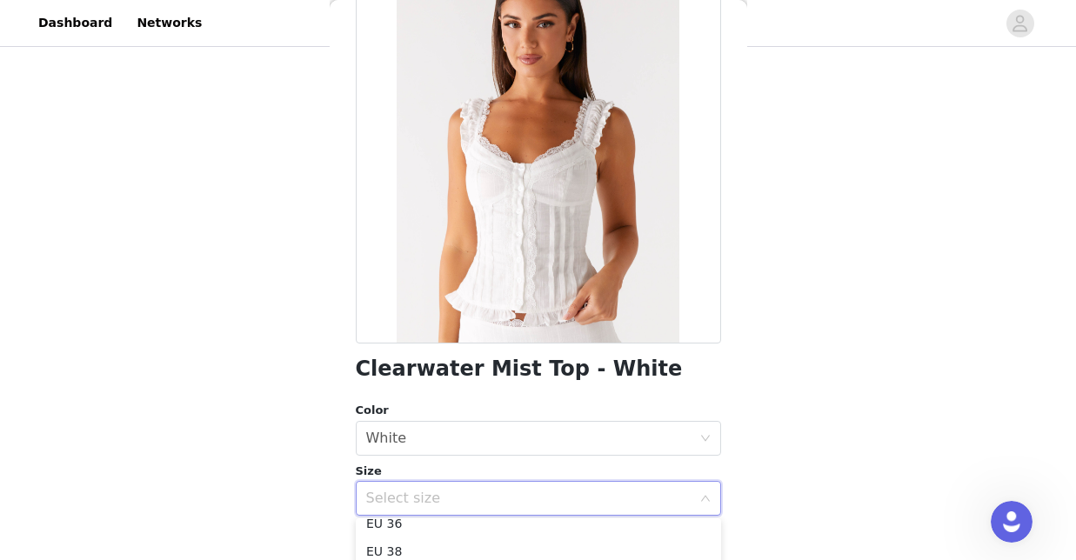
scroll to position [59, 0]
click at [596, 547] on li "EU 38" at bounding box center [538, 560] width 365 height 28
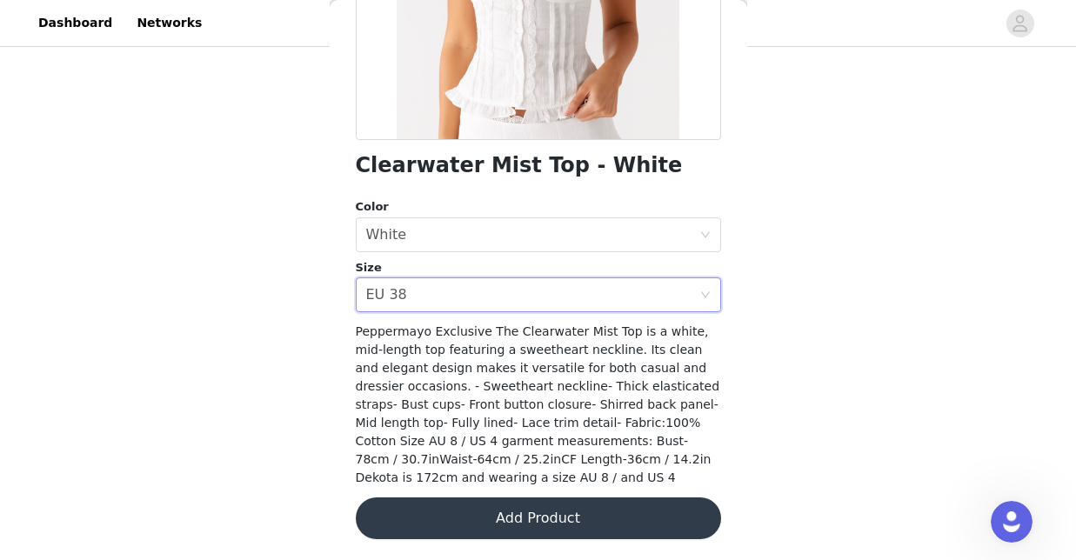
scroll to position [337, 0]
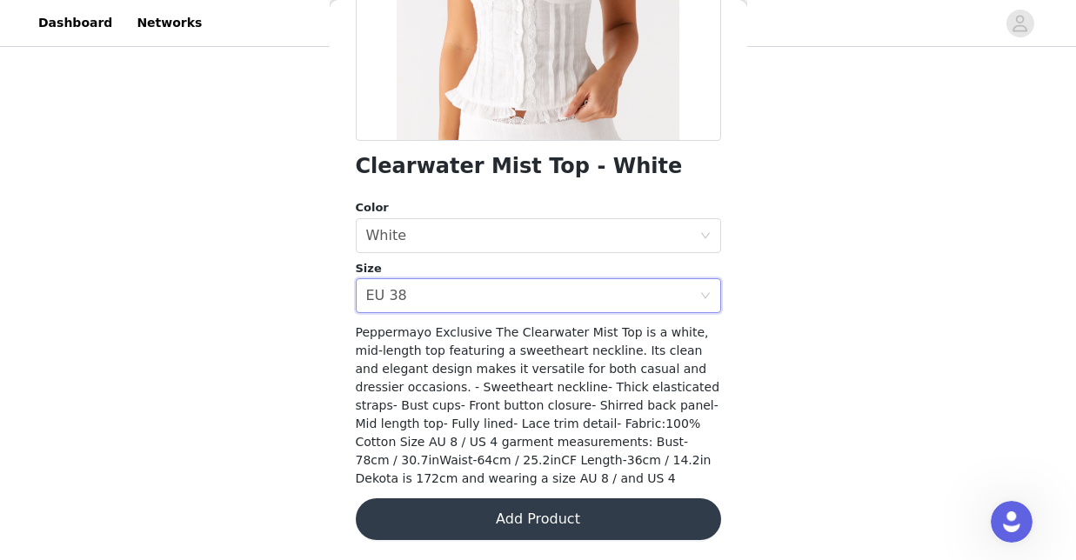
click at [473, 531] on button "Add Product" at bounding box center [538, 519] width 365 height 42
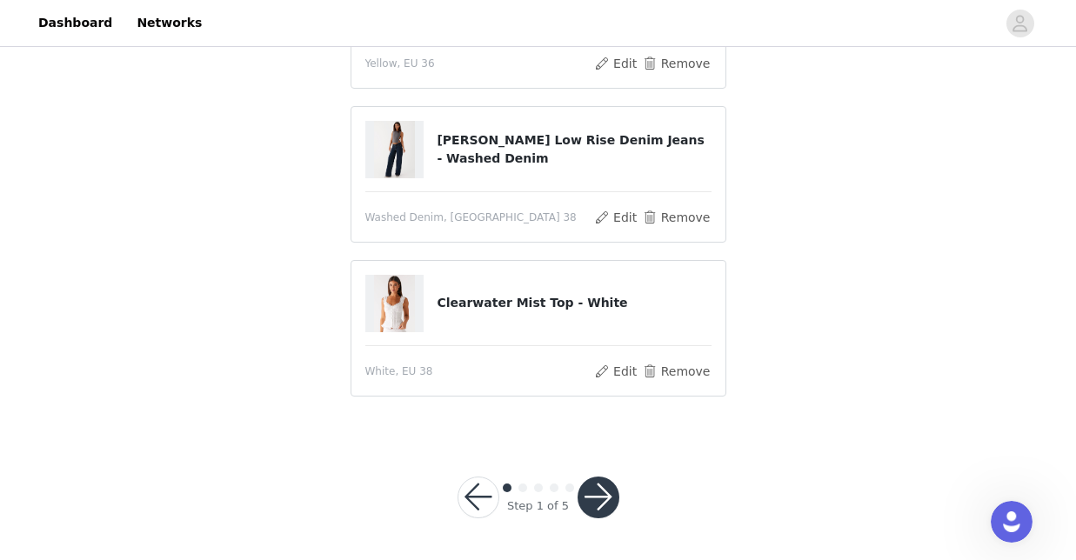
scroll to position [240, 0]
click at [601, 481] on button "button" at bounding box center [598, 498] width 42 height 42
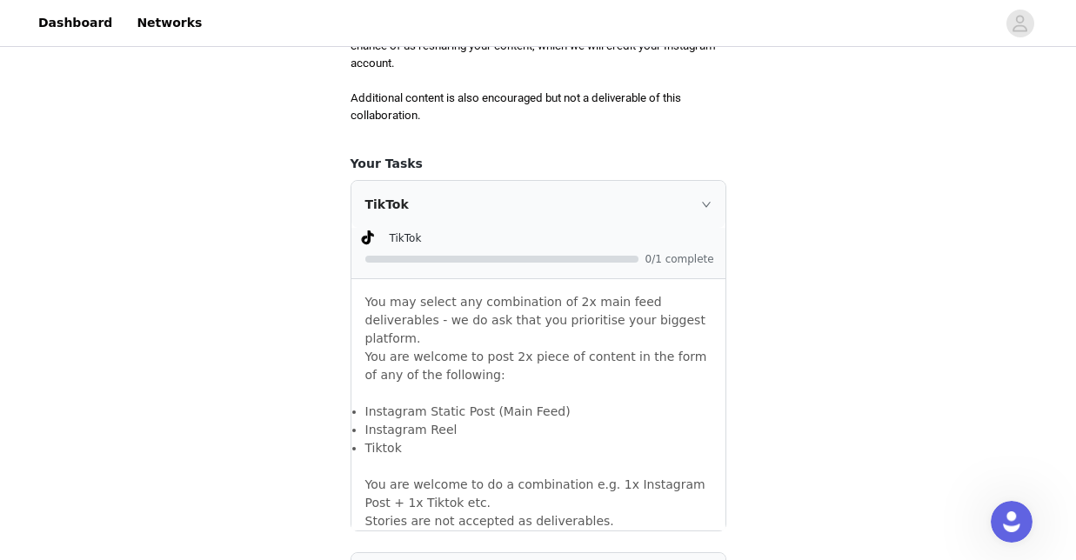
scroll to position [1024, 0]
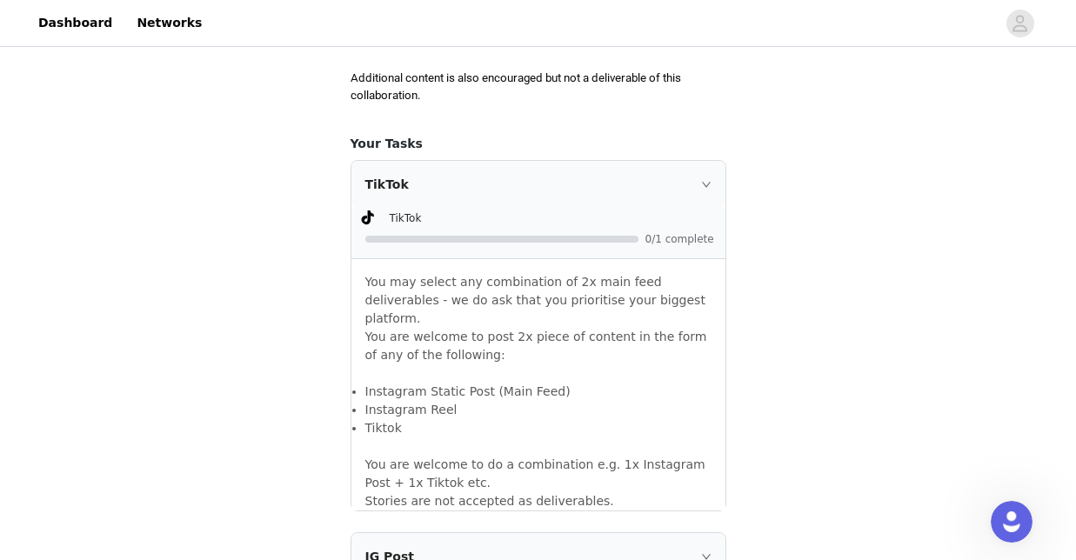
click at [706, 179] on icon "icon: right" at bounding box center [706, 184] width 10 height 10
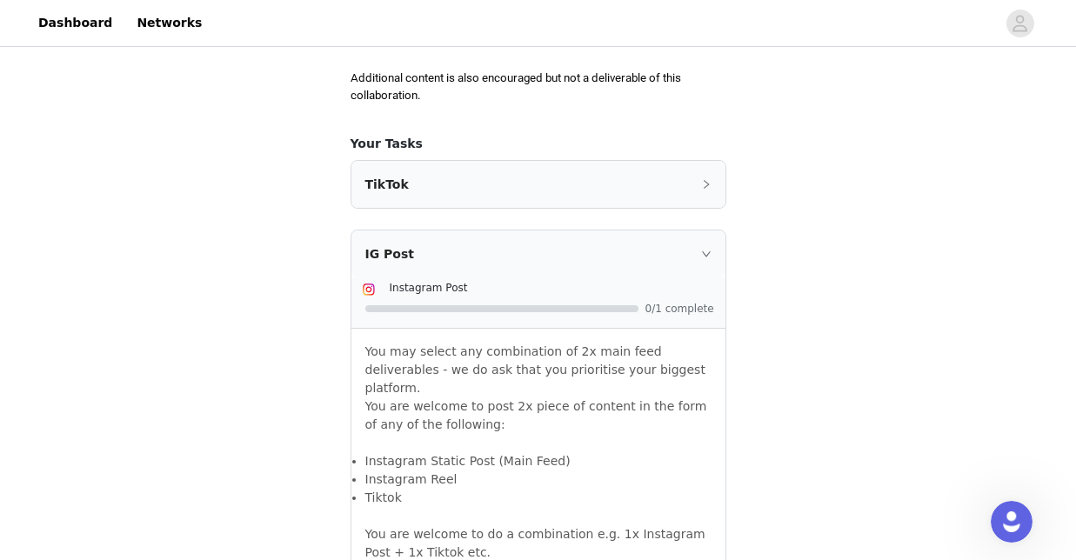
click at [719, 230] on div "IG Post" at bounding box center [538, 253] width 374 height 47
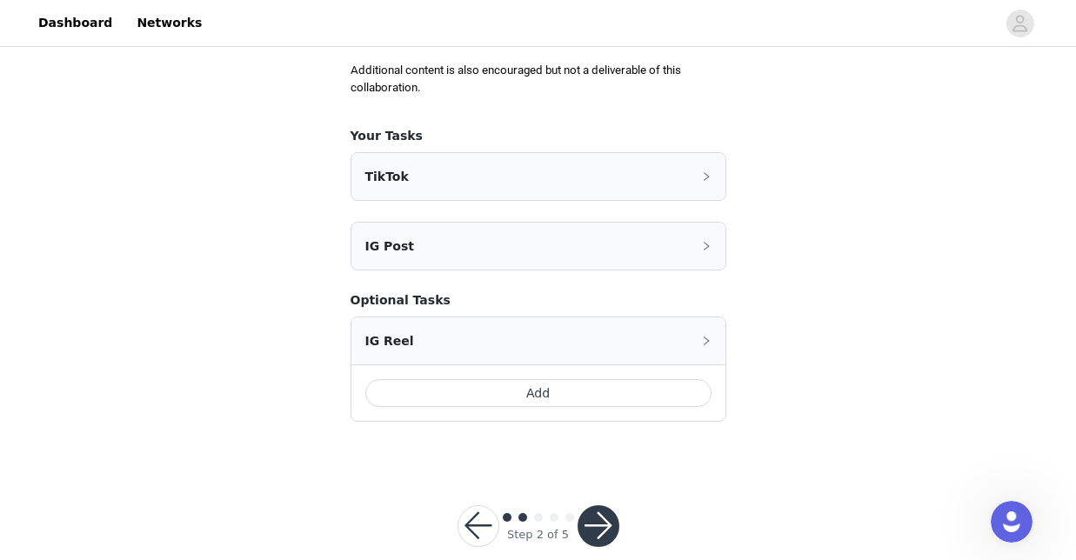
scroll to position [1031, 0]
click at [632, 512] on div "Step 2 of 5" at bounding box center [539, 526] width 204 height 83
click at [605, 507] on button "button" at bounding box center [598, 527] width 42 height 42
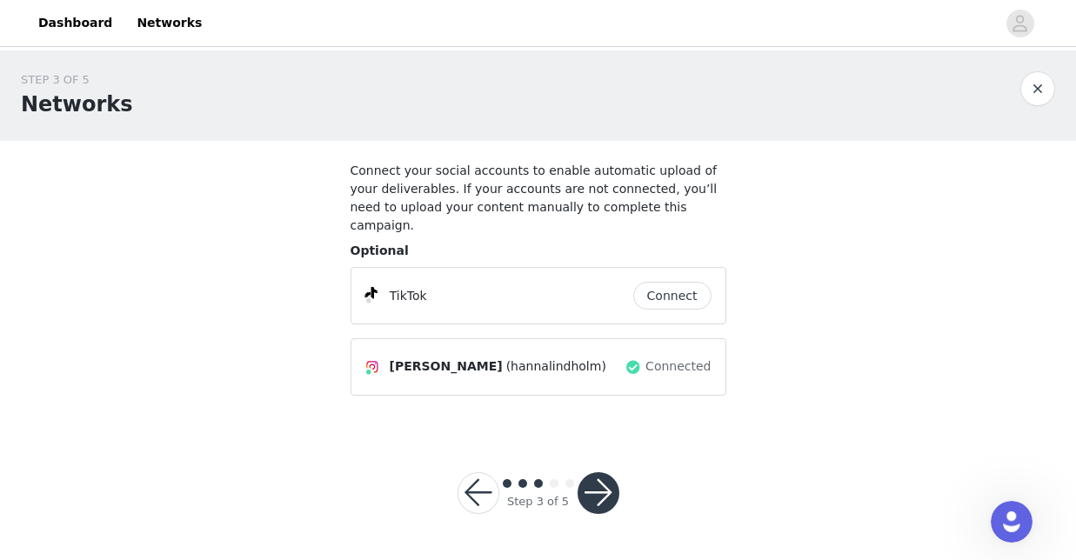
click at [676, 283] on button "Connect" at bounding box center [672, 296] width 78 height 28
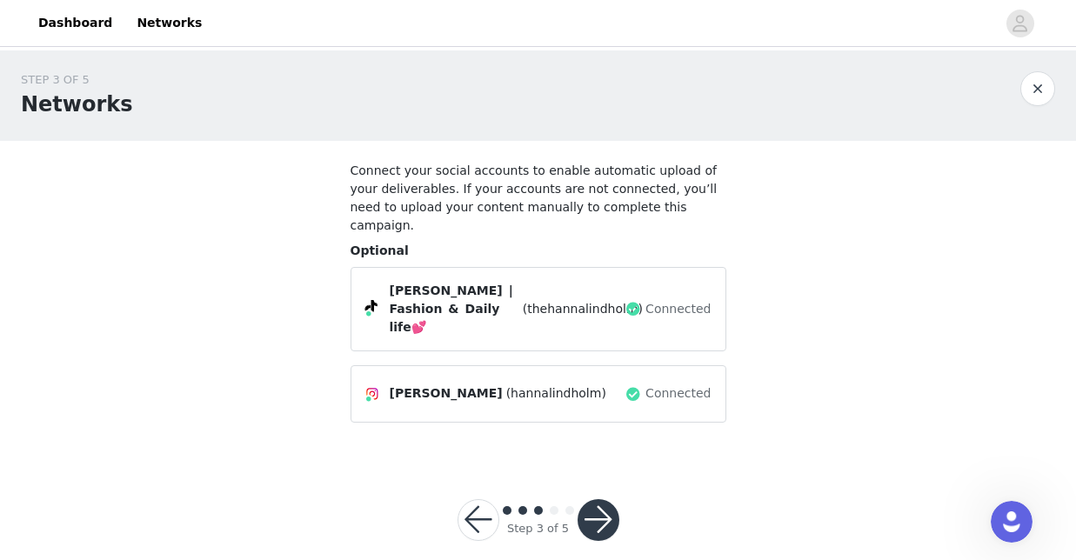
click at [602, 499] on button "button" at bounding box center [598, 520] width 42 height 42
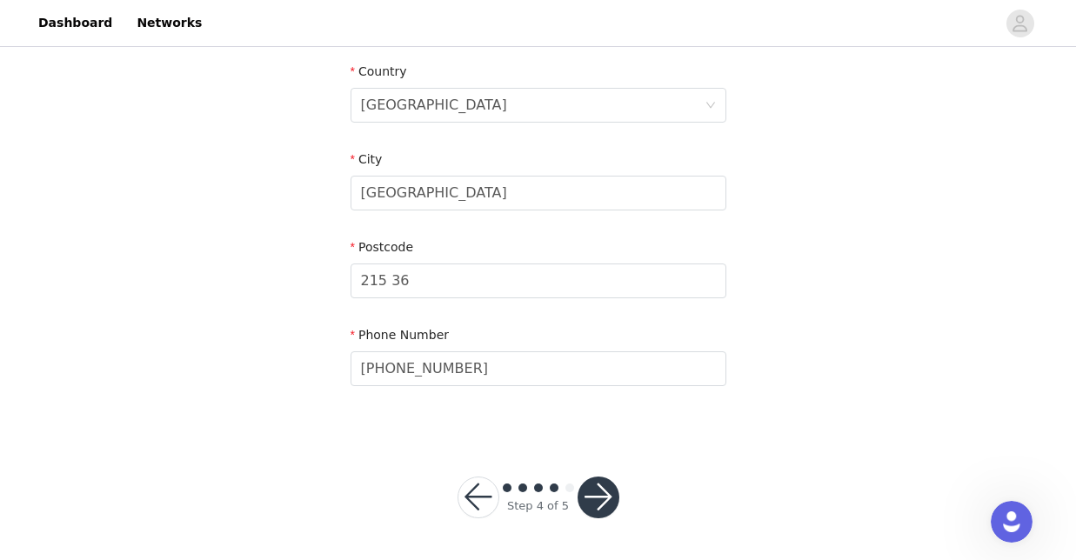
scroll to position [574, 0]
click at [600, 497] on button "button" at bounding box center [598, 498] width 42 height 42
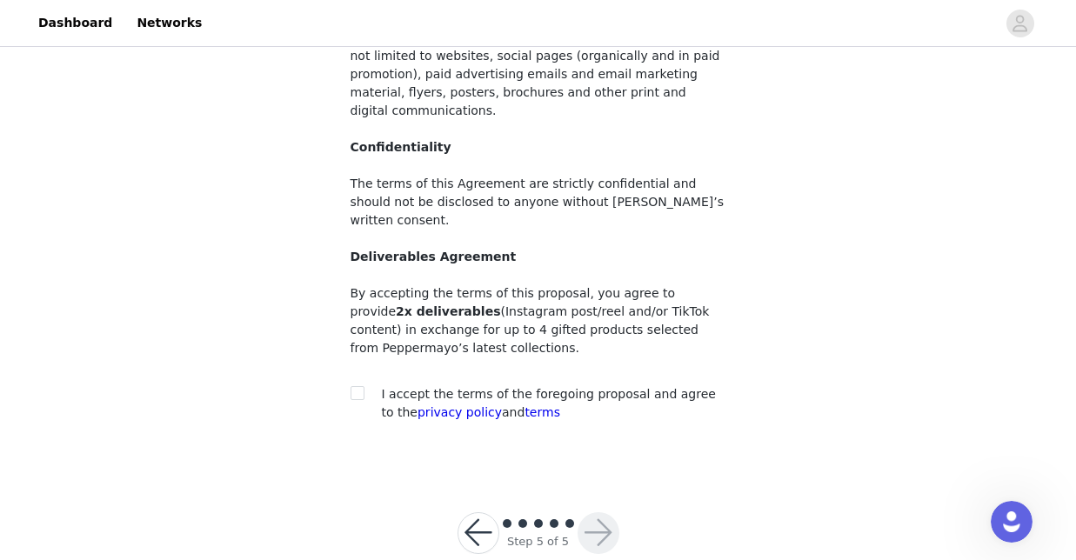
scroll to position [244, 0]
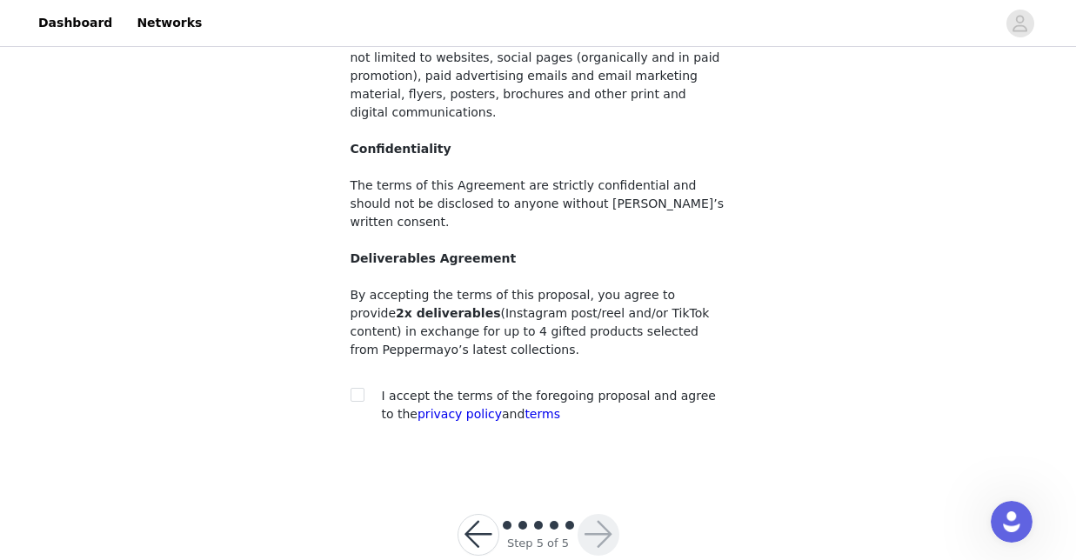
click at [631, 389] on span "I accept the terms of the foregoing proposal and agree to the privacy policy an…" at bounding box center [549, 405] width 334 height 32
click at [358, 387] on div "I accept the terms of the foregoing proposal and agree to the privacy policy an…" at bounding box center [538, 405] width 376 height 37
click at [353, 388] on input "checkbox" at bounding box center [356, 394] width 12 height 12
checkbox input "true"
click at [604, 517] on button "button" at bounding box center [598, 535] width 42 height 42
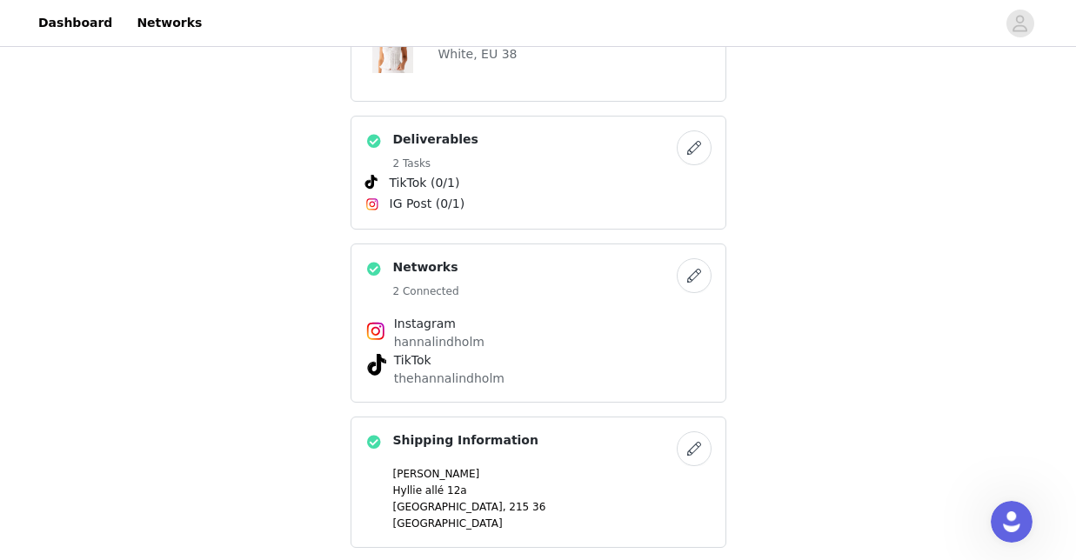
scroll to position [710, 0]
